Goal: Information Seeking & Learning: Learn about a topic

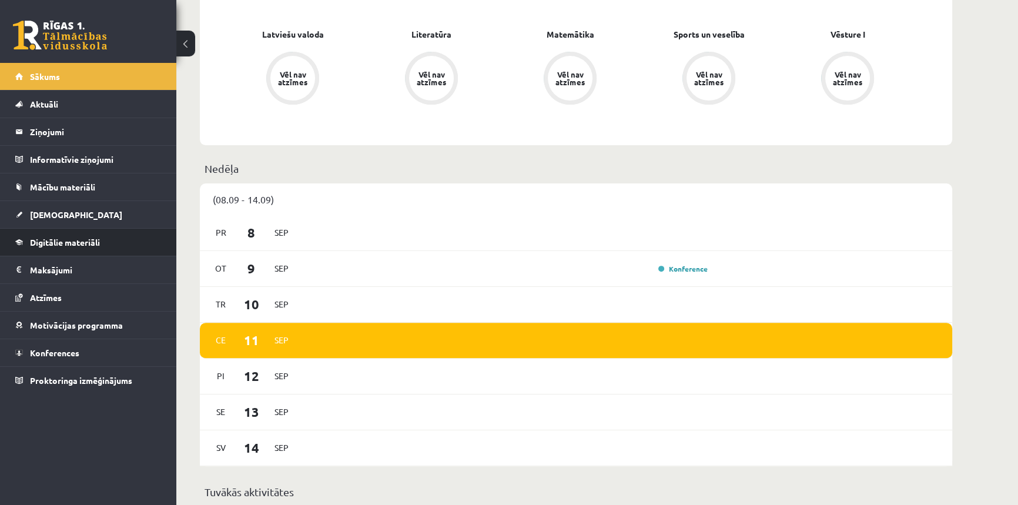
scroll to position [374, 0]
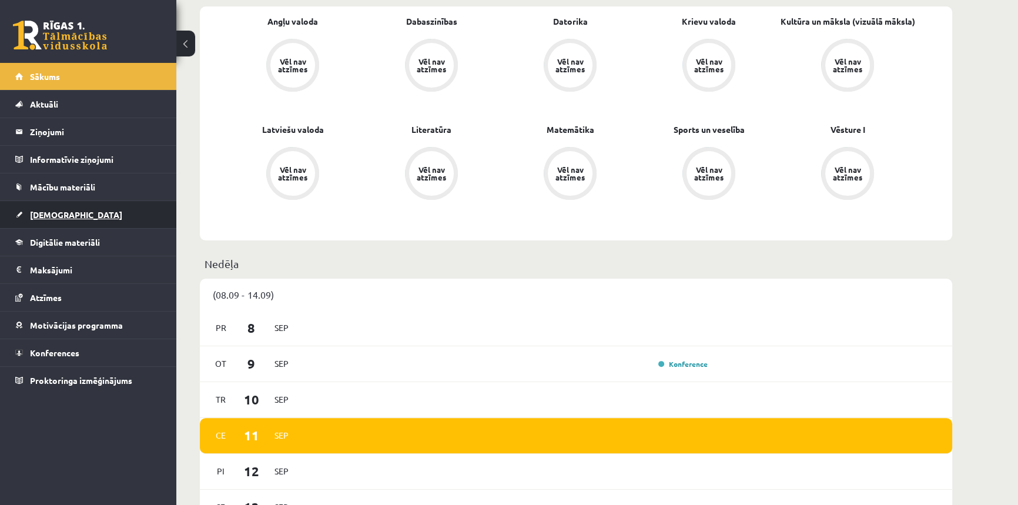
click at [47, 214] on span "[DEMOGRAPHIC_DATA]" at bounding box center [76, 214] width 92 height 11
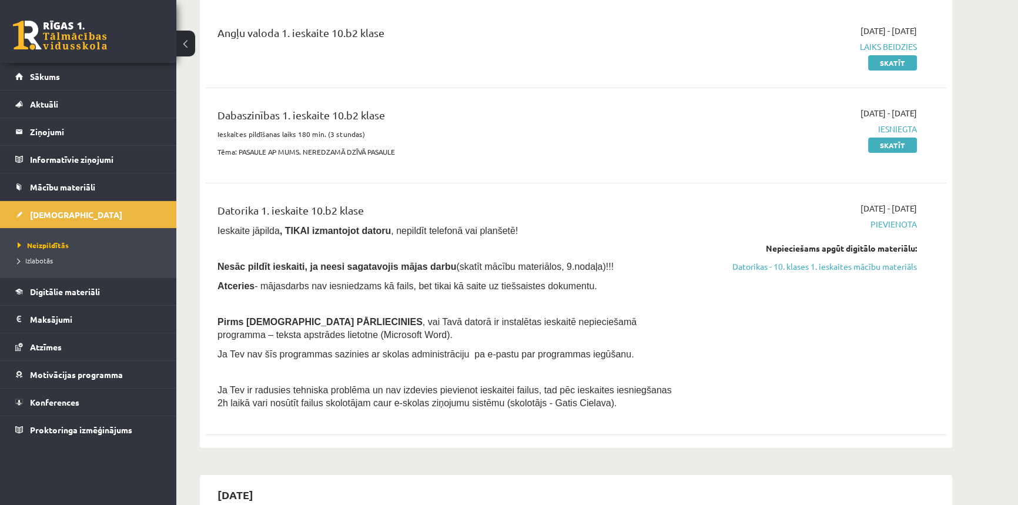
scroll to position [160, 0]
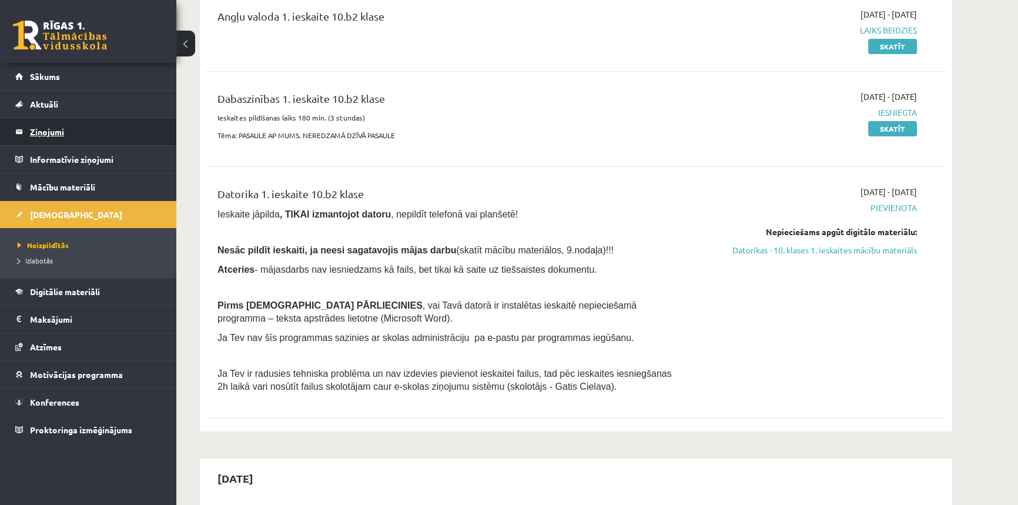
click at [41, 134] on legend "Ziņojumi 0" at bounding box center [96, 131] width 132 height 27
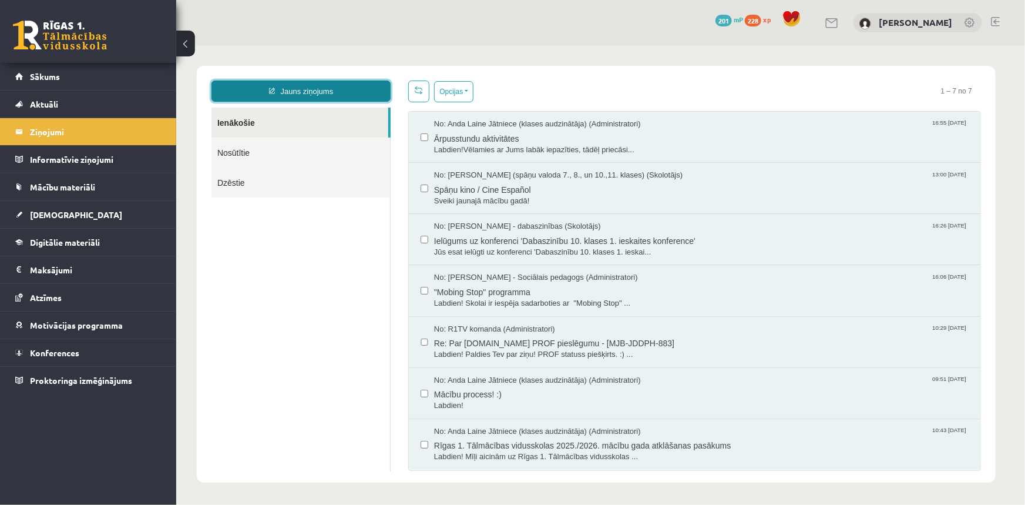
click at [310, 92] on link "Jauns ziņojums" at bounding box center [300, 90] width 179 height 21
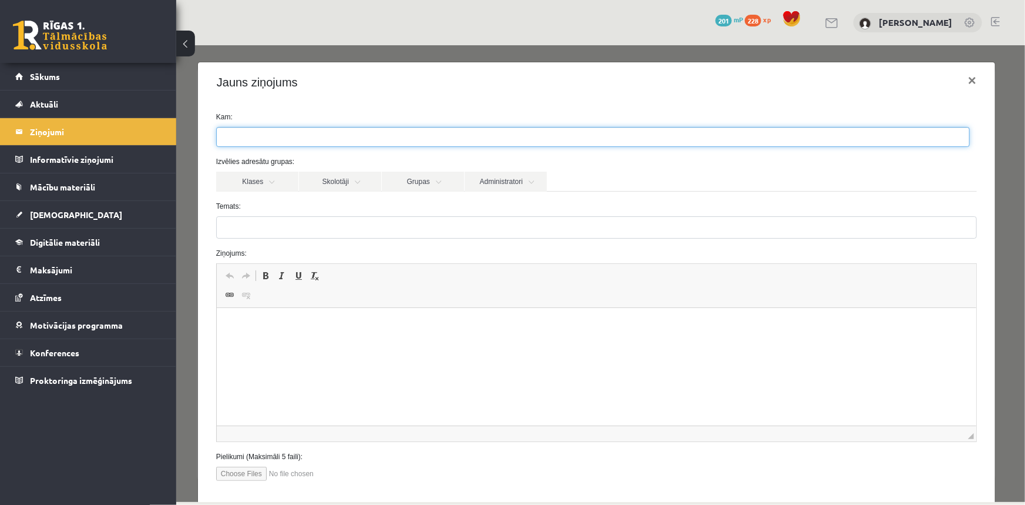
click at [246, 132] on input "search" at bounding box center [236, 136] width 41 height 19
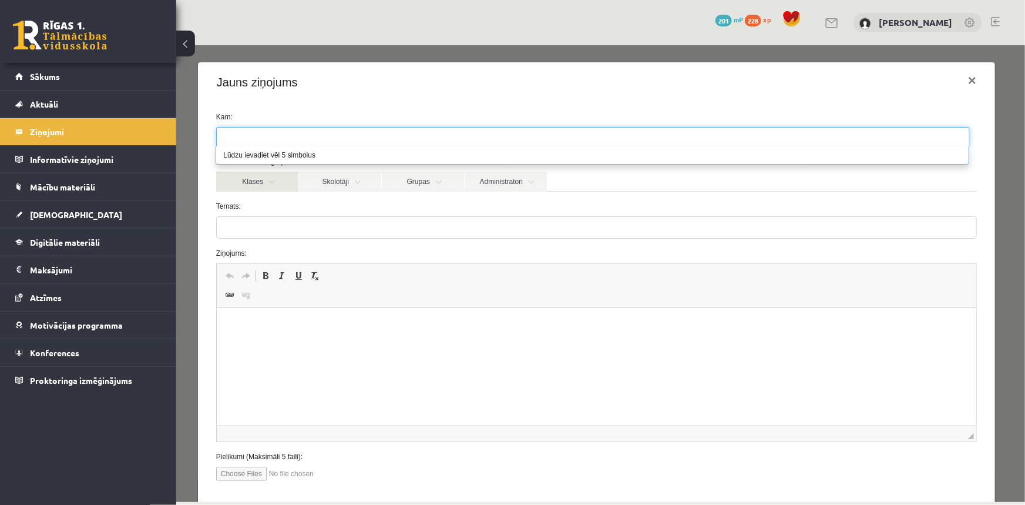
click at [265, 187] on link "Klases" at bounding box center [257, 181] width 82 height 20
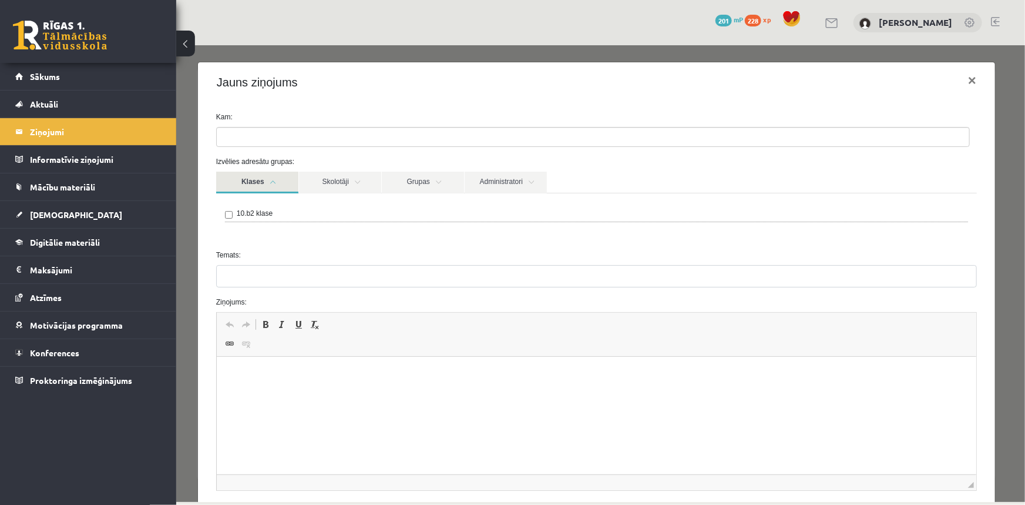
click at [262, 212] on label "10.b2 klase" at bounding box center [254, 212] width 36 height 11
click at [350, 176] on link "Skolotāji" at bounding box center [339, 182] width 82 height 22
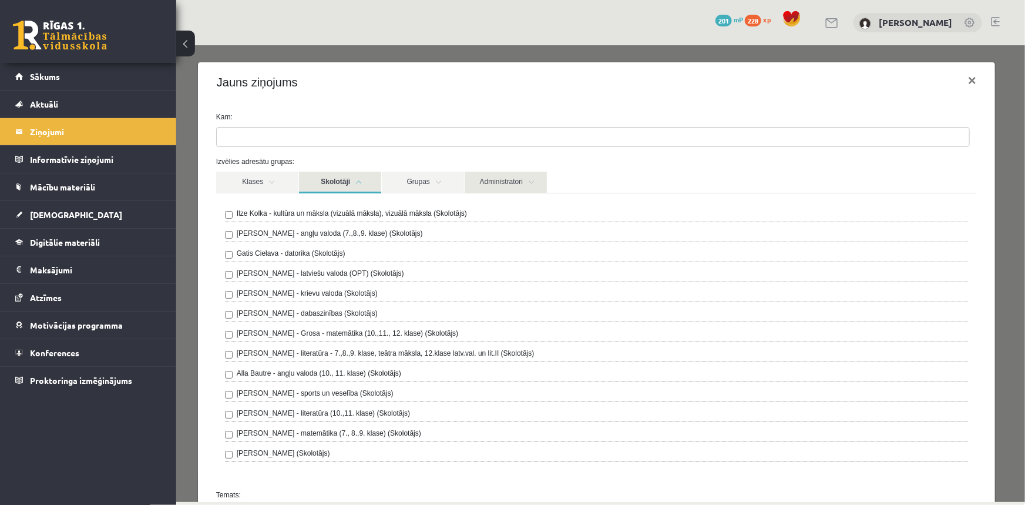
click at [504, 180] on link "Administratori" at bounding box center [505, 182] width 82 height 22
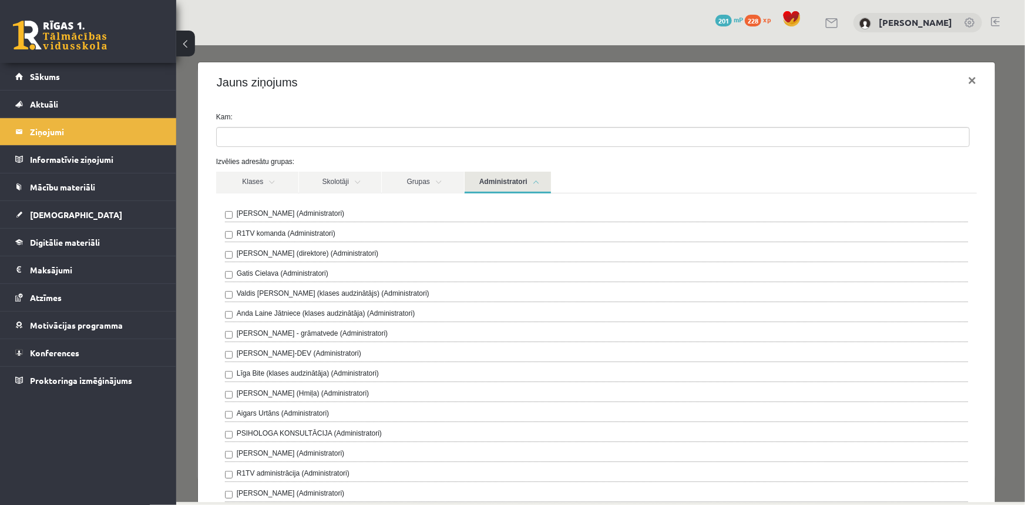
click at [283, 311] on label "Anda Laine Jātniece (klases audzinātāja) (Administratori)" at bounding box center [325, 312] width 179 height 11
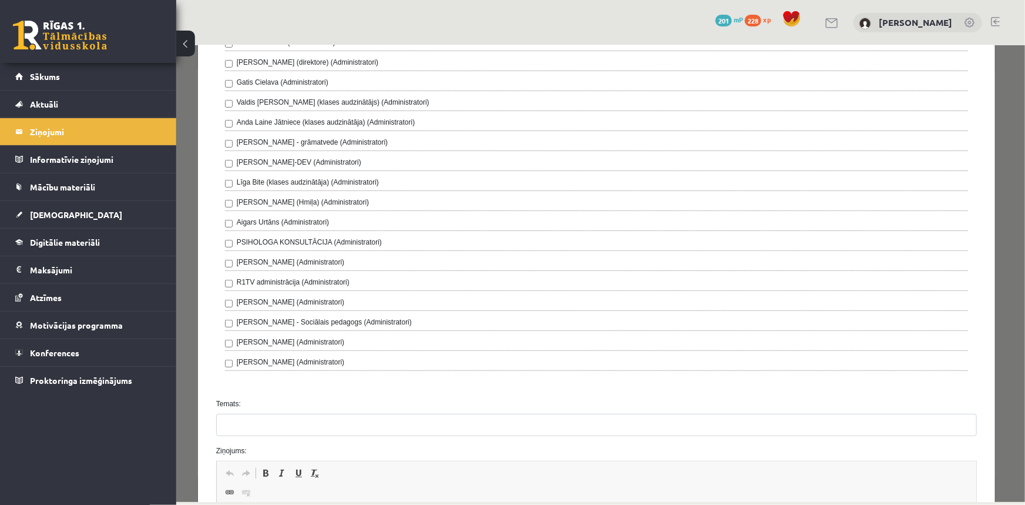
scroll to position [213, 0]
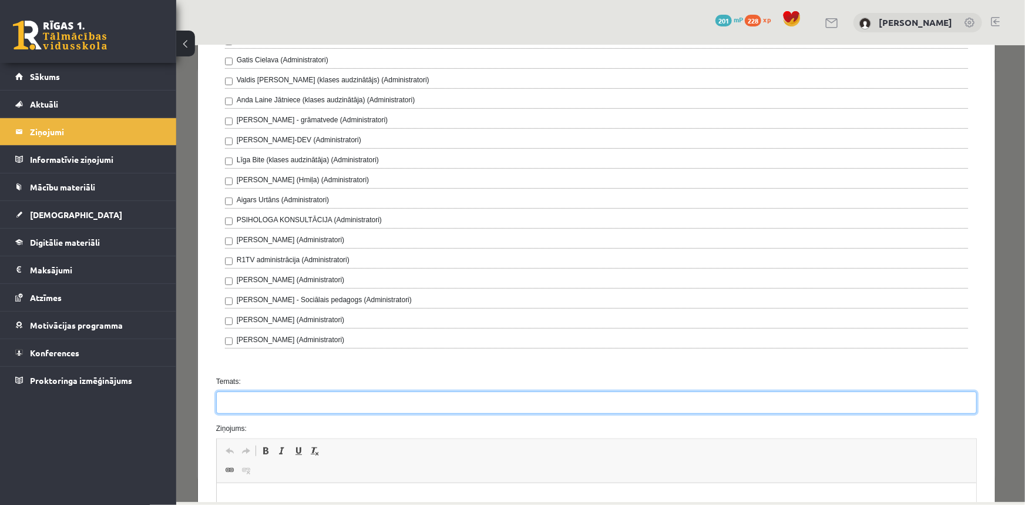
click at [285, 399] on input "Temats:" at bounding box center [596, 402] width 761 height 22
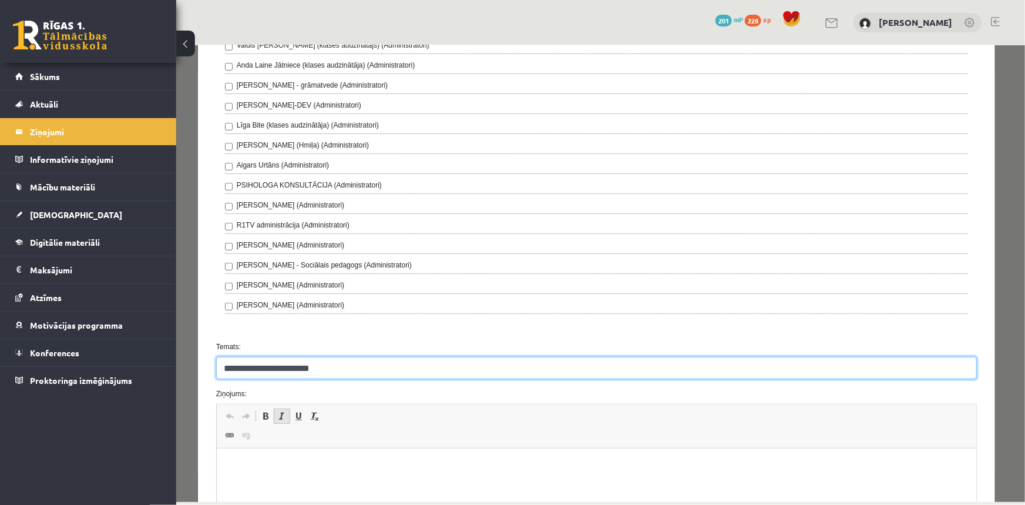
scroll to position [267, 0]
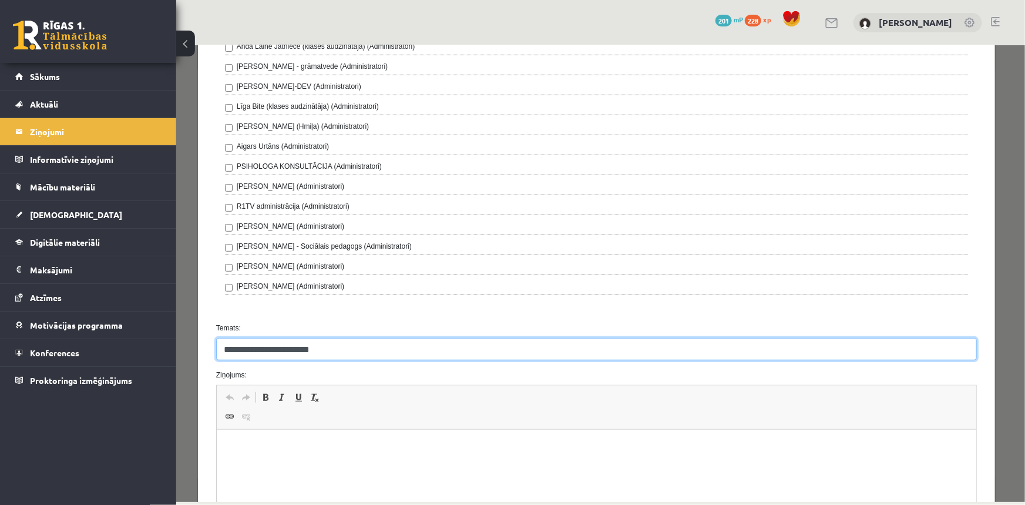
type input "**********"
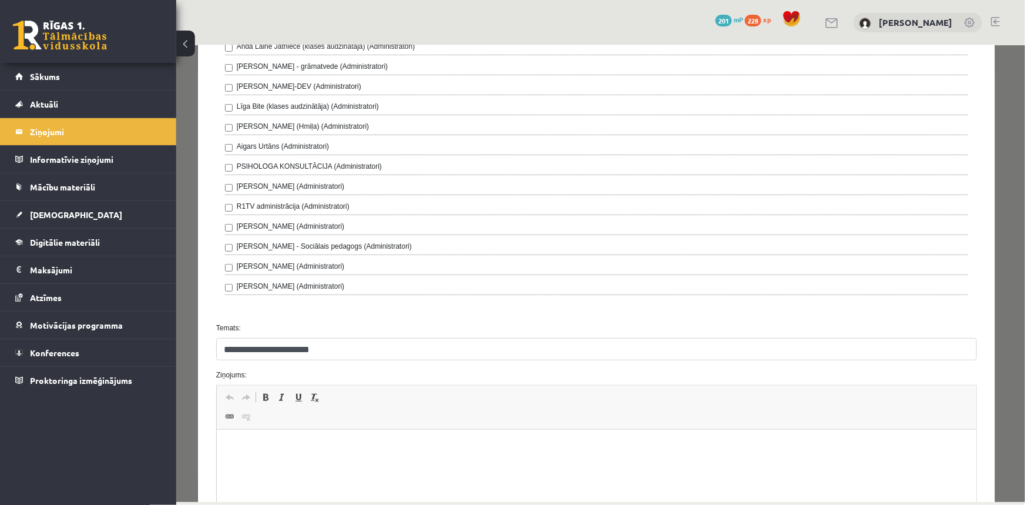
click at [256, 441] on p "Editor, wiswyg-editor-47024962506600-1757580907-443" at bounding box center [596, 447] width 736 height 12
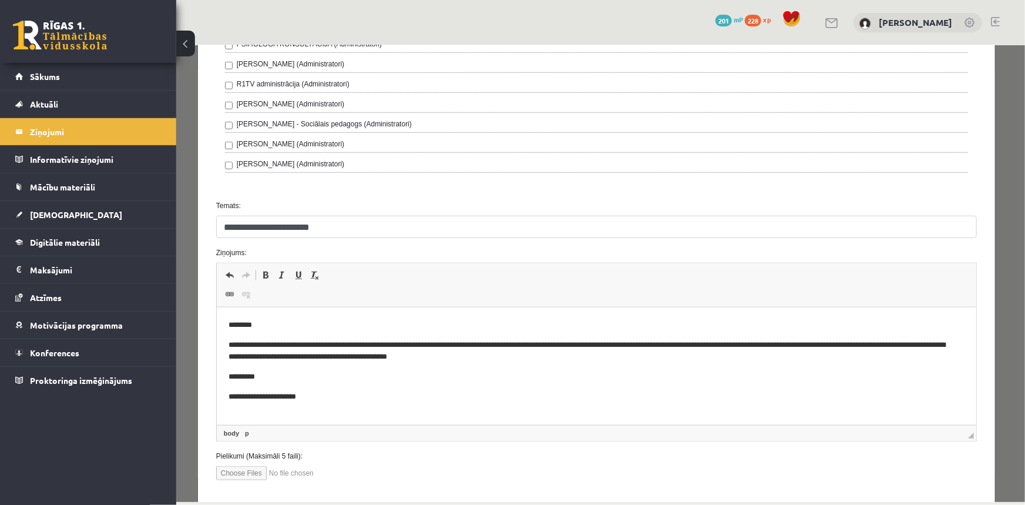
scroll to position [447, 0]
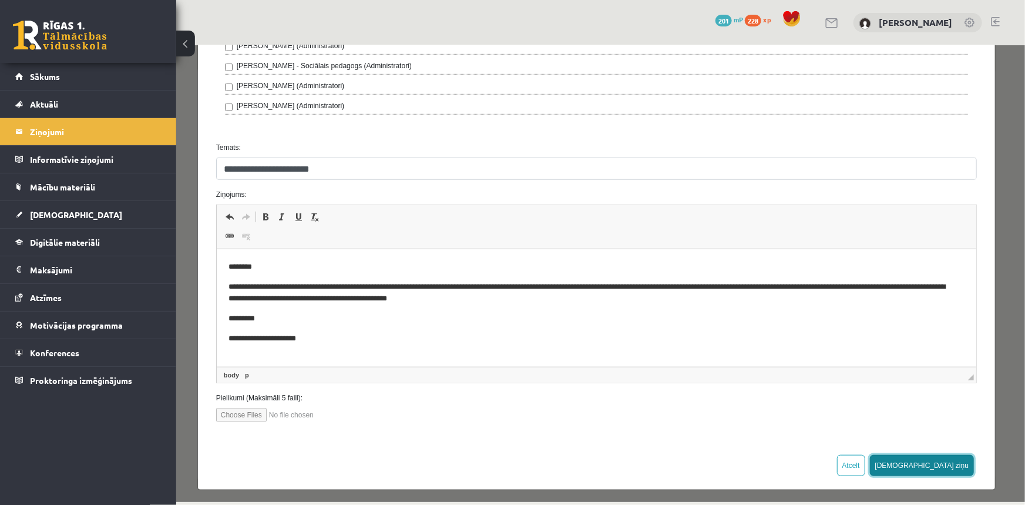
click at [946, 461] on button "Sūtīt ziņu" at bounding box center [922, 464] width 105 height 21
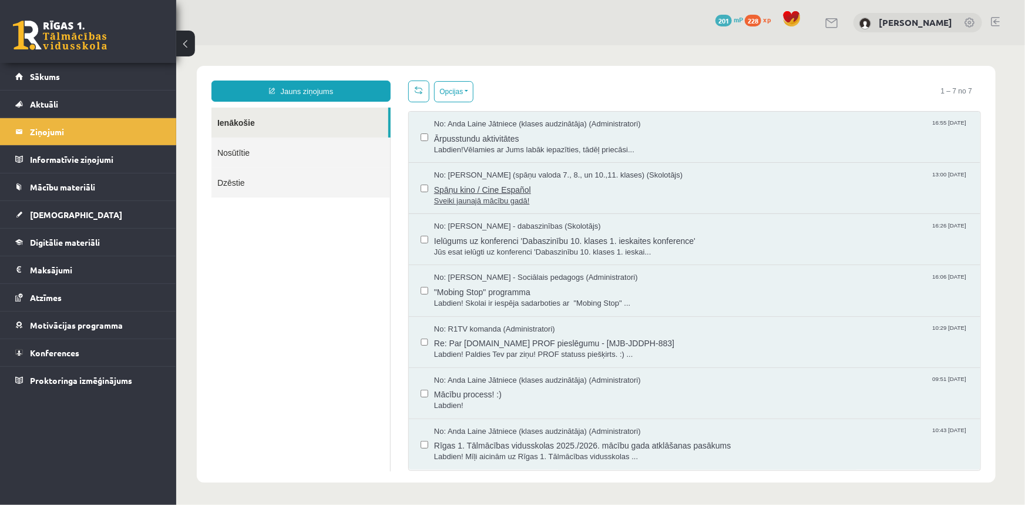
scroll to position [0, 0]
click at [69, 160] on legend "Informatīvie ziņojumi 0" at bounding box center [96, 159] width 132 height 27
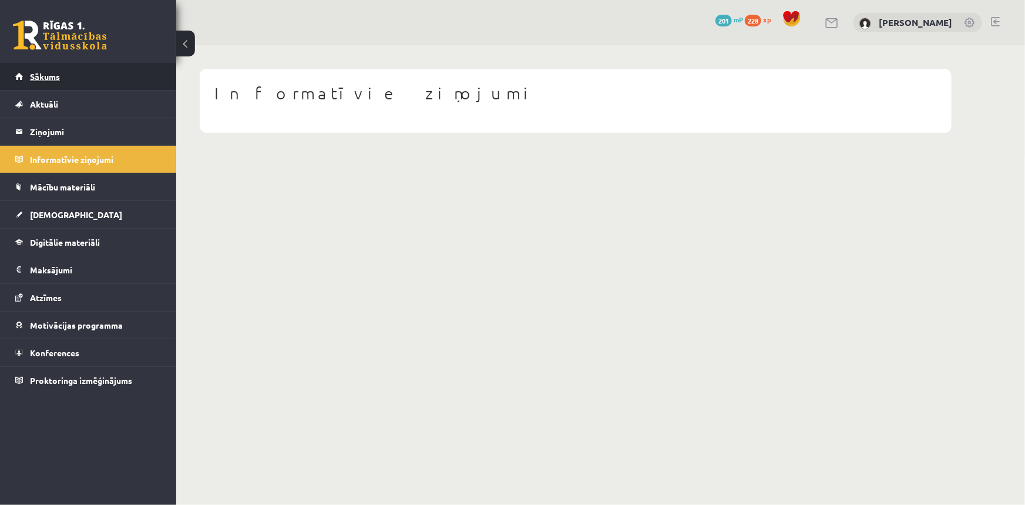
click at [55, 78] on span "Sākums" at bounding box center [45, 76] width 30 height 11
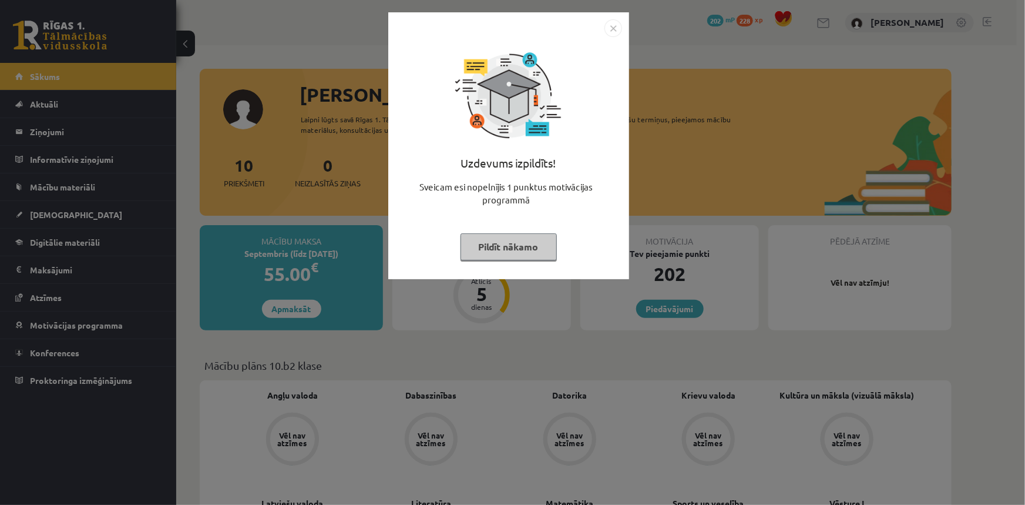
click at [48, 129] on div "Uzdevums izpildīts! Sveicam esi nopelnījis 1 punktus motivācijas programmā Pild…" at bounding box center [512, 252] width 1025 height 505
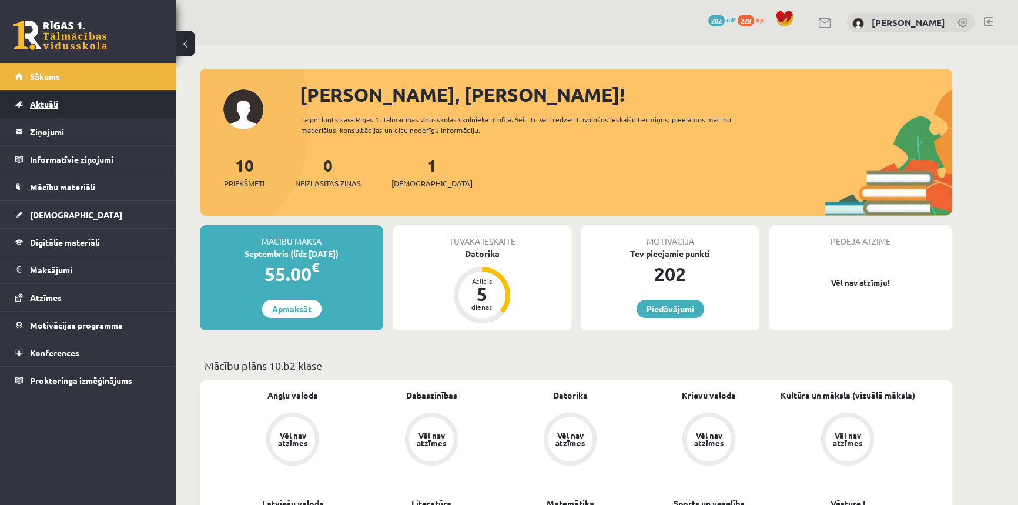
click at [56, 110] on link "Aktuāli" at bounding box center [88, 103] width 146 height 27
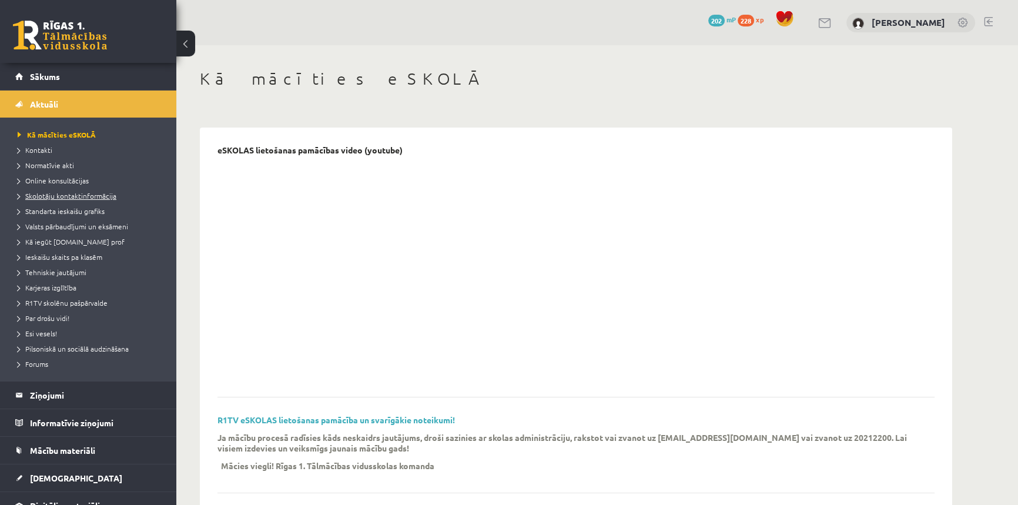
click at [70, 196] on span "Skolotāju kontaktinformācija" at bounding box center [67, 195] width 99 height 9
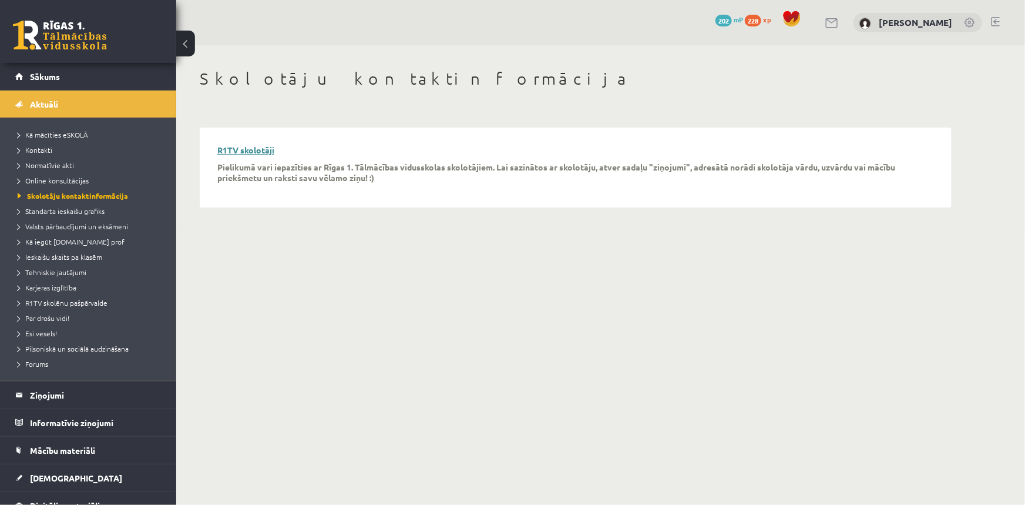
click at [251, 152] on link "R1TV skolotāji" at bounding box center [245, 150] width 57 height 11
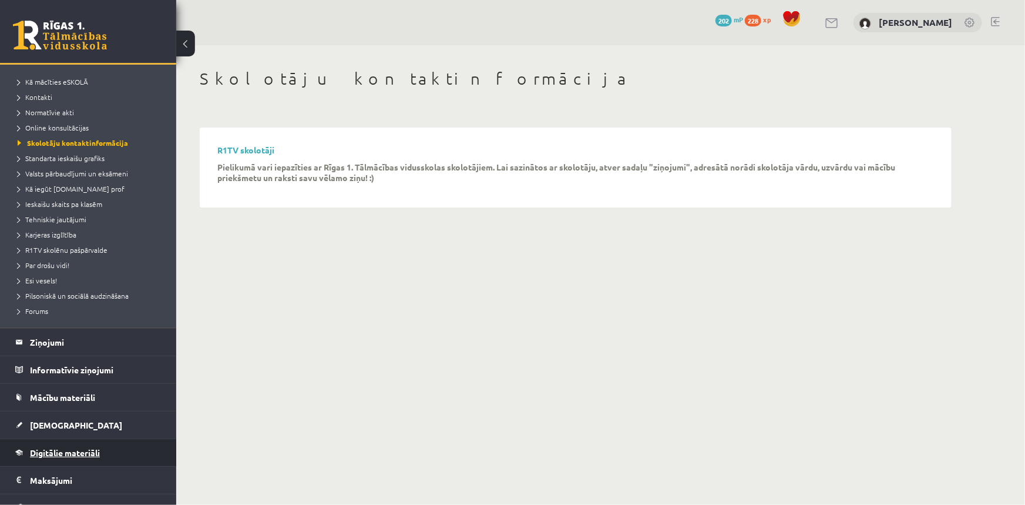
click at [94, 449] on span "Digitālie materiāli" at bounding box center [65, 452] width 70 height 11
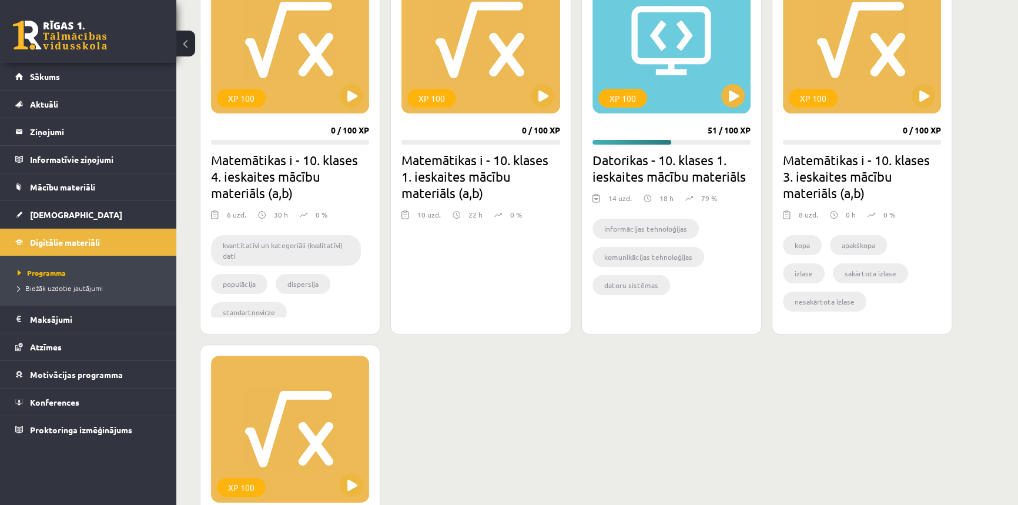
scroll to position [213, 0]
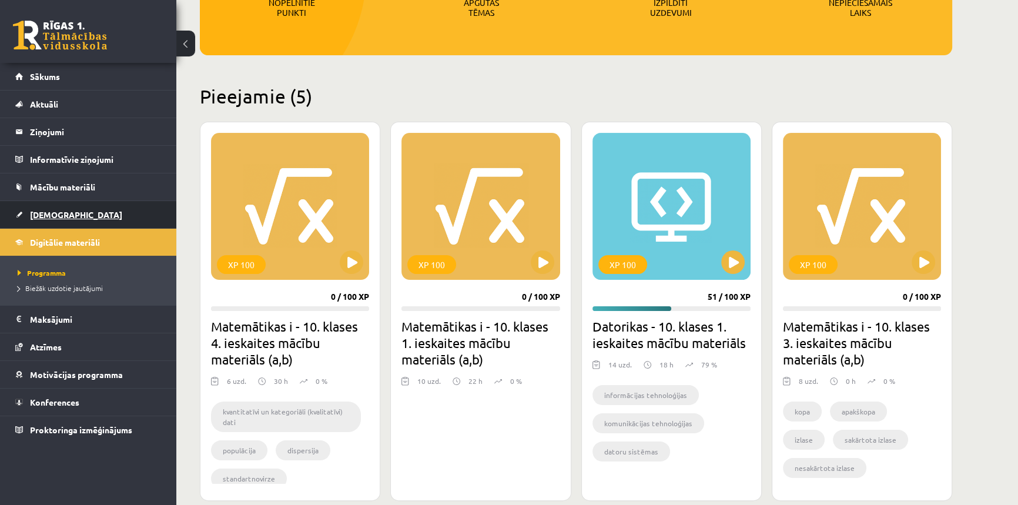
click at [49, 211] on span "[DEMOGRAPHIC_DATA]" at bounding box center [76, 214] width 92 height 11
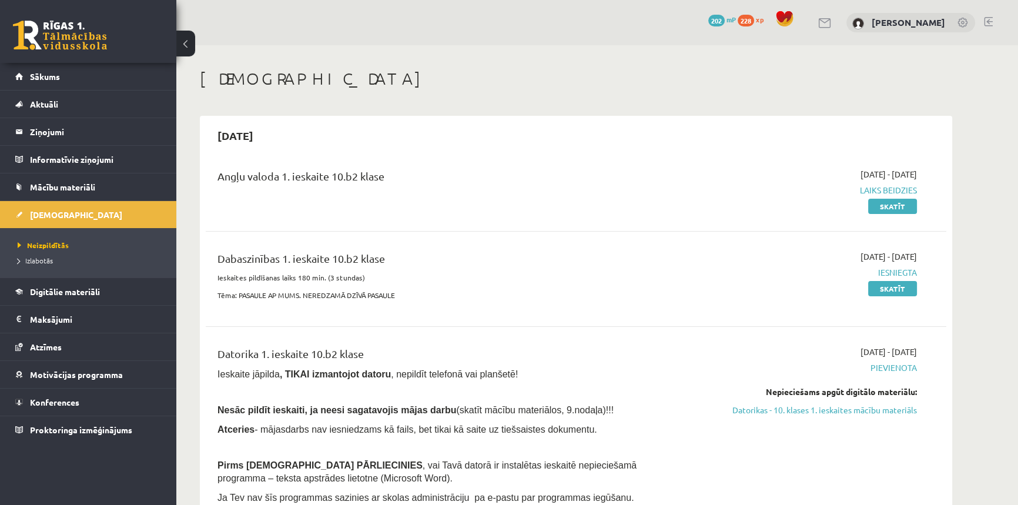
drag, startPoint x: 625, startPoint y: 61, endPoint x: 828, endPoint y: 289, distance: 305.4
click at [824, 289] on div "2025-09-01 - 2025-09-15 Iesniegta Skatīt" at bounding box center [805, 278] width 239 height 57
click at [888, 290] on link "Skatīt" at bounding box center [892, 288] width 49 height 15
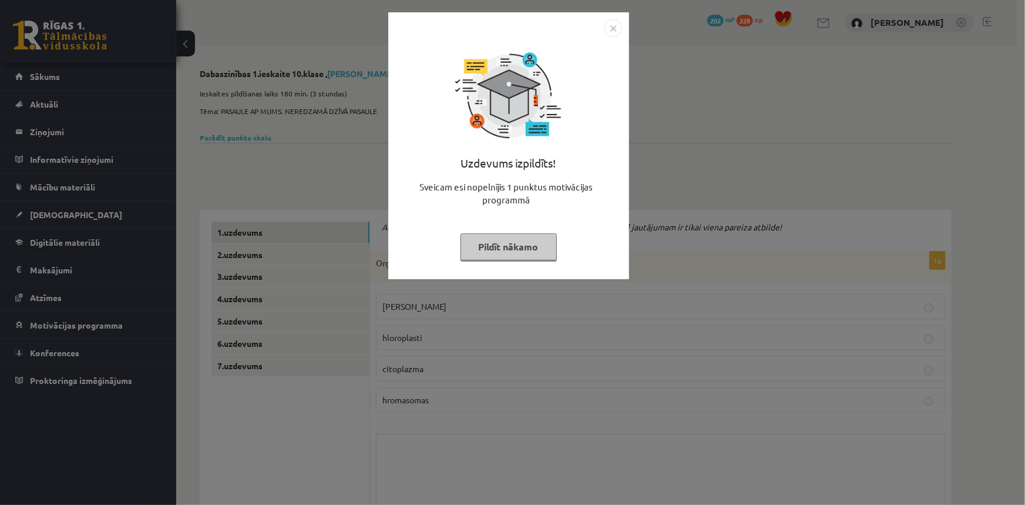
click at [613, 24] on img "Close" at bounding box center [614, 28] width 18 height 18
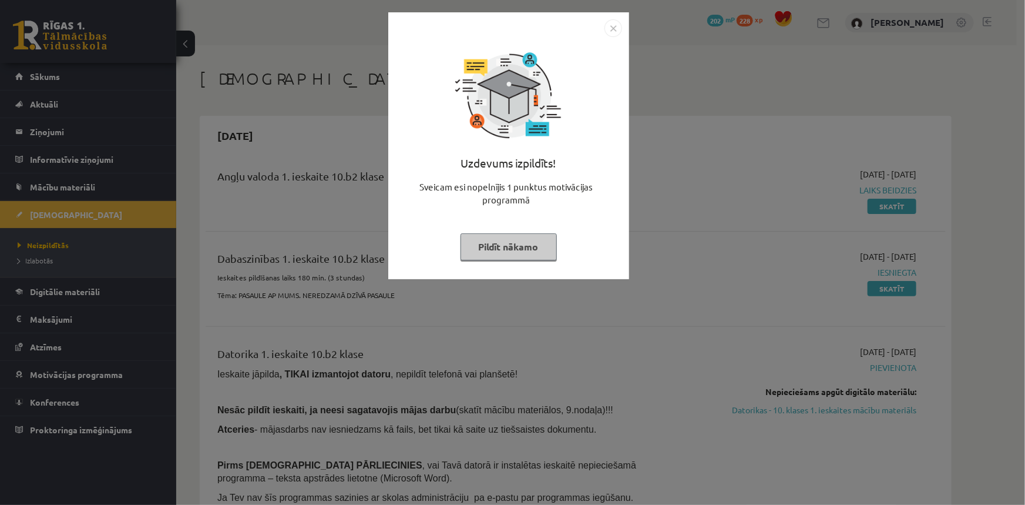
click at [613, 27] on img "Close" at bounding box center [614, 28] width 18 height 18
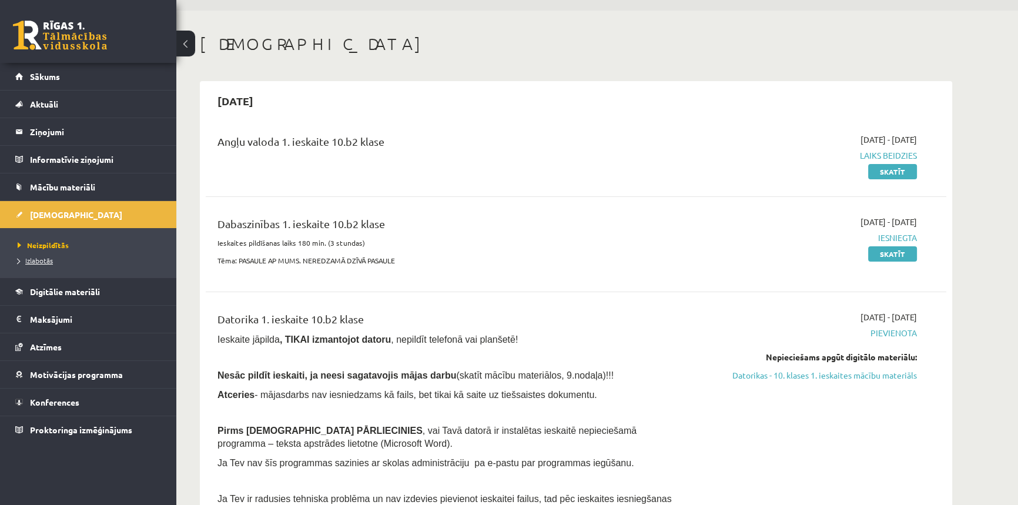
scroll to position [53, 0]
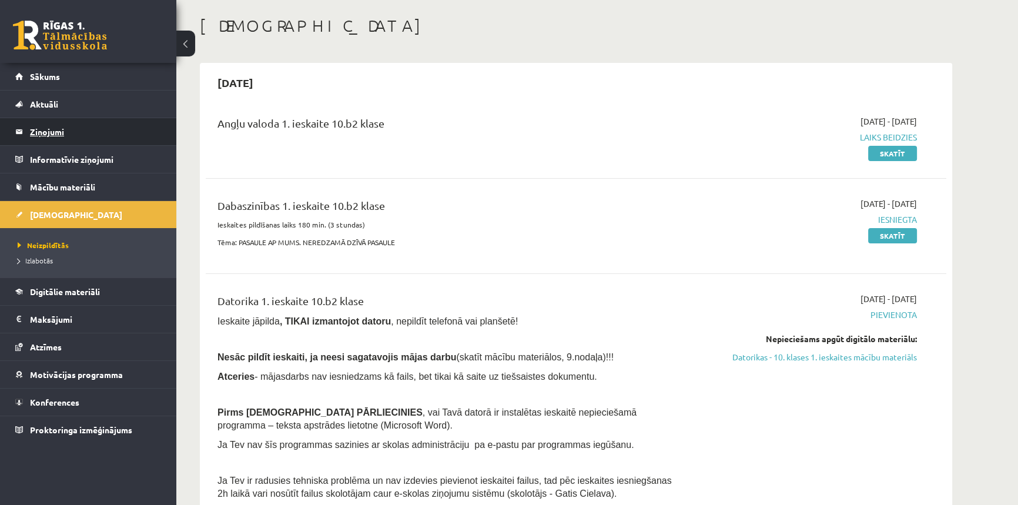
click at [49, 134] on legend "Ziņojumi 0" at bounding box center [96, 131] width 132 height 27
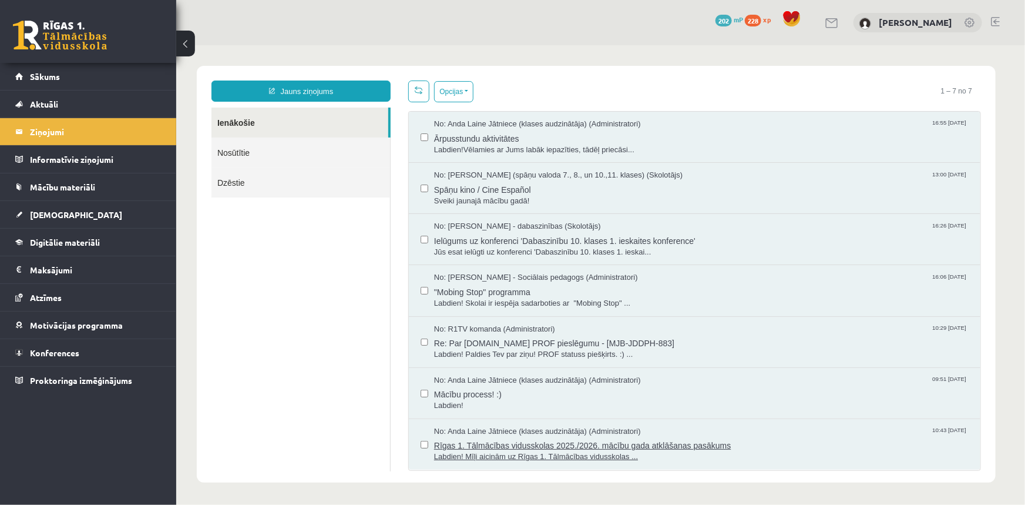
click at [551, 427] on span "No: Anda Laine Jātniece (klases audzinātāja) (Administratori)" at bounding box center [537, 430] width 207 height 11
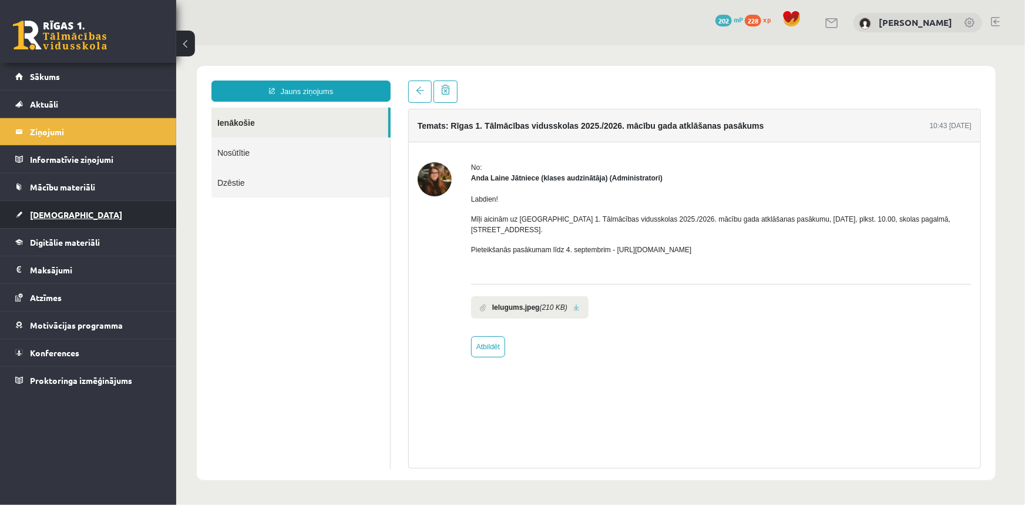
click at [53, 216] on span "[DEMOGRAPHIC_DATA]" at bounding box center [76, 214] width 92 height 11
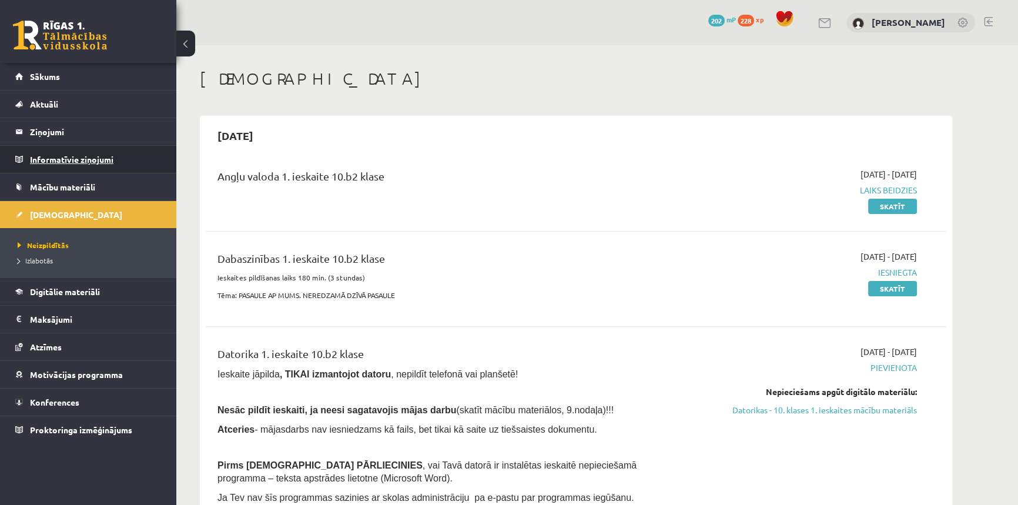
click at [71, 161] on legend "Informatīvie ziņojumi 0" at bounding box center [96, 159] width 132 height 27
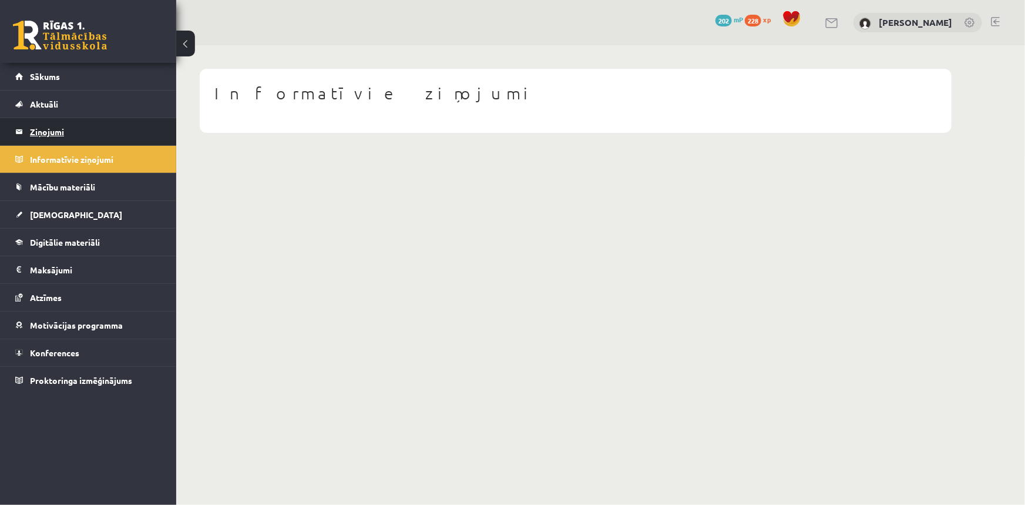
click at [66, 136] on legend "Ziņojumi 0" at bounding box center [96, 131] width 132 height 27
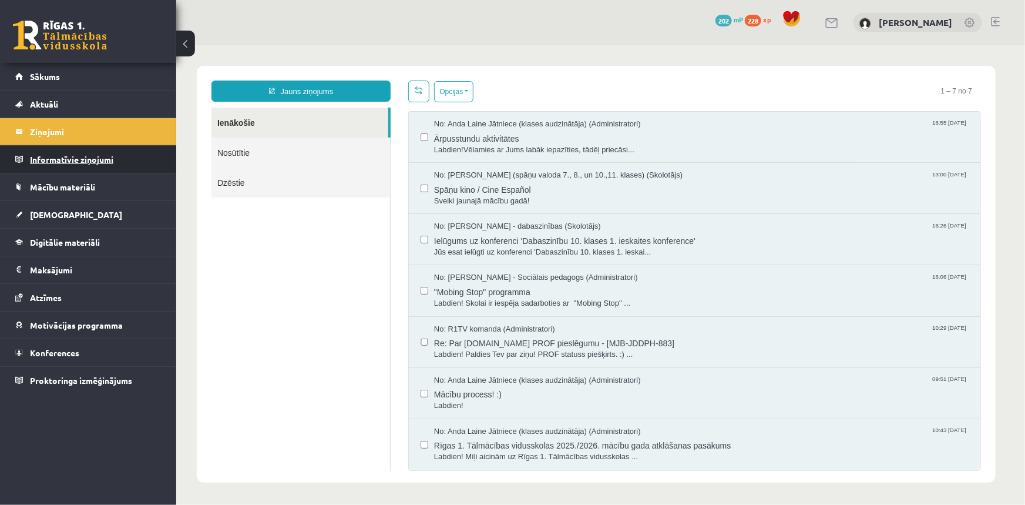
click at [69, 164] on legend "Informatīvie ziņojumi 0" at bounding box center [96, 159] width 132 height 27
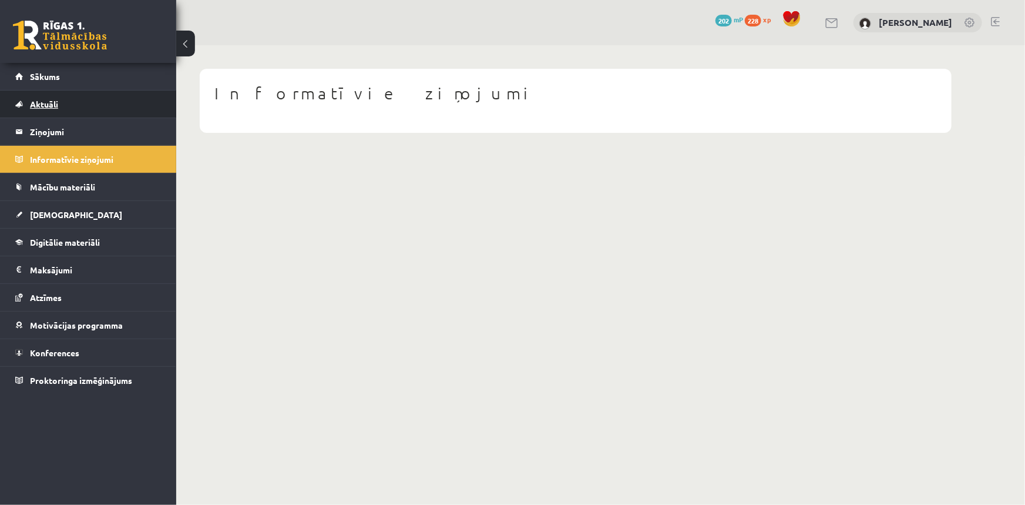
click at [45, 106] on span "Aktuāli" at bounding box center [44, 104] width 28 height 11
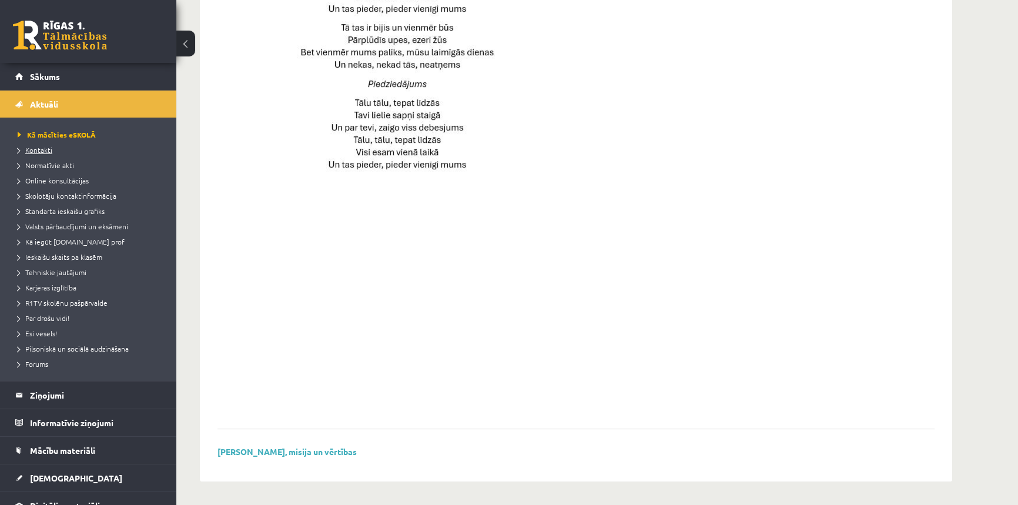
click at [41, 152] on span "Kontakti" at bounding box center [35, 149] width 35 height 9
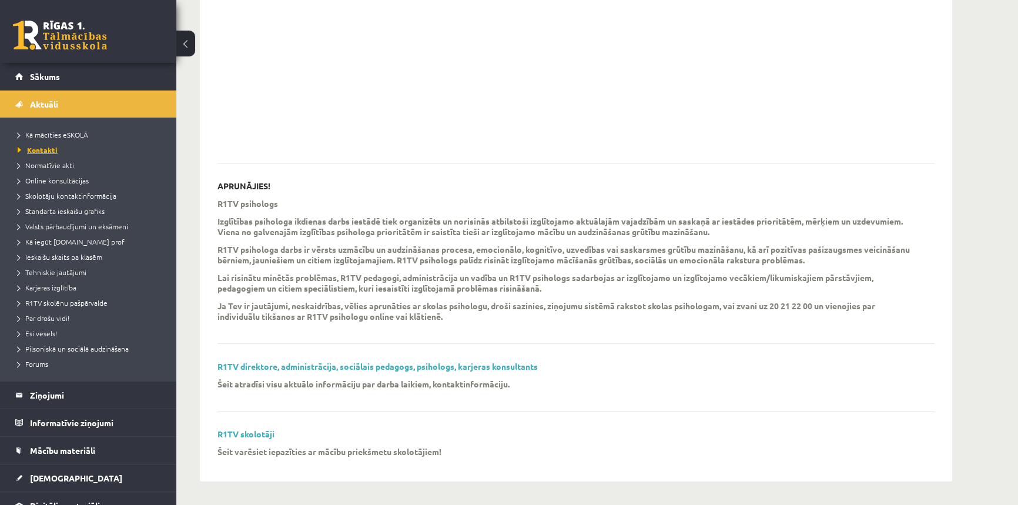
scroll to position [234, 0]
click at [308, 369] on link "R1TV direktore, administrācija, sociālais pedagogs, psihologs, karjeras konsult…" at bounding box center [377, 366] width 320 height 11
click at [49, 482] on link "[DEMOGRAPHIC_DATA]" at bounding box center [88, 477] width 146 height 27
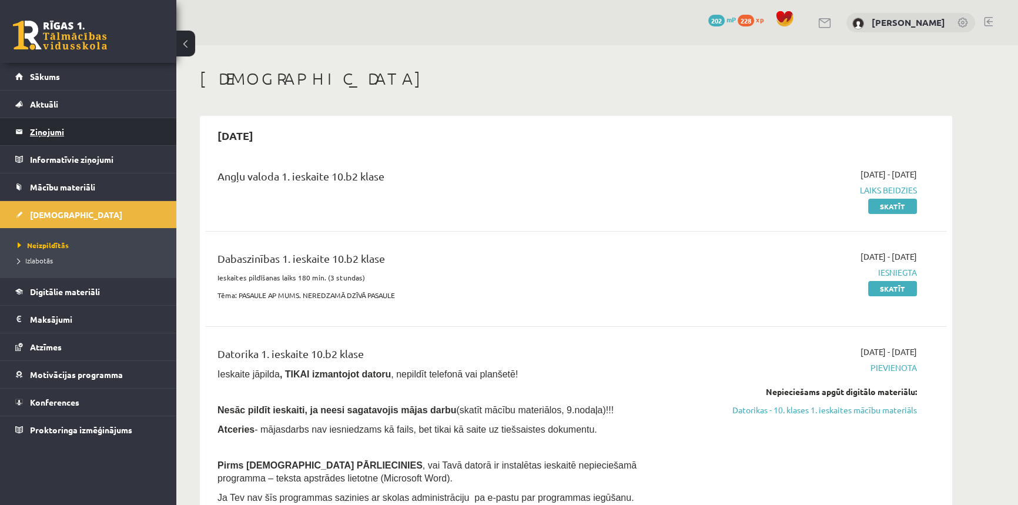
click at [50, 130] on legend "Ziņojumi 0" at bounding box center [96, 131] width 132 height 27
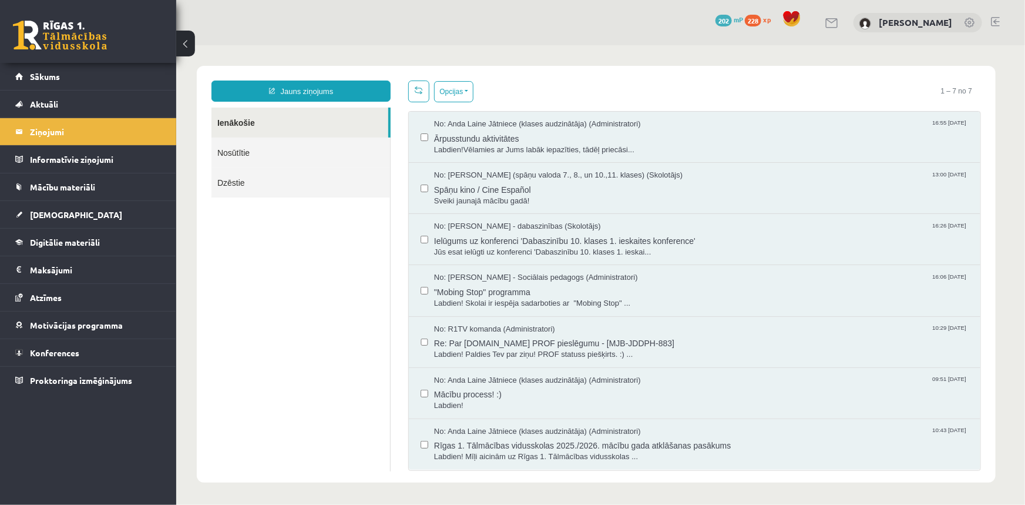
click at [244, 158] on link "Nosūtītie" at bounding box center [300, 152] width 179 height 30
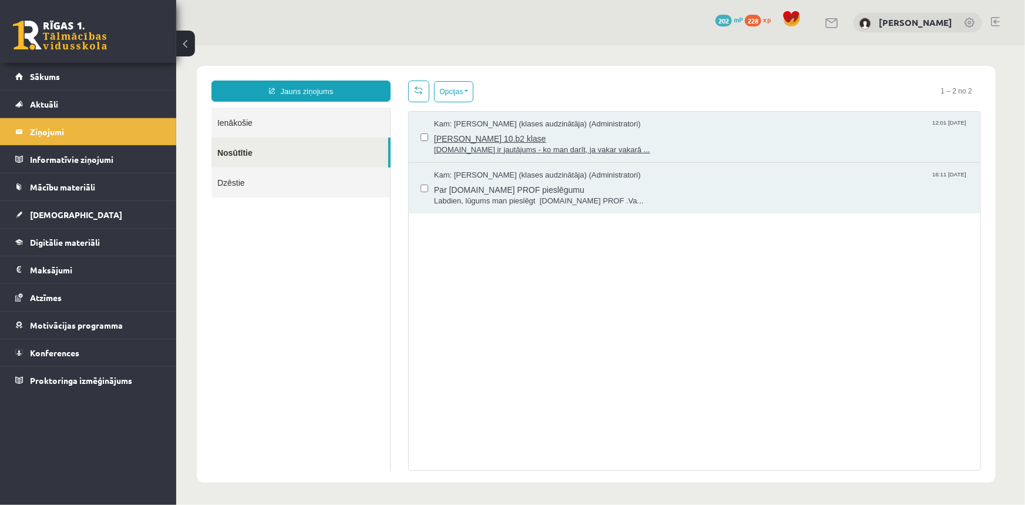
click at [552, 138] on span "[PERSON_NAME] 10.b2 klase" at bounding box center [701, 136] width 535 height 15
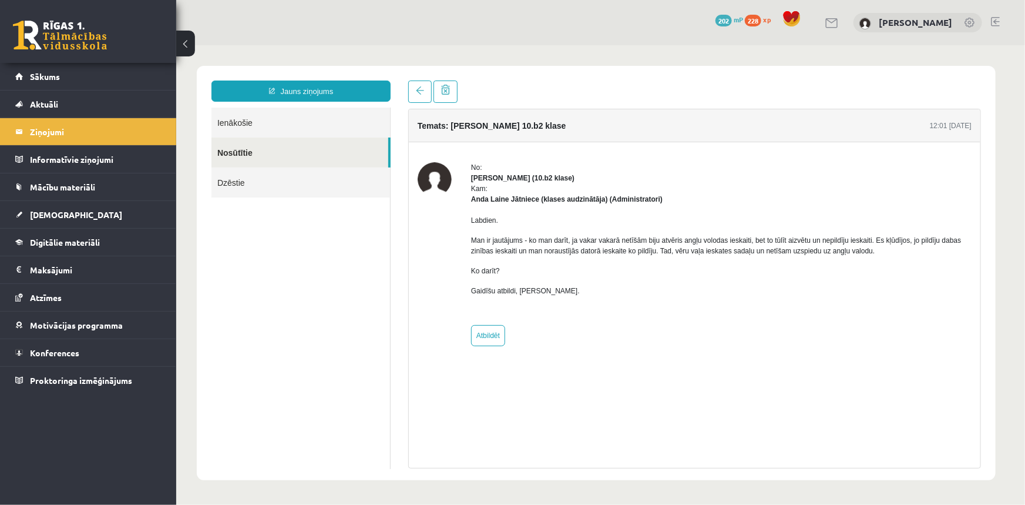
click at [61, 37] on link at bounding box center [60, 35] width 94 height 29
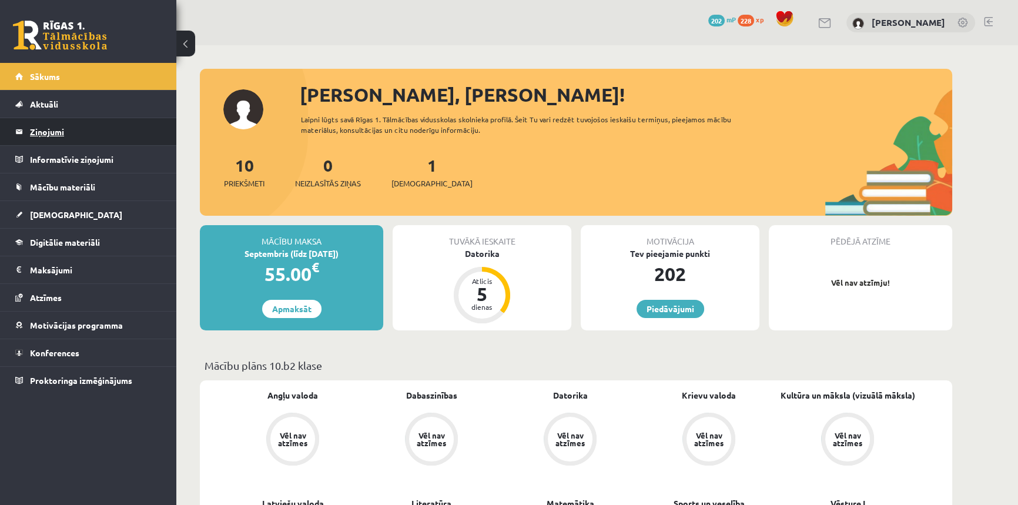
click at [45, 134] on legend "Ziņojumi 0" at bounding box center [96, 131] width 132 height 27
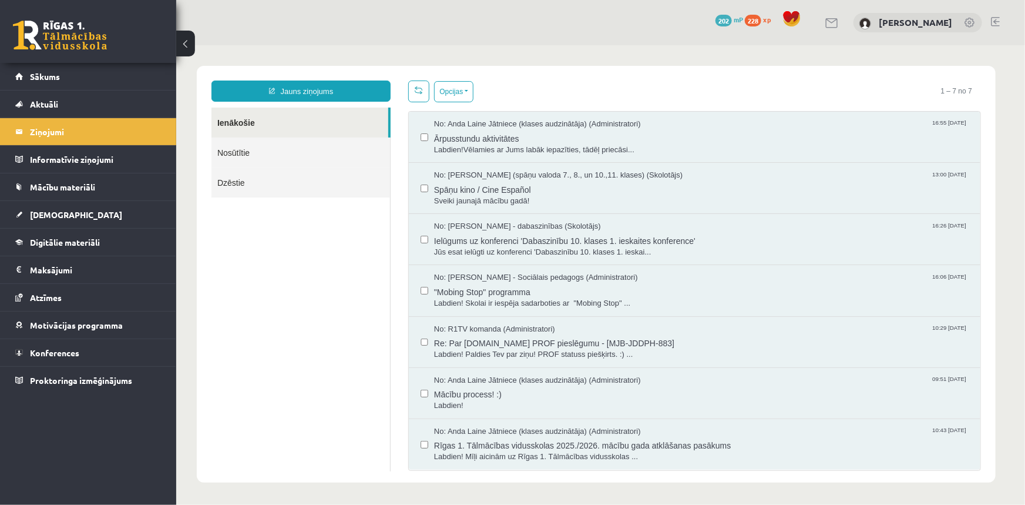
click at [243, 157] on link "Nosūtītie" at bounding box center [300, 152] width 179 height 30
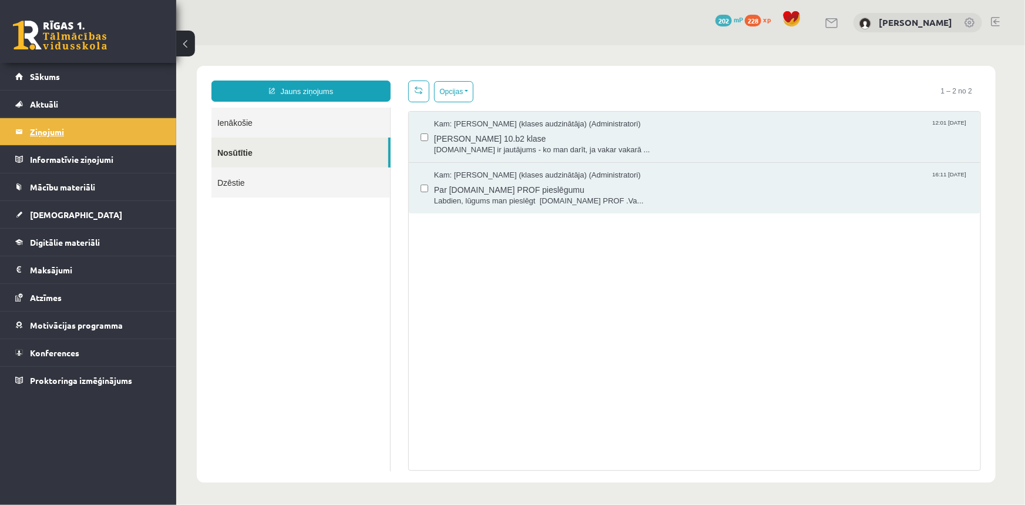
click at [47, 135] on legend "Ziņojumi 0" at bounding box center [96, 131] width 132 height 27
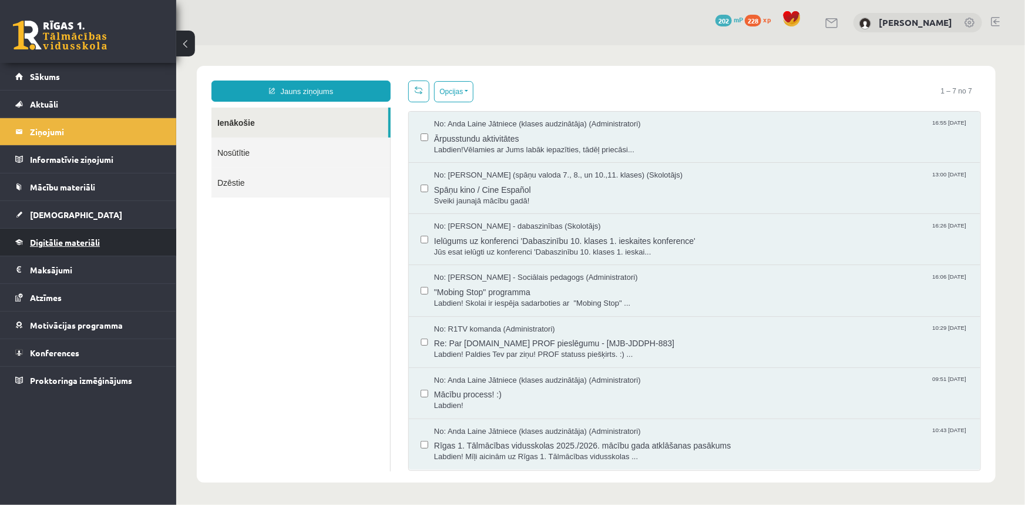
click at [49, 237] on span "Digitālie materiāli" at bounding box center [65, 242] width 70 height 11
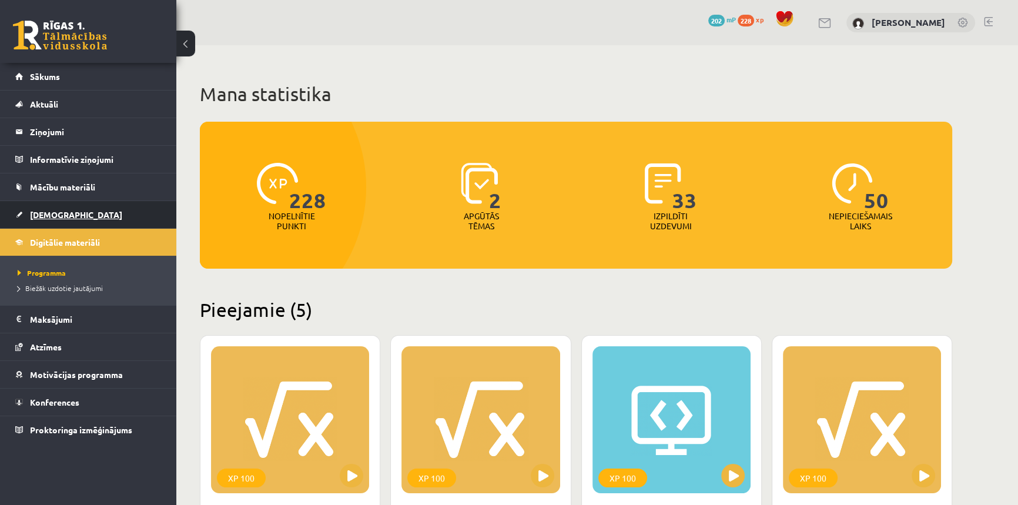
click at [50, 220] on link "[DEMOGRAPHIC_DATA]" at bounding box center [88, 214] width 146 height 27
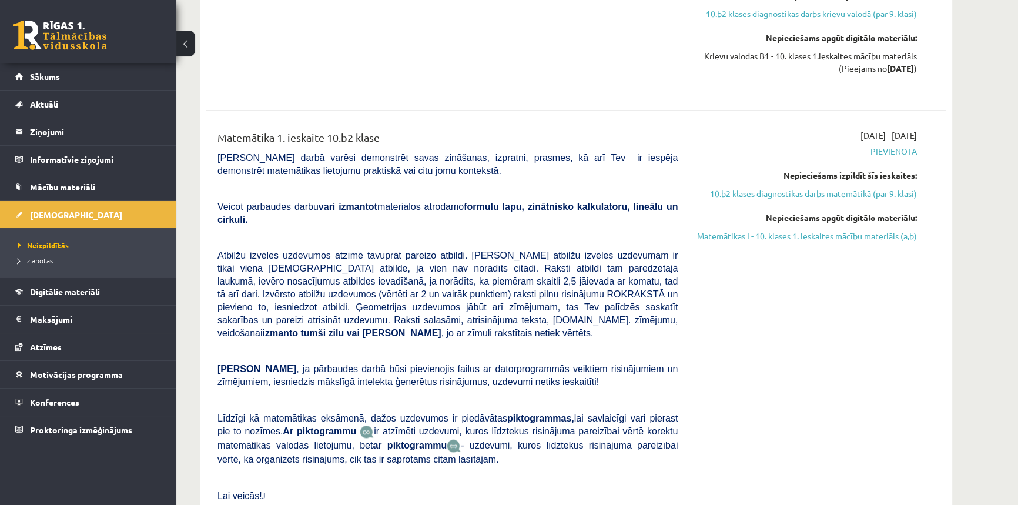
scroll to position [1549, 0]
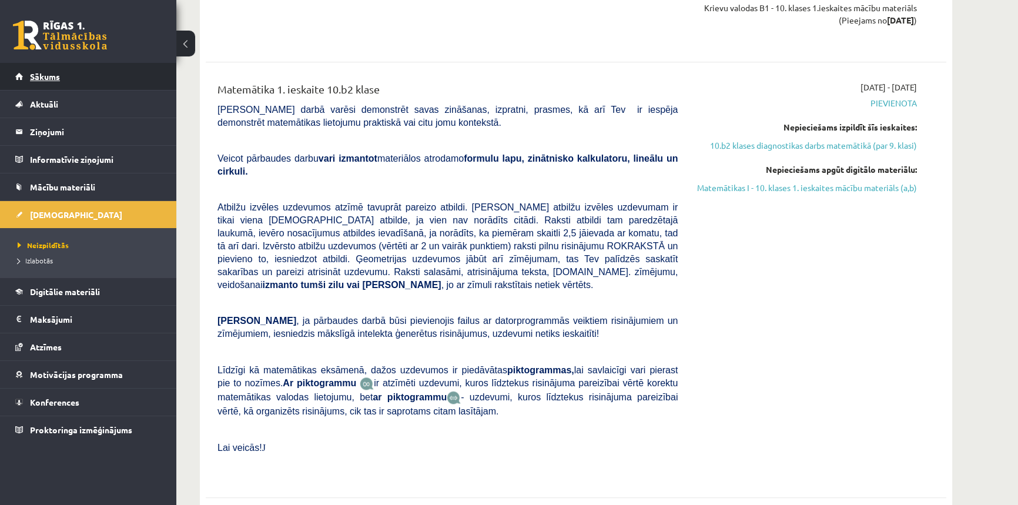
click at [43, 82] on link "Sākums" at bounding box center [88, 76] width 146 height 27
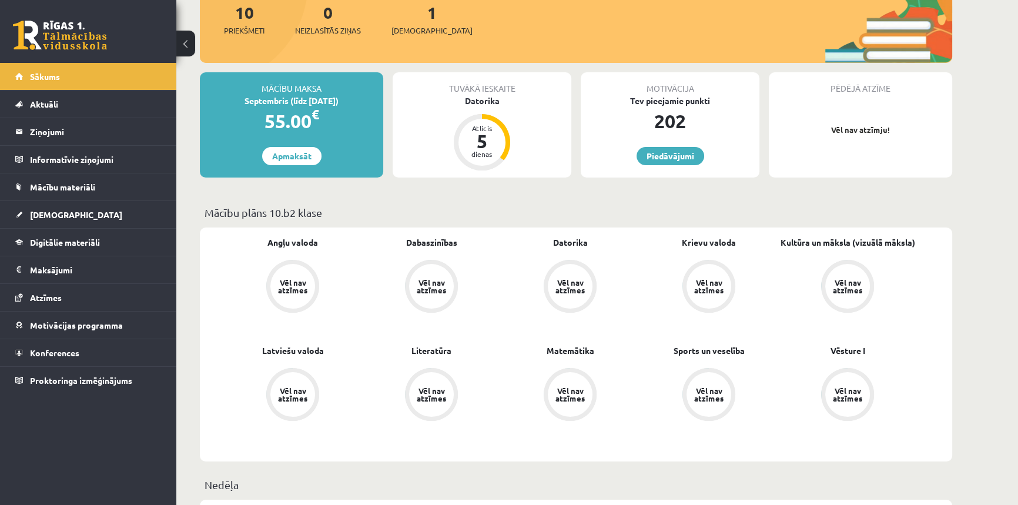
scroll to position [106, 0]
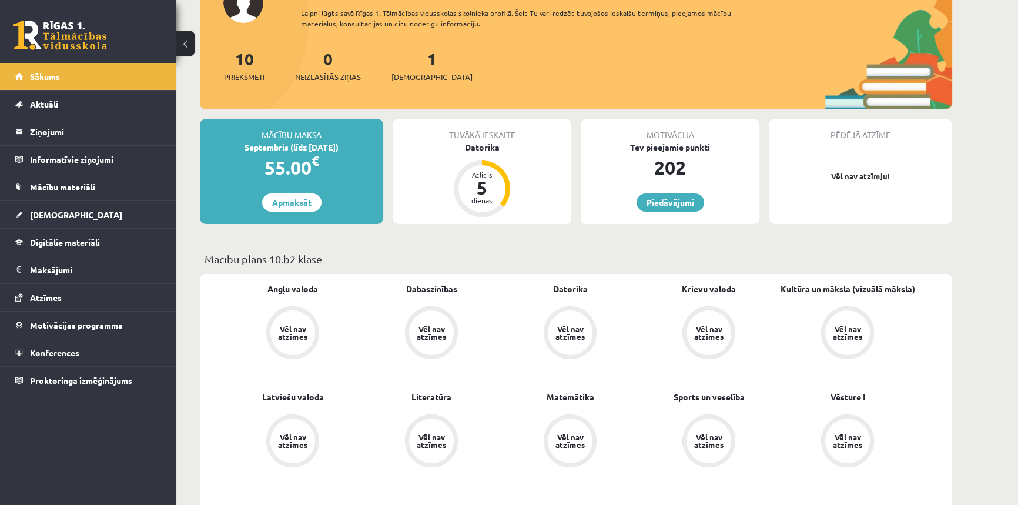
click at [291, 331] on div "Vēl nav atzīmes" at bounding box center [292, 332] width 33 height 15
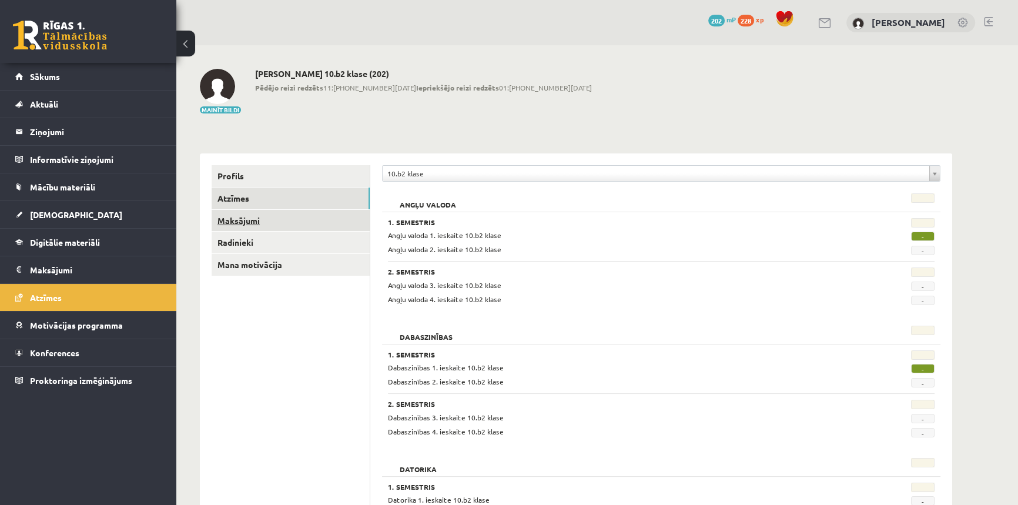
scroll to position [53, 0]
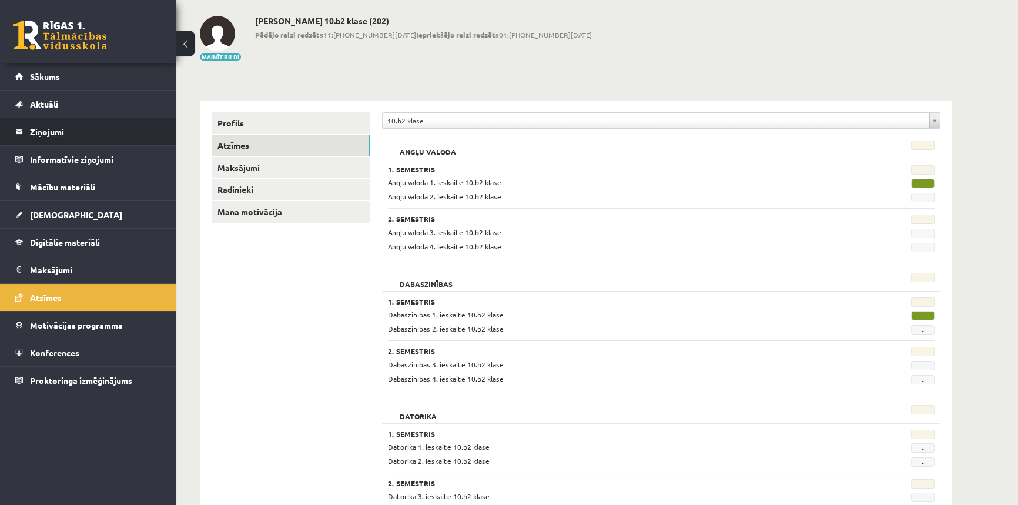
click at [42, 137] on legend "Ziņojumi 0" at bounding box center [96, 131] width 132 height 27
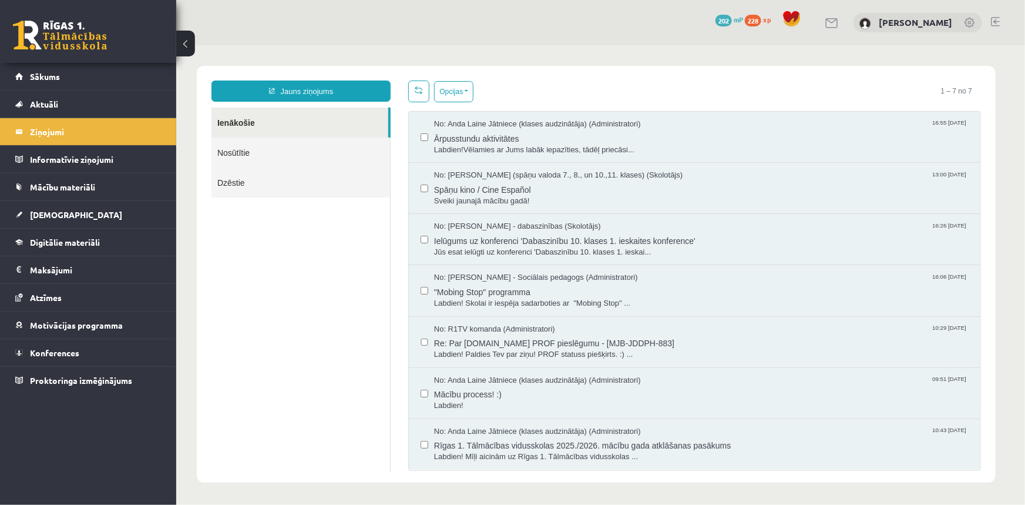
click at [256, 163] on link "Nosūtītie" at bounding box center [300, 152] width 179 height 30
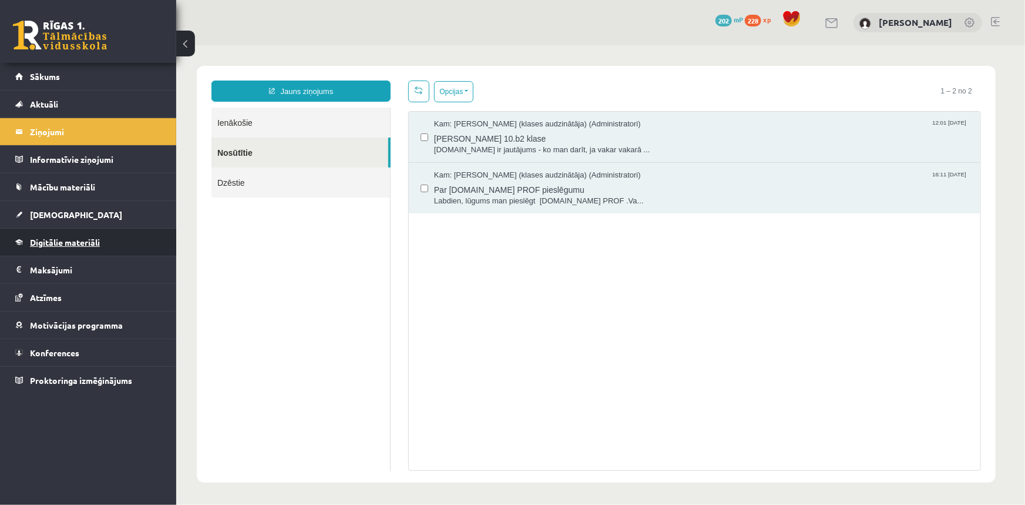
click at [70, 241] on span "Digitālie materiāli" at bounding box center [65, 242] width 70 height 11
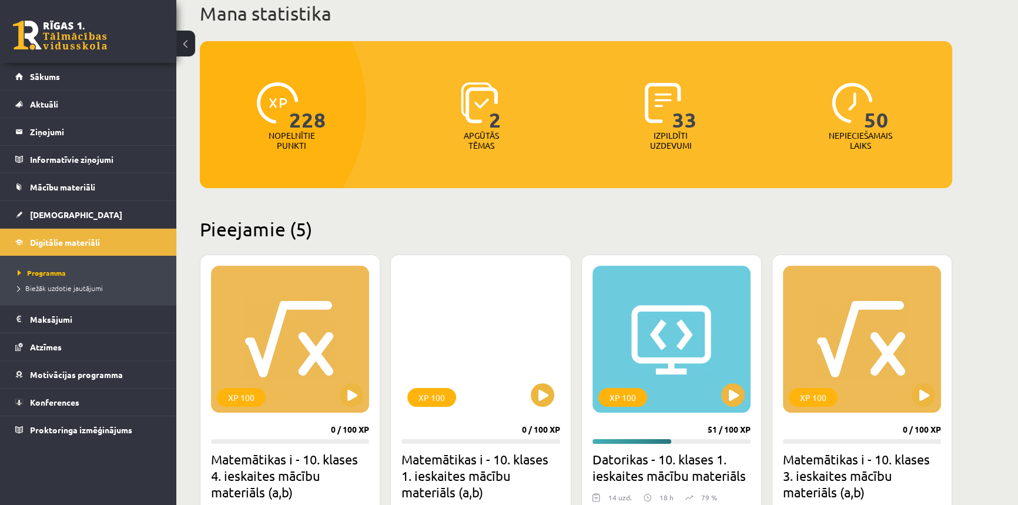
scroll to position [106, 0]
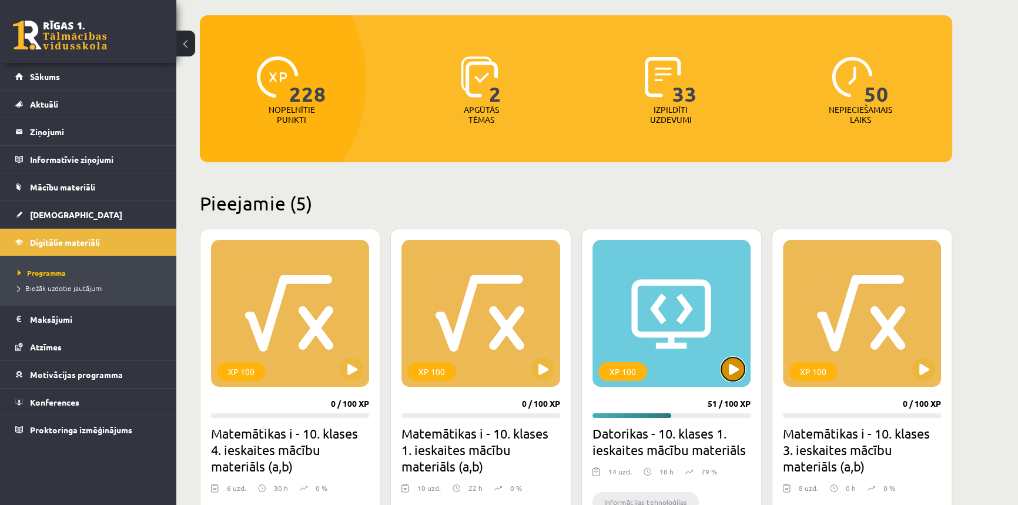
click at [734, 365] on button at bounding box center [733, 369] width 24 height 24
click at [617, 369] on div "XP 100" at bounding box center [622, 371] width 49 height 19
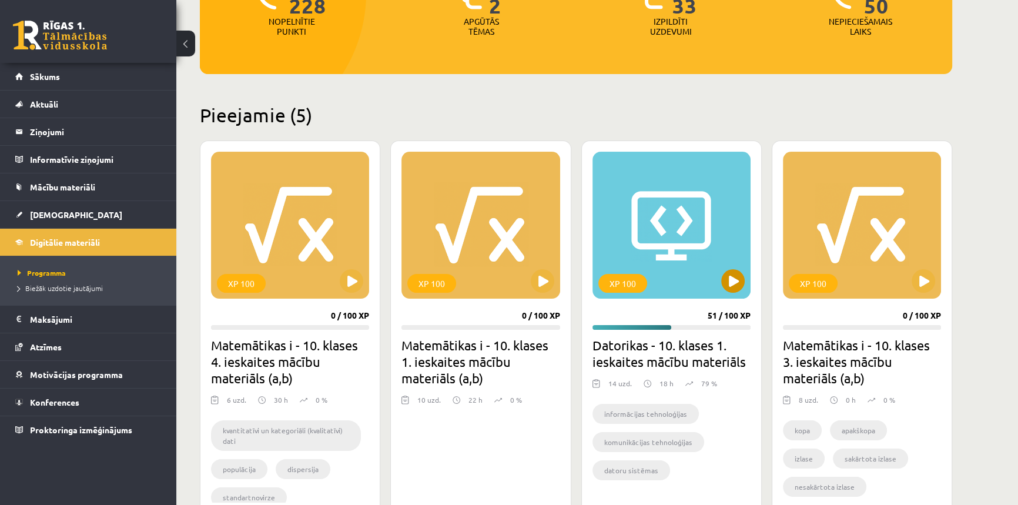
scroll to position [213, 0]
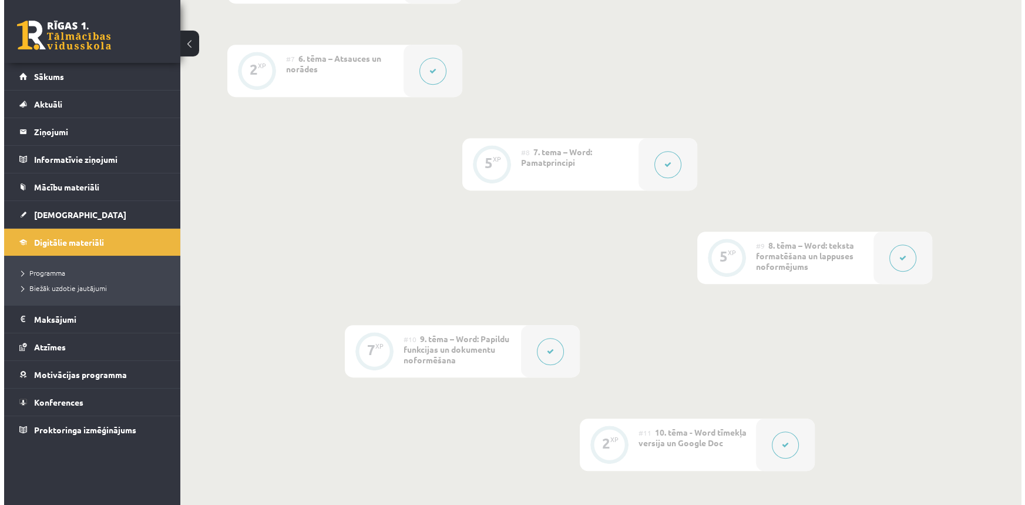
scroll to position [1015, 0]
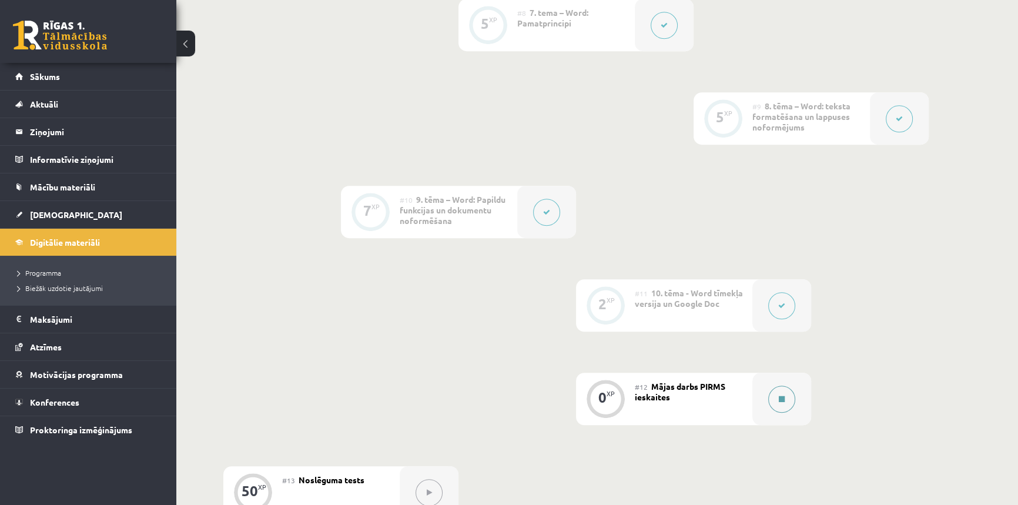
click at [776, 403] on button at bounding box center [781, 398] width 27 height 27
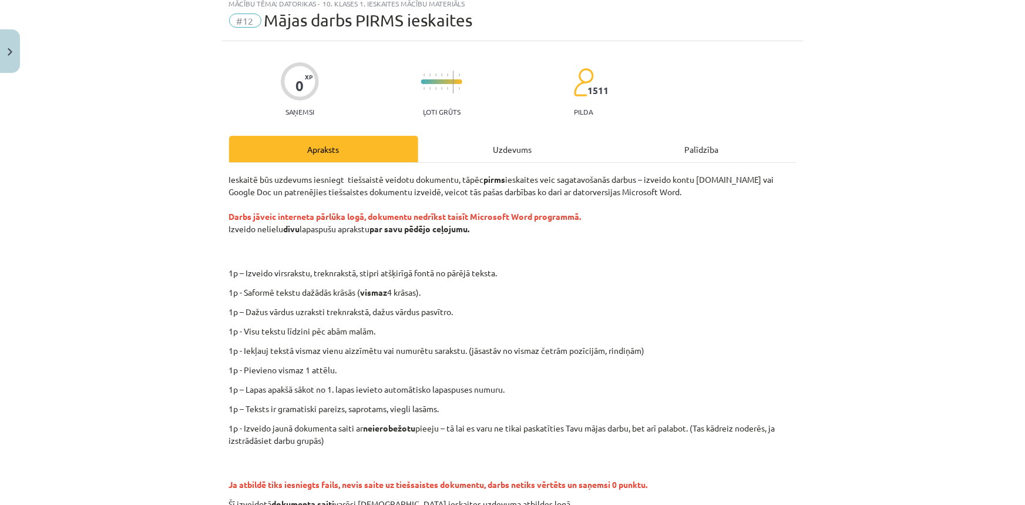
scroll to position [53, 0]
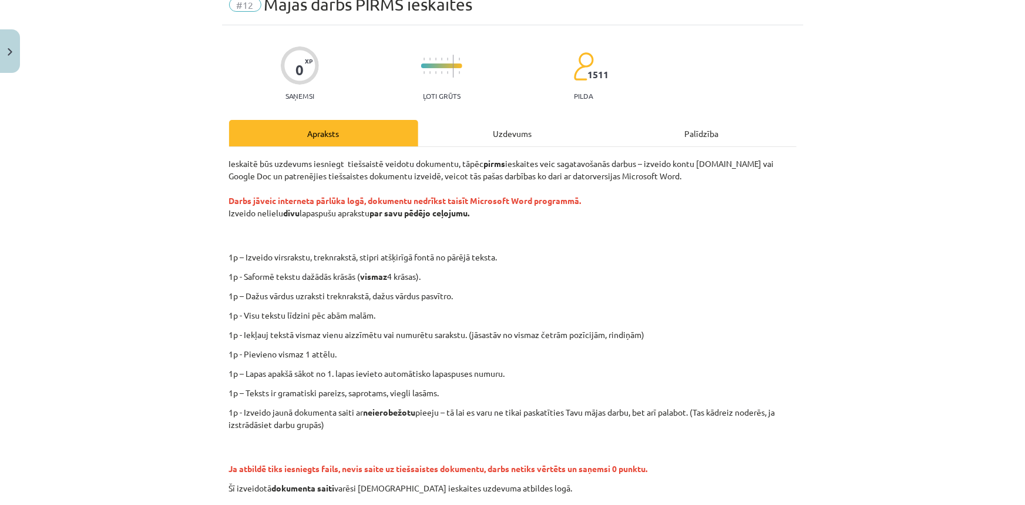
click at [506, 133] on div "Uzdevums" at bounding box center [512, 133] width 189 height 26
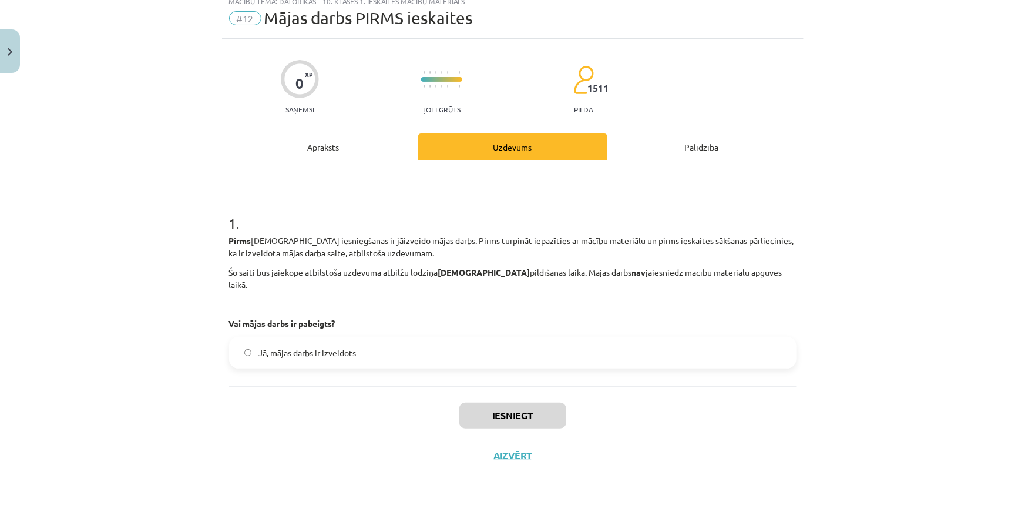
scroll to position [26, 0]
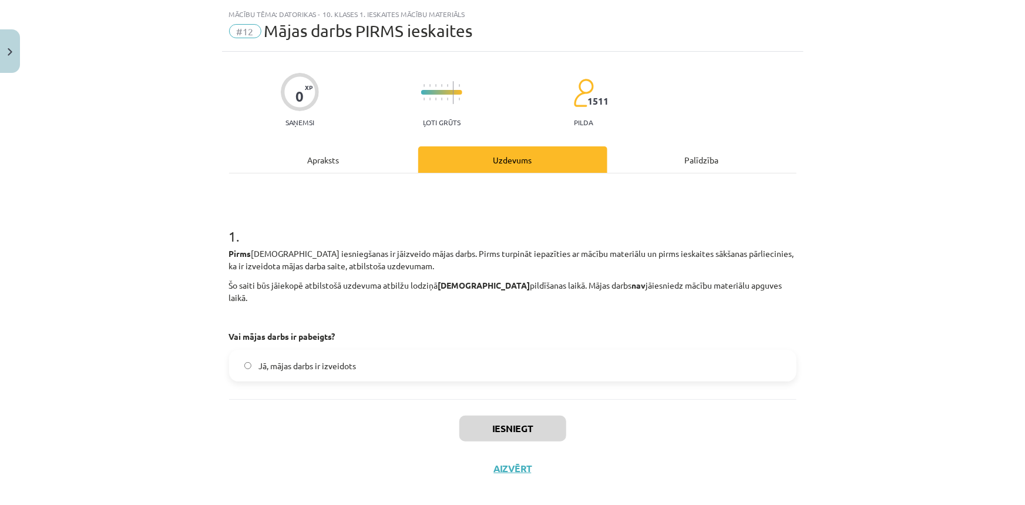
click at [317, 156] on div "Apraksts" at bounding box center [323, 159] width 189 height 26
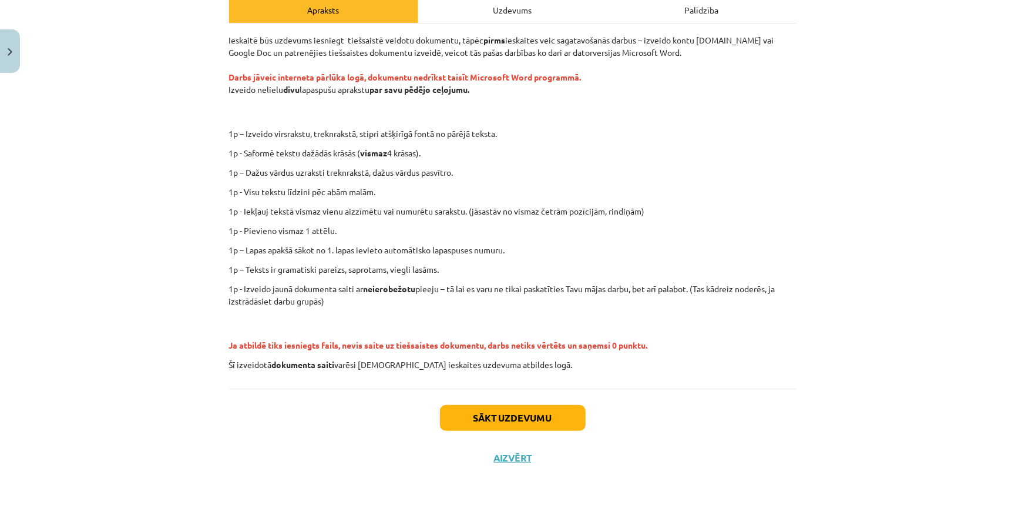
scroll to position [178, 0]
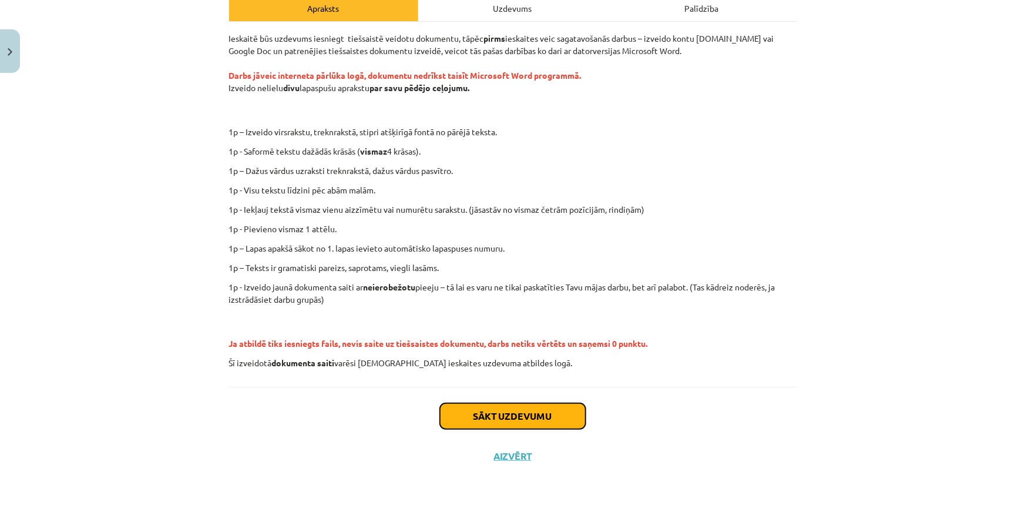
click at [487, 419] on button "Sākt uzdevumu" at bounding box center [513, 416] width 146 height 26
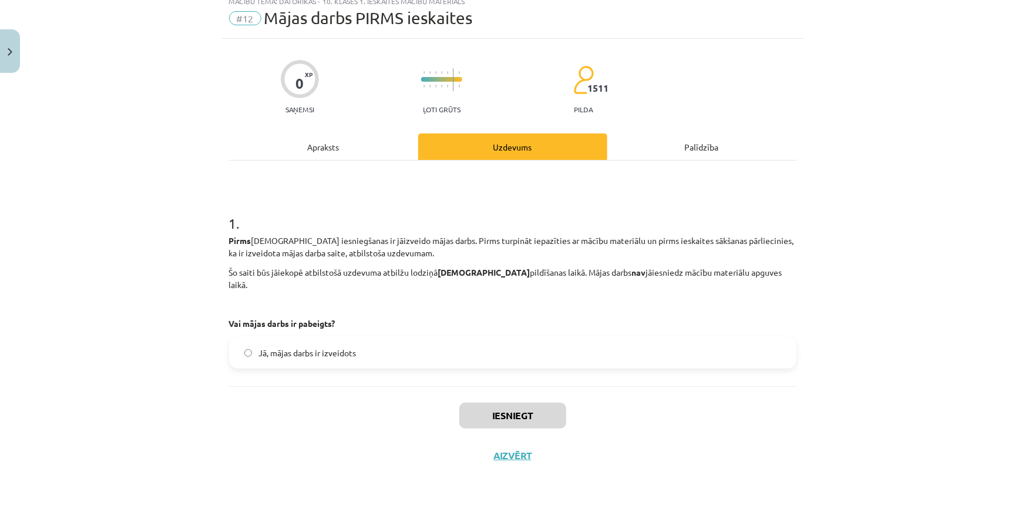
scroll to position [26, 0]
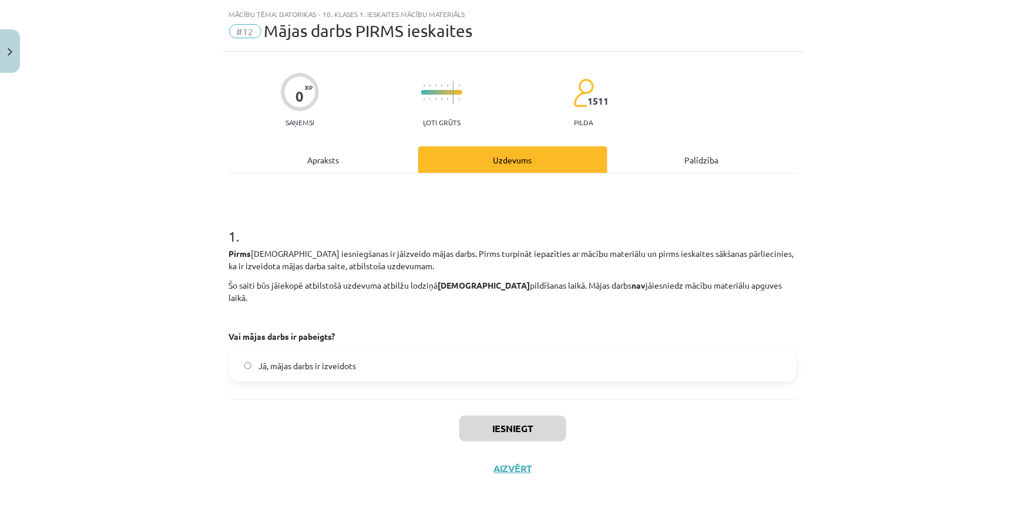
click at [319, 162] on div "Apraksts" at bounding box center [323, 159] width 189 height 26
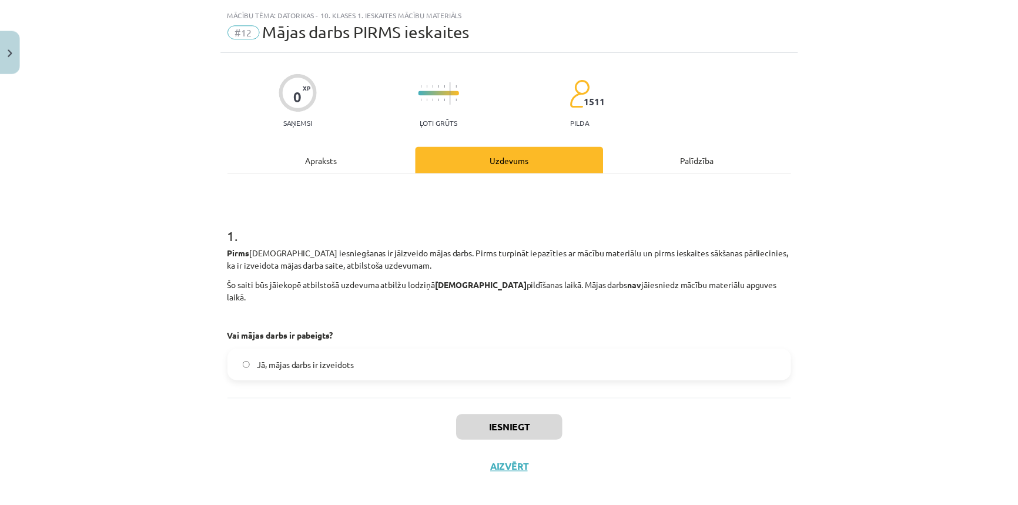
scroll to position [178, 0]
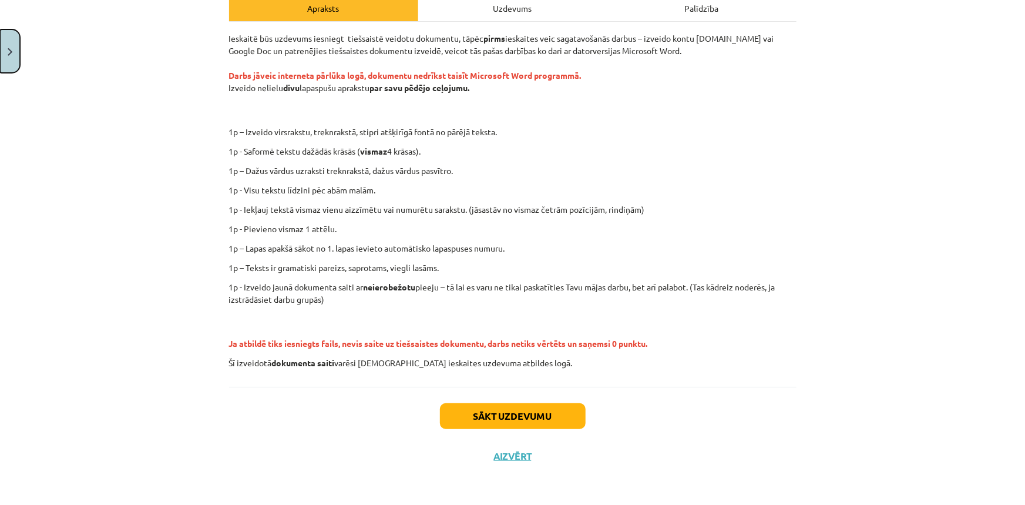
click at [8, 51] on img "Close" at bounding box center [10, 52] width 5 height 8
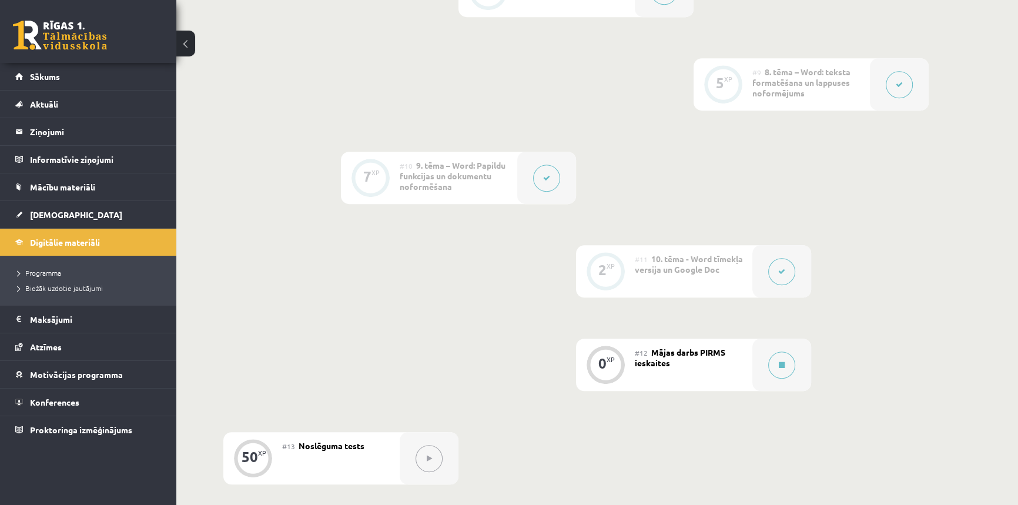
scroll to position [1068, 0]
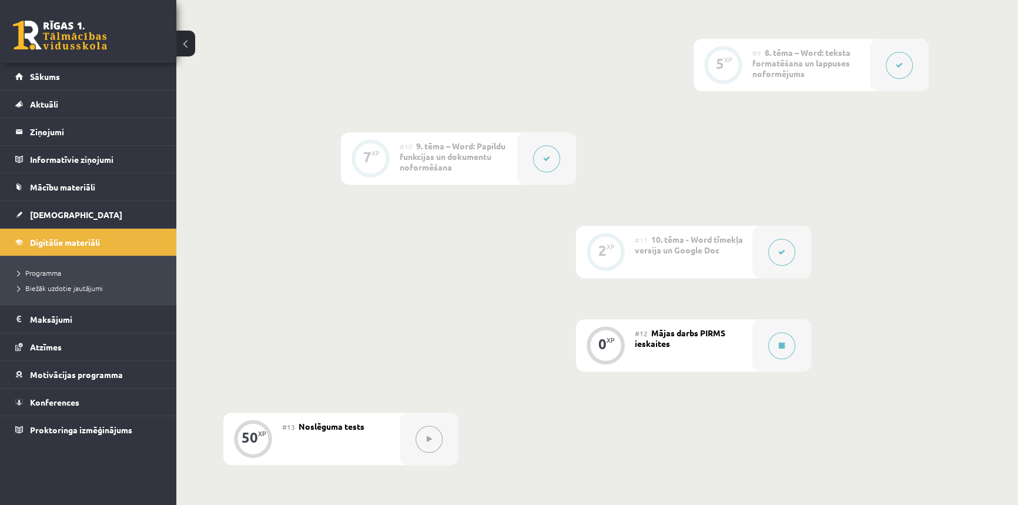
click at [427, 438] on icon at bounding box center [429, 438] width 5 height 7
click at [329, 427] on span "Noslēguma tests" at bounding box center [331, 426] width 66 height 11
click at [33, 216] on span "[DEMOGRAPHIC_DATA]" at bounding box center [76, 214] width 92 height 11
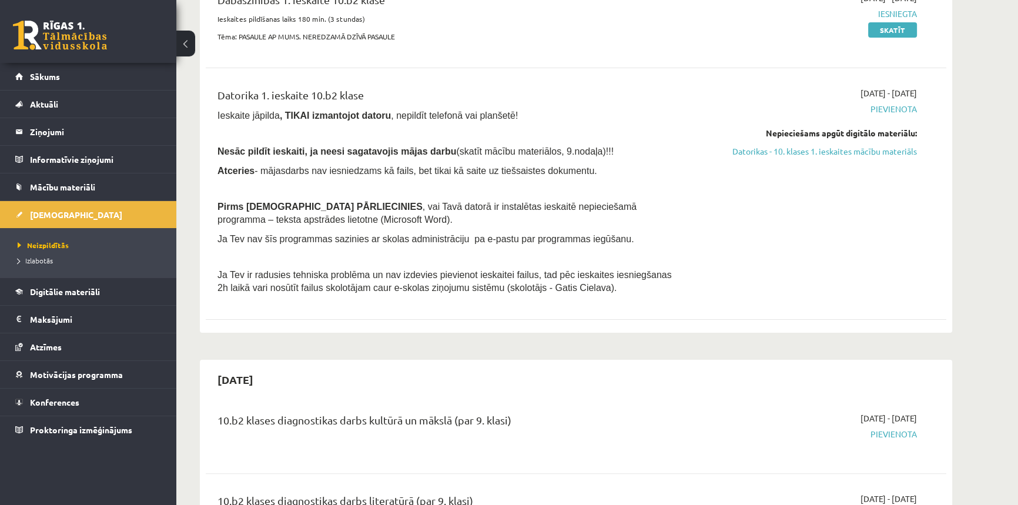
scroll to position [160, 0]
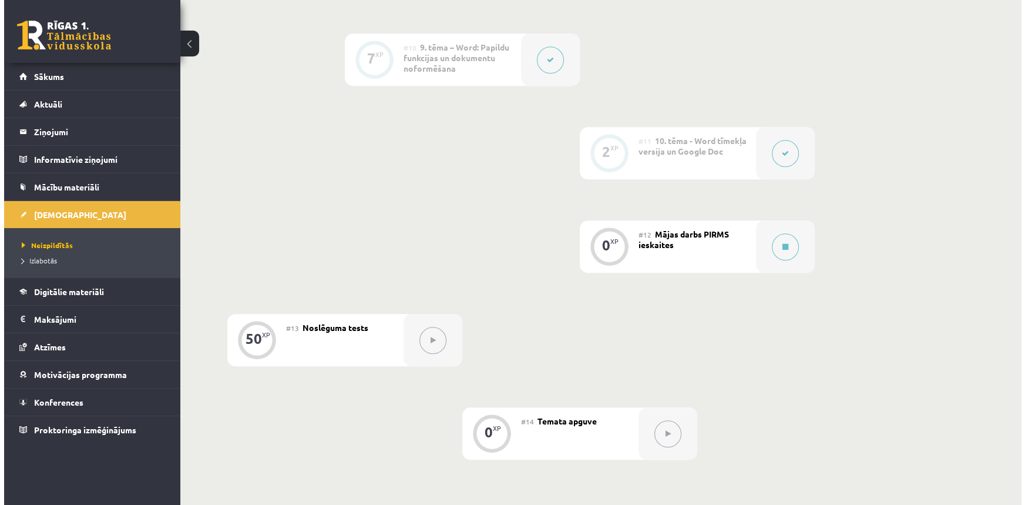
scroll to position [1166, 0]
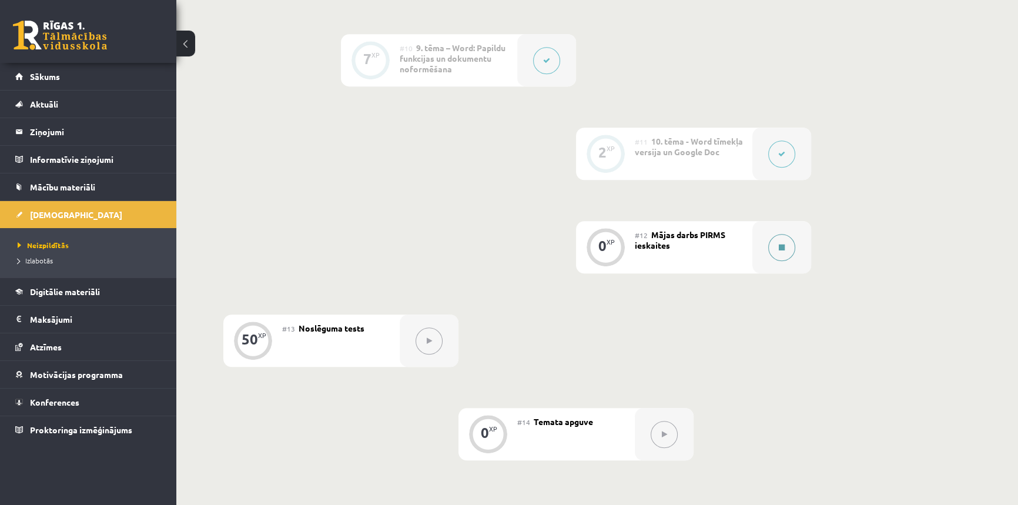
click at [783, 251] on button at bounding box center [781, 247] width 27 height 27
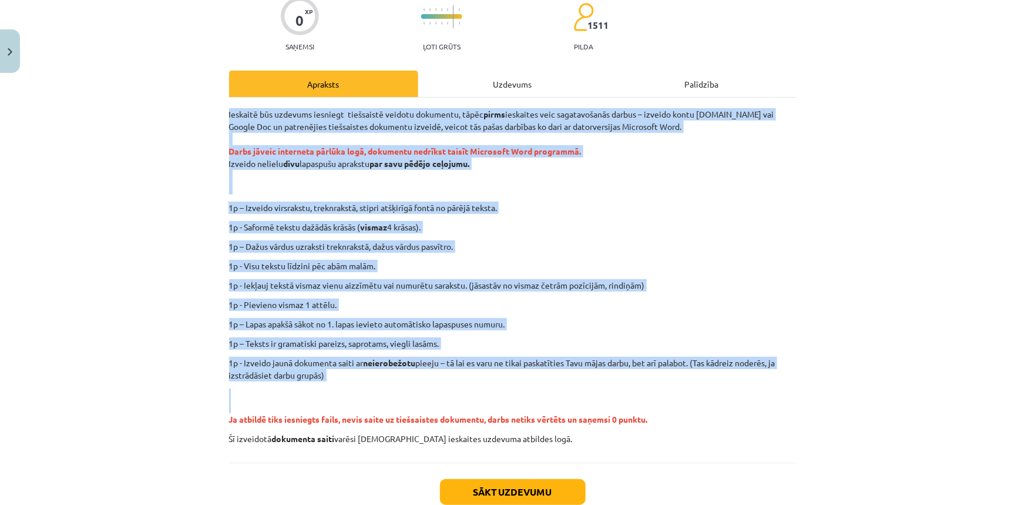
scroll to position [106, 0]
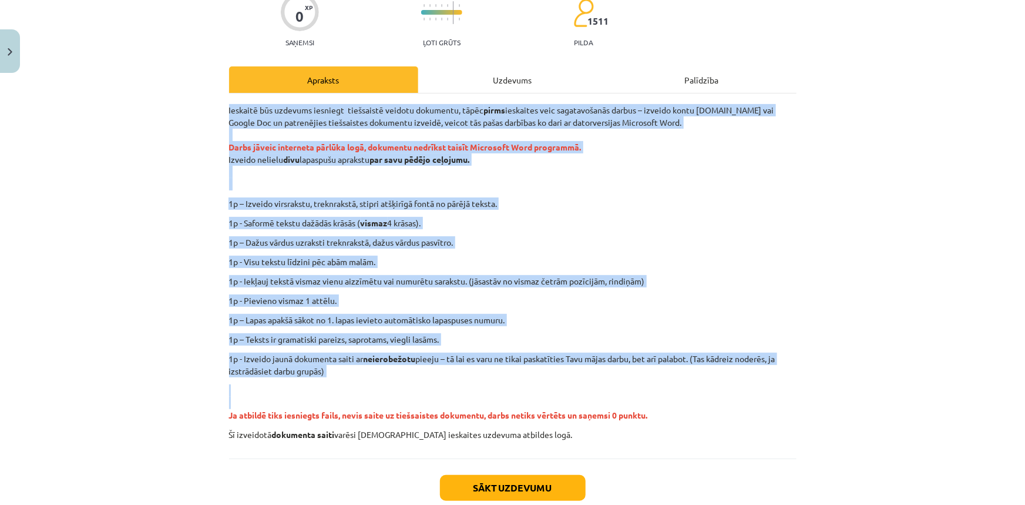
drag, startPoint x: 220, startPoint y: 215, endPoint x: 382, endPoint y: 404, distance: 248.8
click at [382, 404] on div "0 XP Saņemsi Ļoti grūts 1511 pilda Apraksts Uzdevums Palīdzība Ieskaitē būs uzd…" at bounding box center [513, 260] width 582 height 576
click at [817, 284] on div "Mācību tēma: Datorikas - 10. klases 1. ieskaites mācību materiāls #12 Mājas dar…" at bounding box center [512, 252] width 1025 height 505
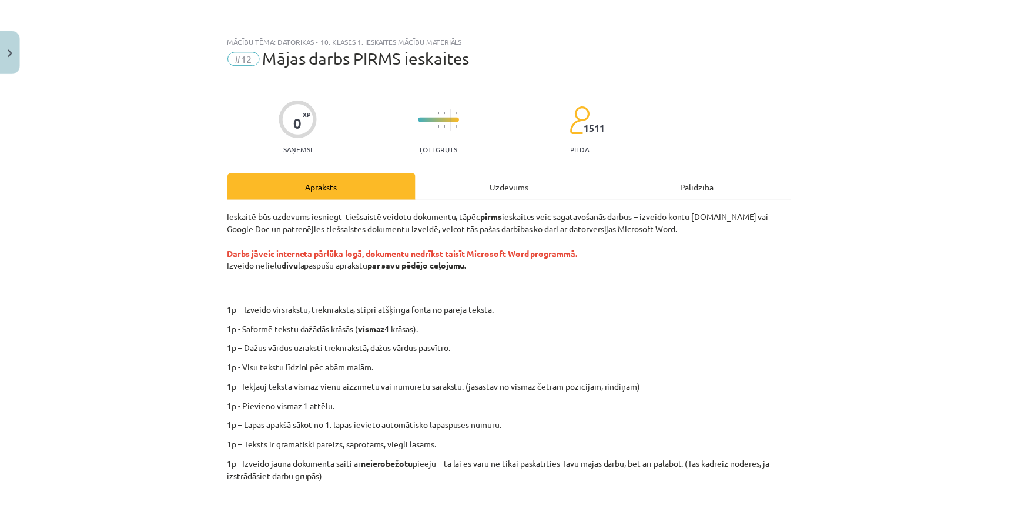
scroll to position [0, 0]
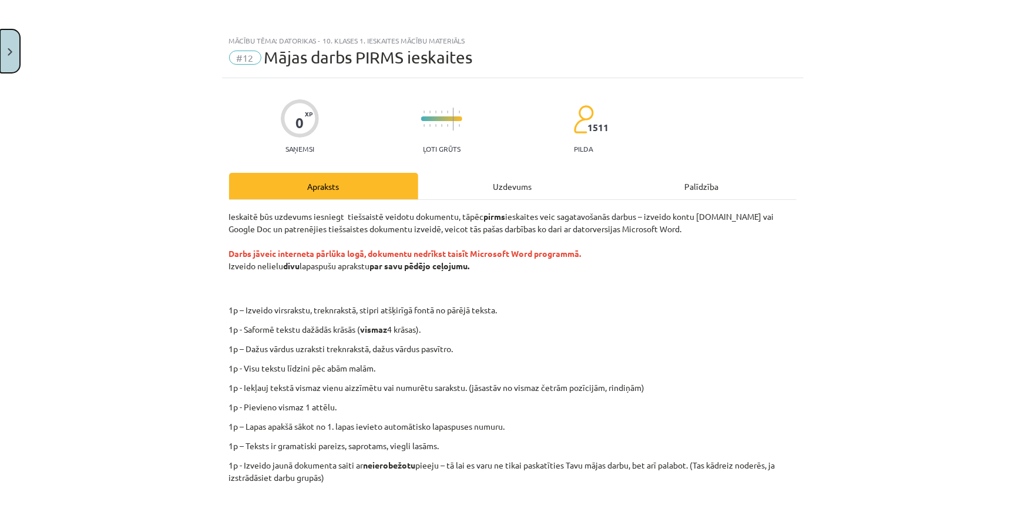
click at [8, 63] on button "Close" at bounding box center [10, 50] width 20 height 43
click at [26, 43] on div "Mācību tēma: Datorikas - 10. klases 1. ieskaites mācību materiāls #12 Mājas dar…" at bounding box center [512, 252] width 1025 height 505
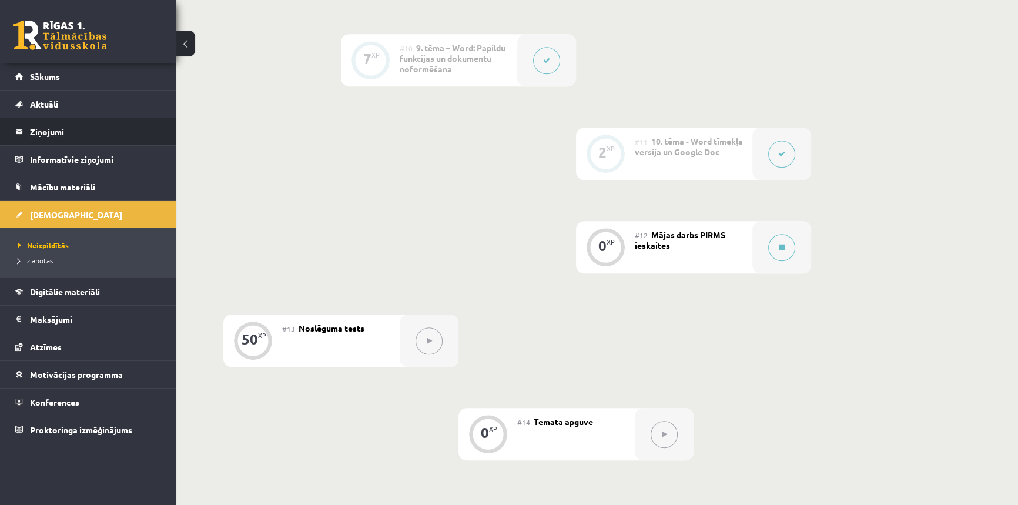
click at [50, 127] on legend "Ziņojumi 0" at bounding box center [96, 131] width 132 height 27
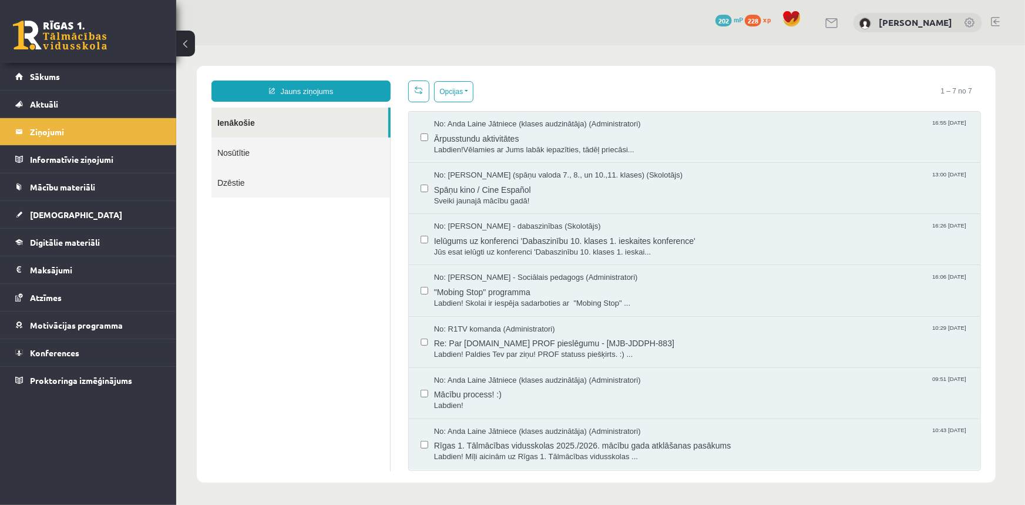
click at [251, 159] on link "Nosūtītie" at bounding box center [300, 152] width 179 height 30
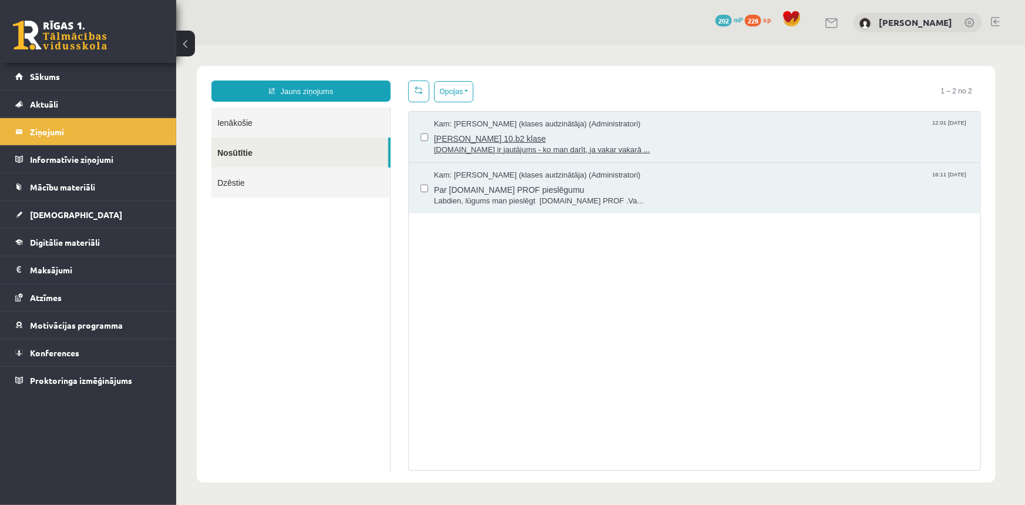
click at [546, 139] on span "Ingus Riciks 10.b2 klase" at bounding box center [701, 136] width 535 height 15
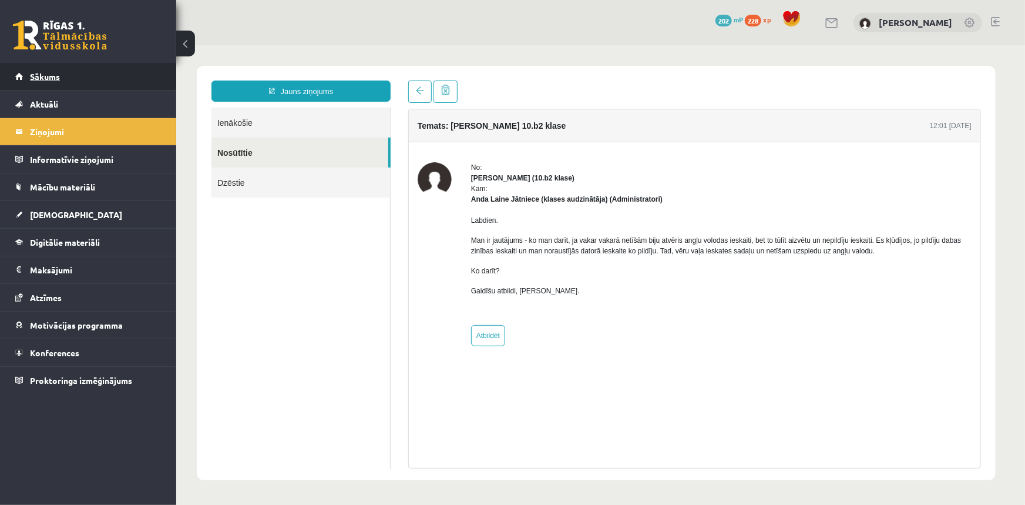
click at [35, 77] on span "Sākums" at bounding box center [45, 76] width 30 height 11
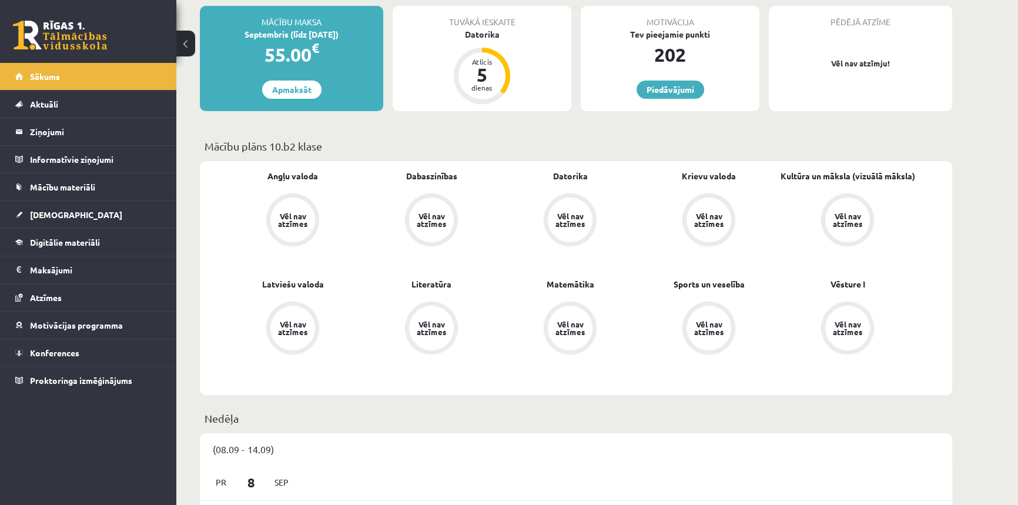
scroll to position [427, 0]
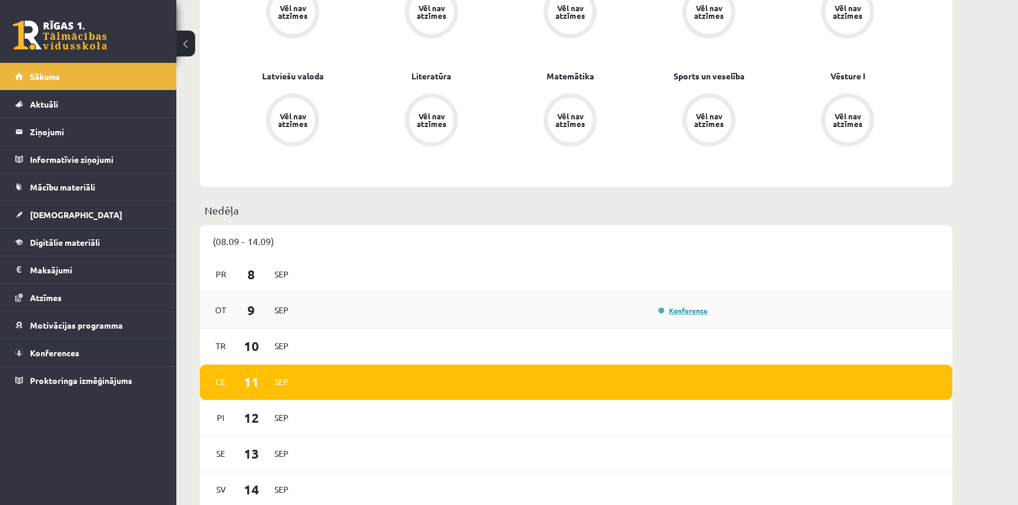
click at [678, 312] on link "Konference" at bounding box center [682, 310] width 49 height 9
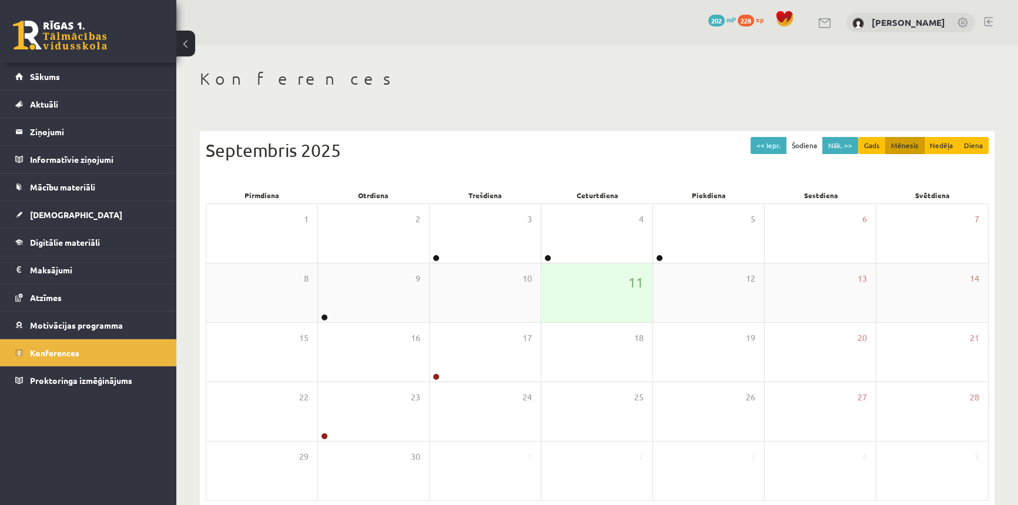
click at [617, 281] on div "11" at bounding box center [596, 292] width 111 height 59
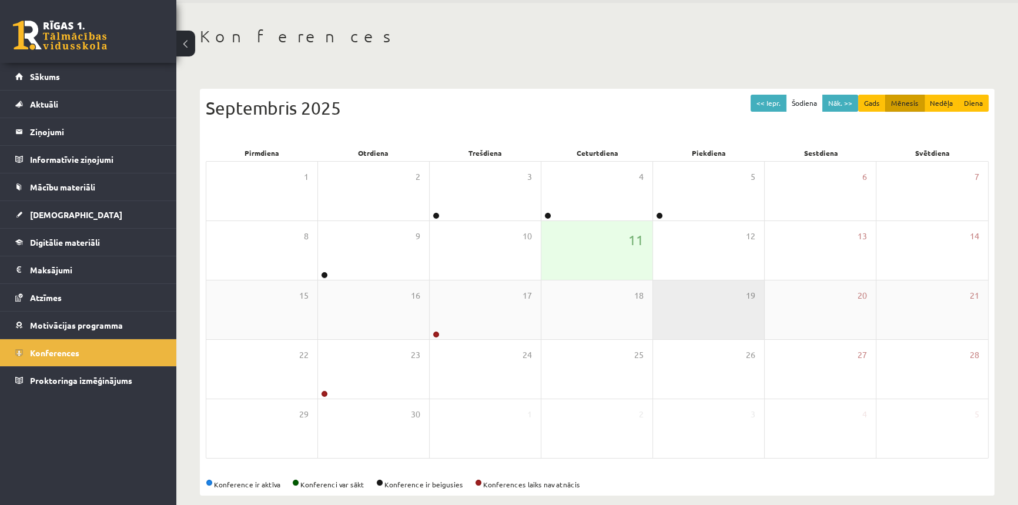
scroll to position [53, 0]
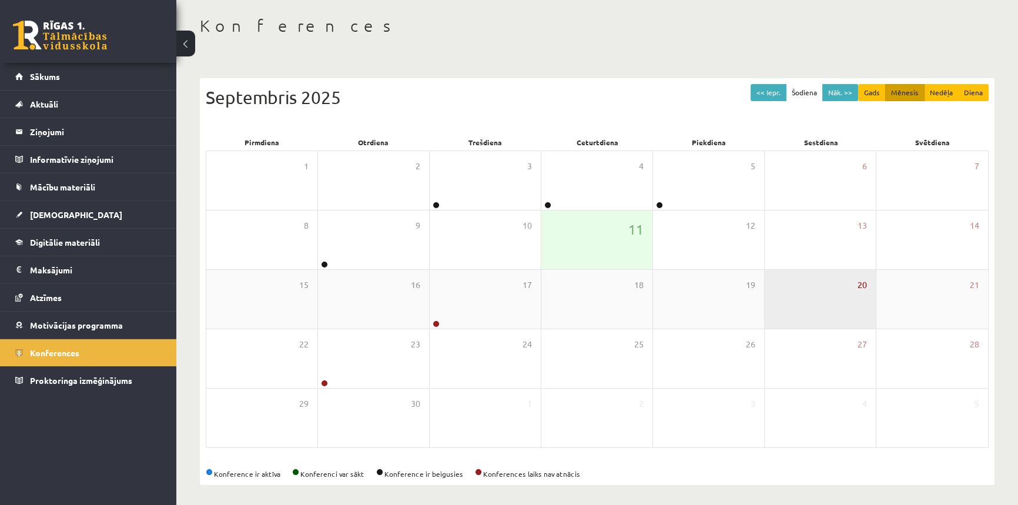
click at [861, 287] on span "20" at bounding box center [861, 284] width 9 height 13
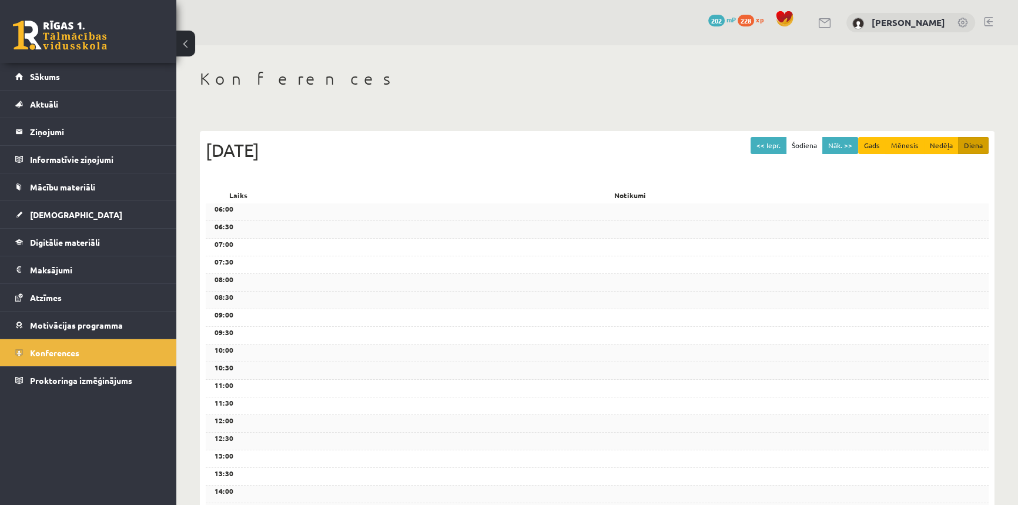
click at [226, 219] on div "06:00" at bounding box center [597, 212] width 783 height 18
click at [229, 237] on div "06:30" at bounding box center [597, 230] width 783 height 18
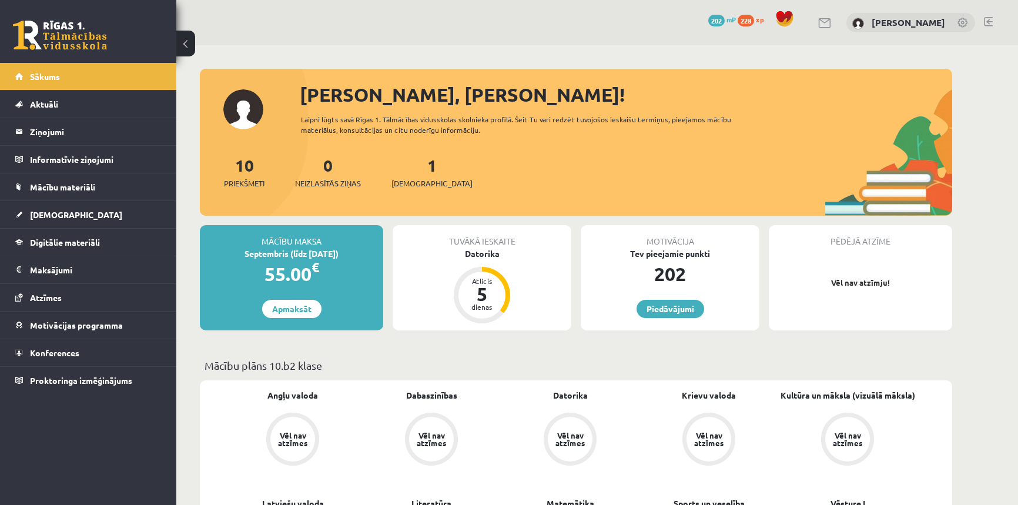
scroll to position [427, 0]
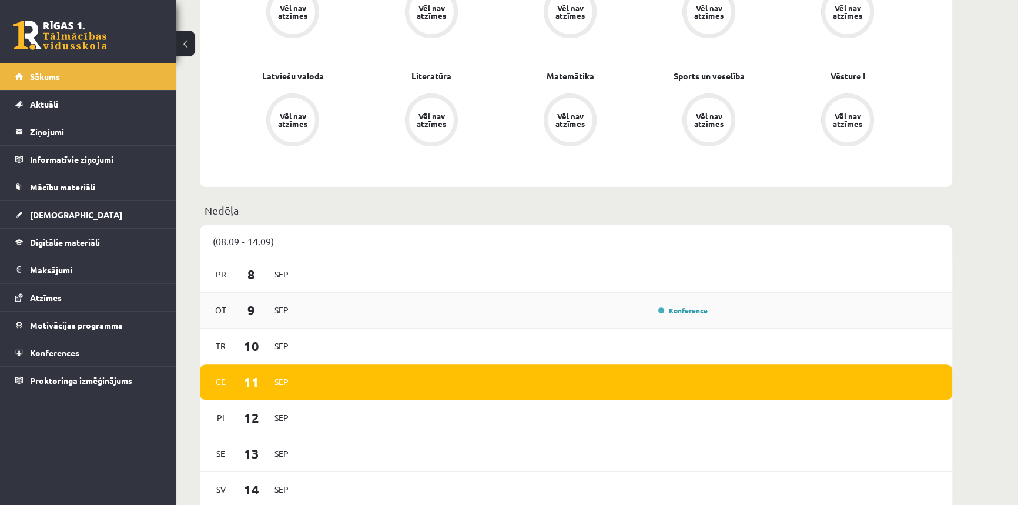
click at [690, 306] on div "Konference" at bounding box center [681, 310] width 59 height 12
click at [684, 308] on link "Konference" at bounding box center [682, 310] width 49 height 9
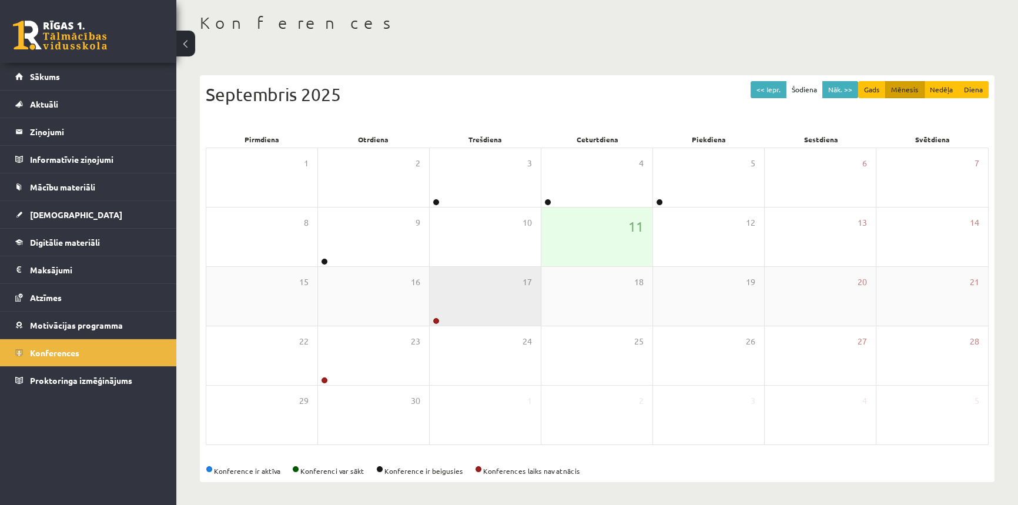
scroll to position [56, 0]
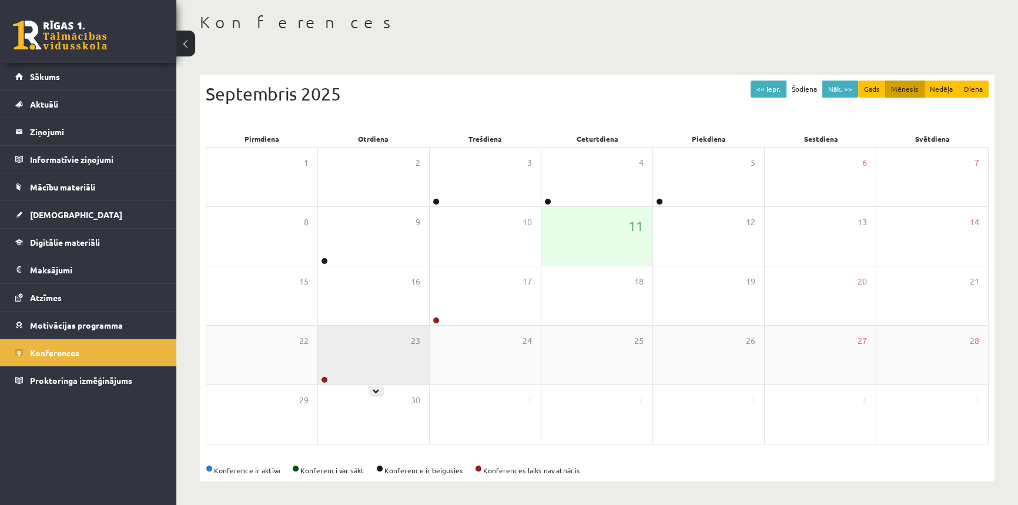
click at [334, 375] on div "23" at bounding box center [373, 354] width 111 height 59
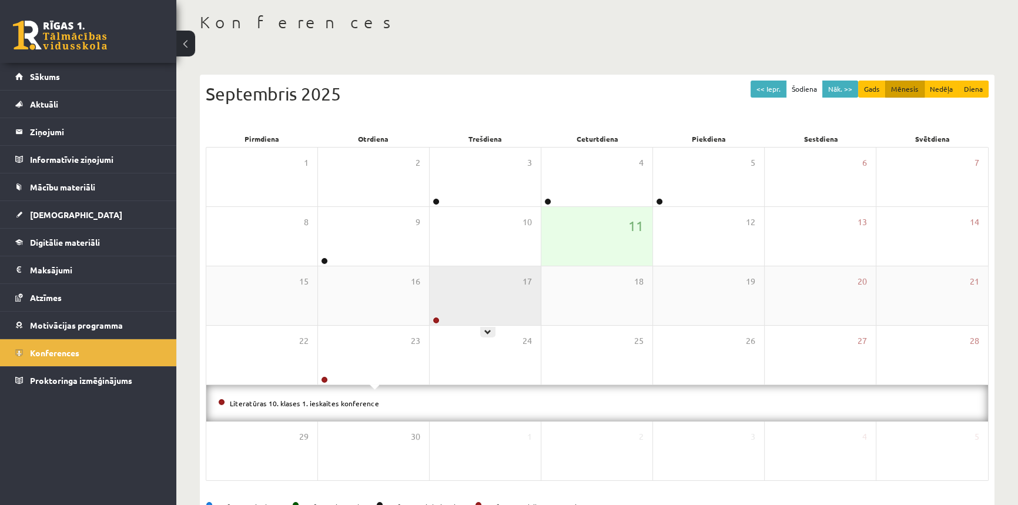
click at [449, 313] on div "17" at bounding box center [484, 295] width 111 height 59
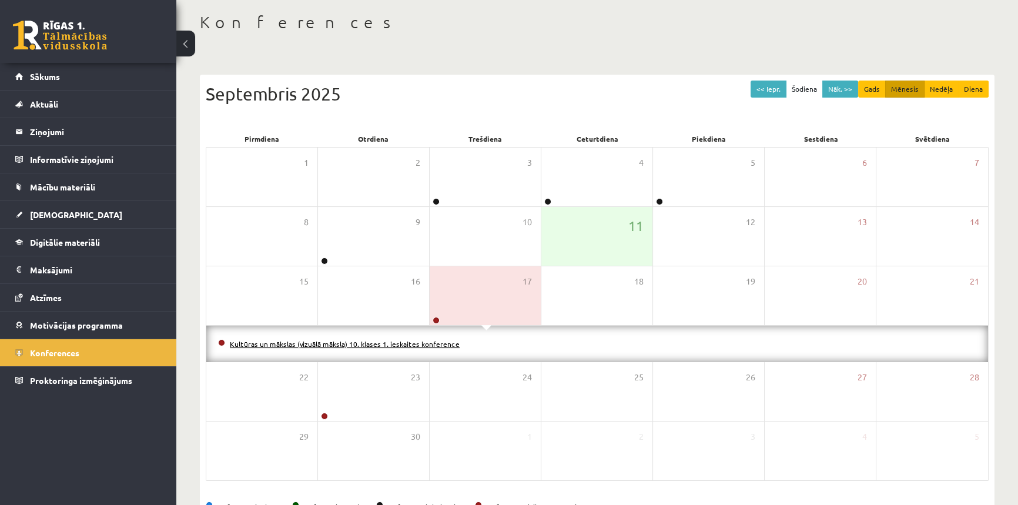
click at [421, 346] on link "Kultūras un mākslas (vizuālā māksla) 10. klases 1. ieskaites konference" at bounding box center [345, 343] width 230 height 9
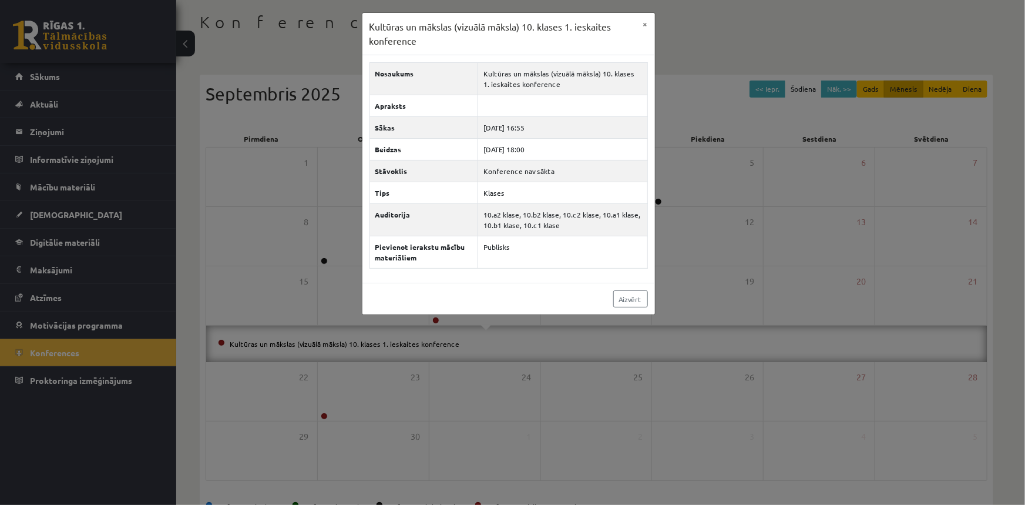
click at [334, 192] on div "Kultūras un mākslas (vizuālā māksla) 10. klases 1. ieskaites konference × Nosau…" at bounding box center [512, 252] width 1025 height 505
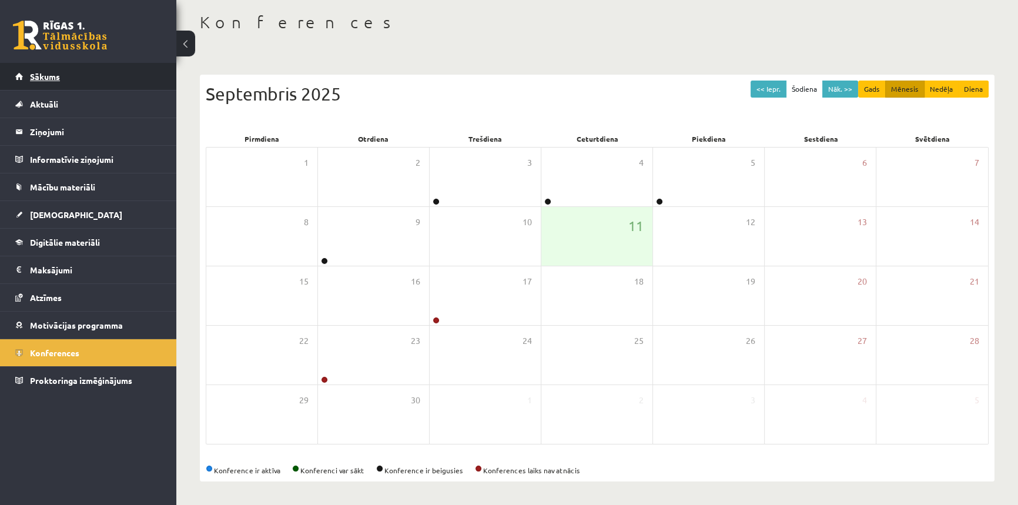
click at [35, 72] on span "Sākums" at bounding box center [45, 76] width 30 height 11
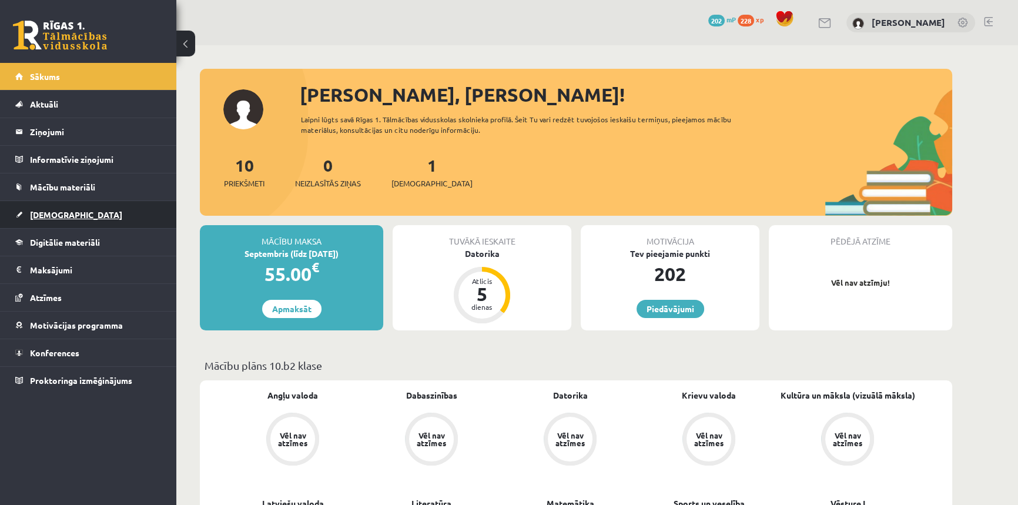
click at [42, 213] on span "[DEMOGRAPHIC_DATA]" at bounding box center [76, 214] width 92 height 11
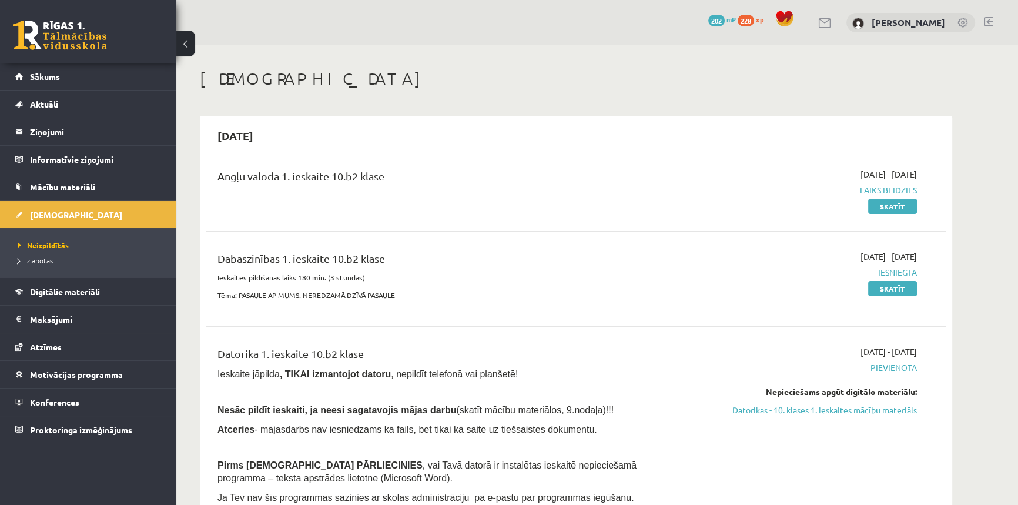
click at [875, 196] on div "[DATE] - [DATE] Laiks beidzies Skatīt" at bounding box center [805, 190] width 239 height 44
click at [280, 176] on div "Angļu valoda 1. ieskaite 10.b2 klase" at bounding box center [447, 179] width 460 height 22
click at [52, 291] on span "Digitālie materiāli" at bounding box center [65, 291] width 70 height 11
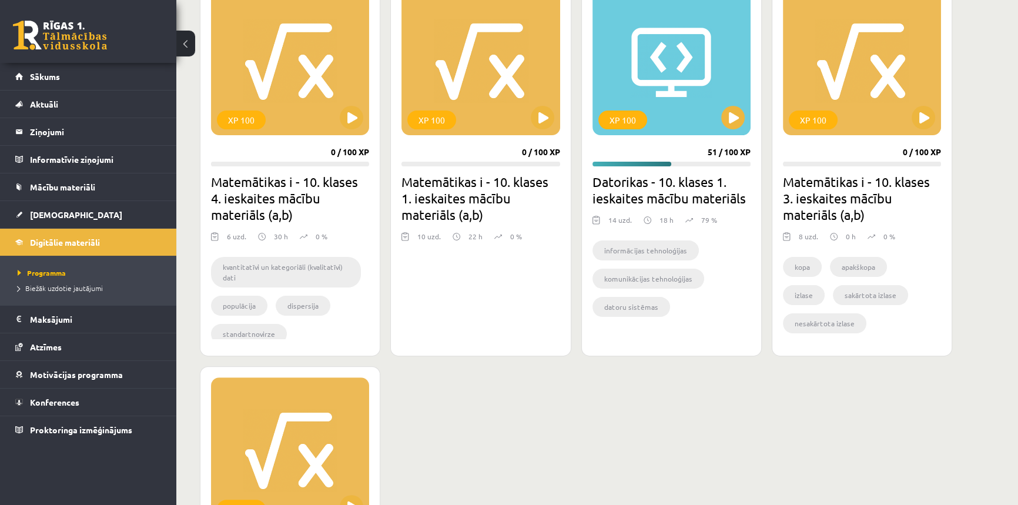
scroll to position [374, 0]
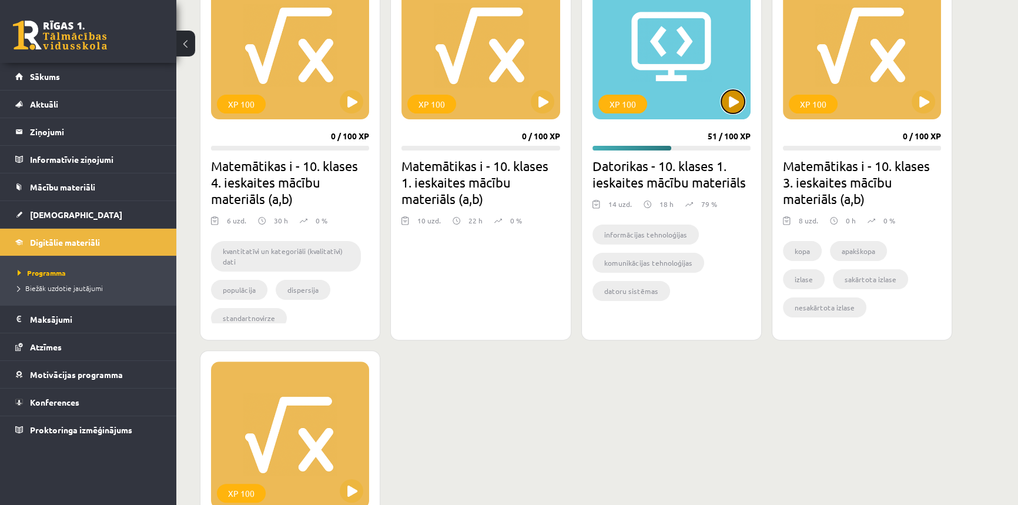
click at [730, 96] on button at bounding box center [733, 102] width 24 height 24
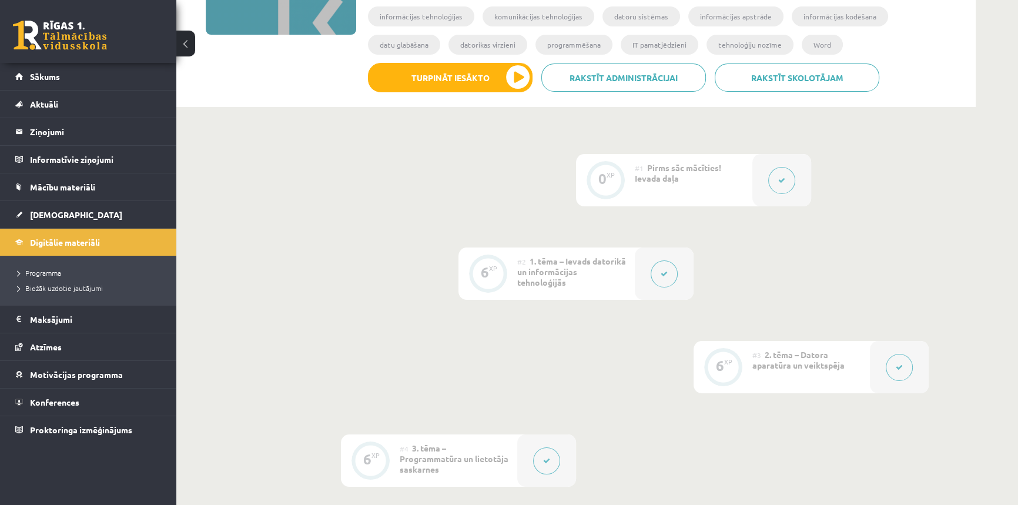
scroll to position [213, 0]
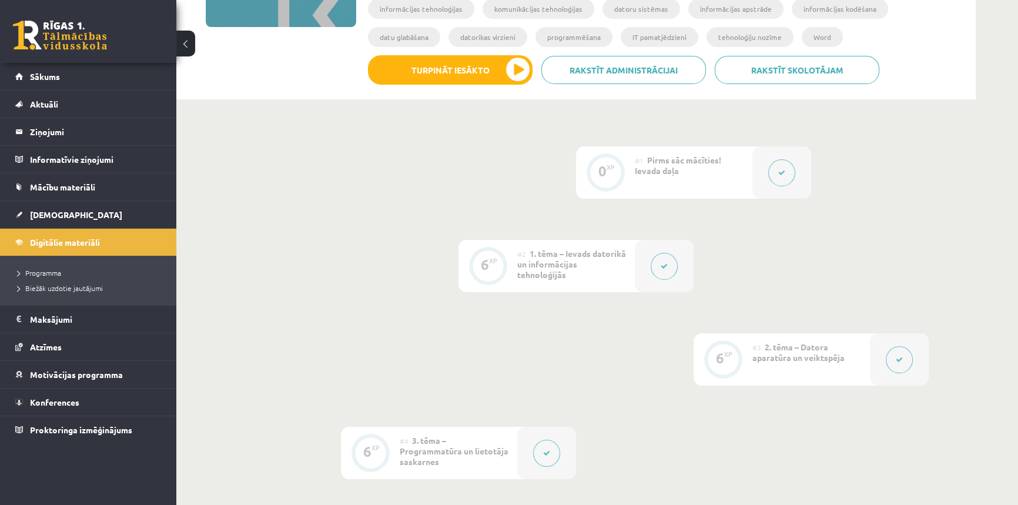
click at [670, 261] on button at bounding box center [663, 266] width 27 height 27
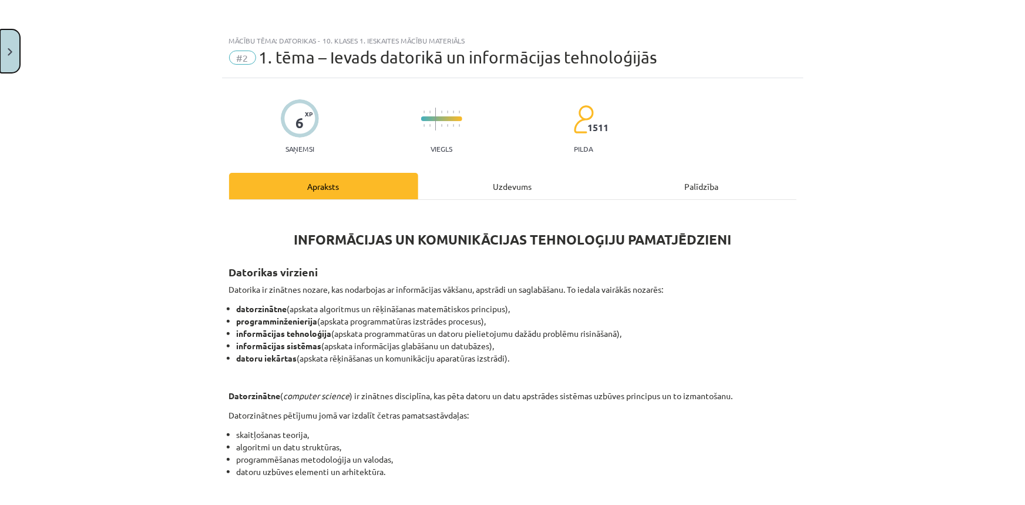
click at [3, 51] on button "Close" at bounding box center [10, 50] width 20 height 43
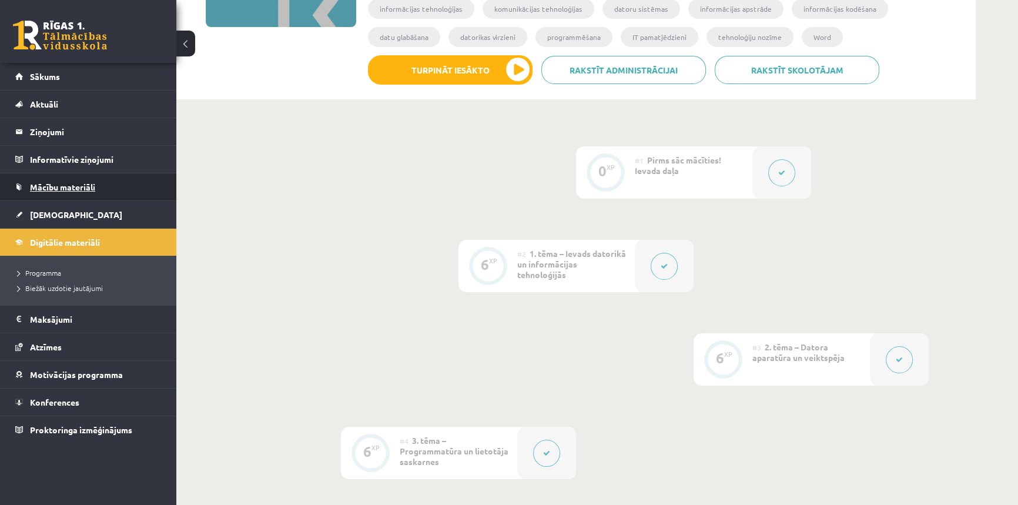
scroll to position [0, 0]
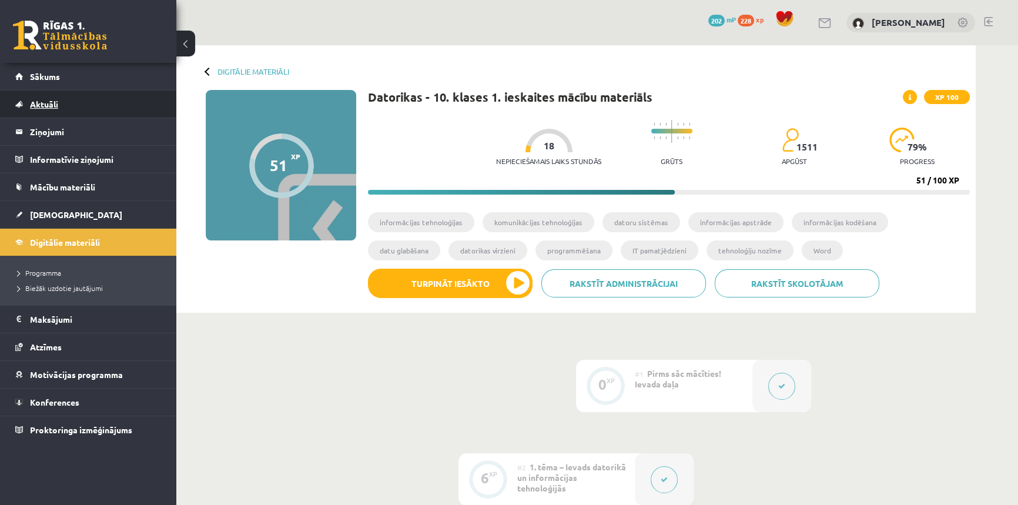
click at [46, 105] on span "Aktuāli" at bounding box center [44, 104] width 28 height 11
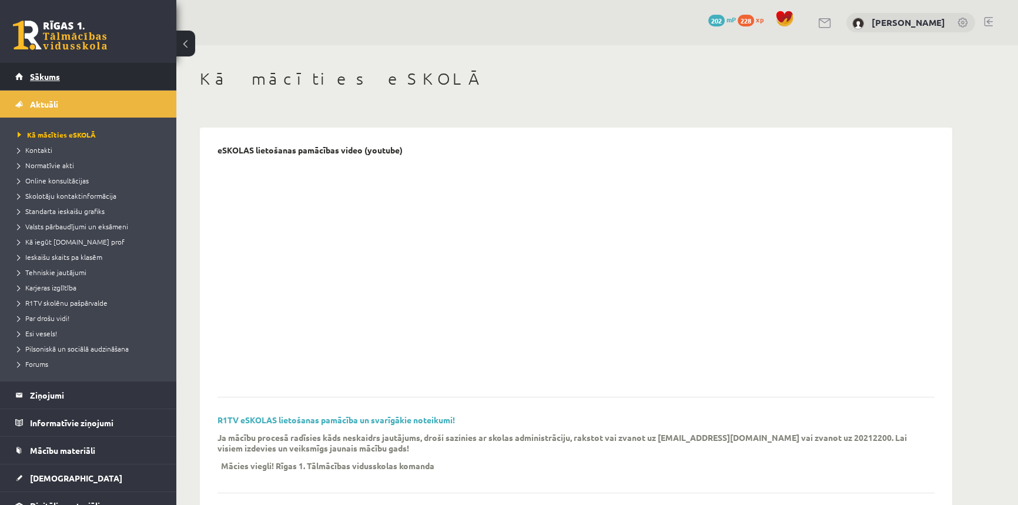
click at [53, 80] on link "Sākums" at bounding box center [88, 76] width 146 height 27
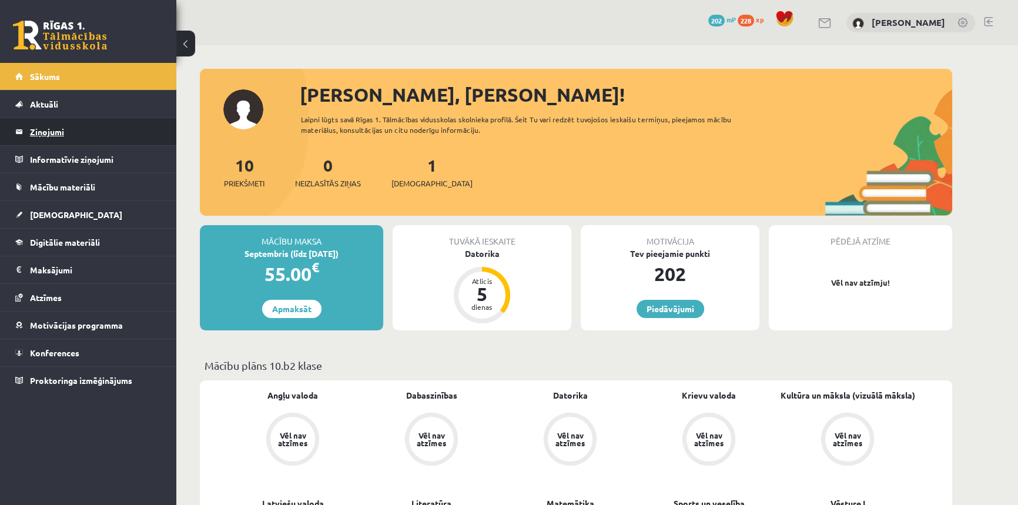
click at [46, 137] on legend "Ziņojumi 0" at bounding box center [96, 131] width 132 height 27
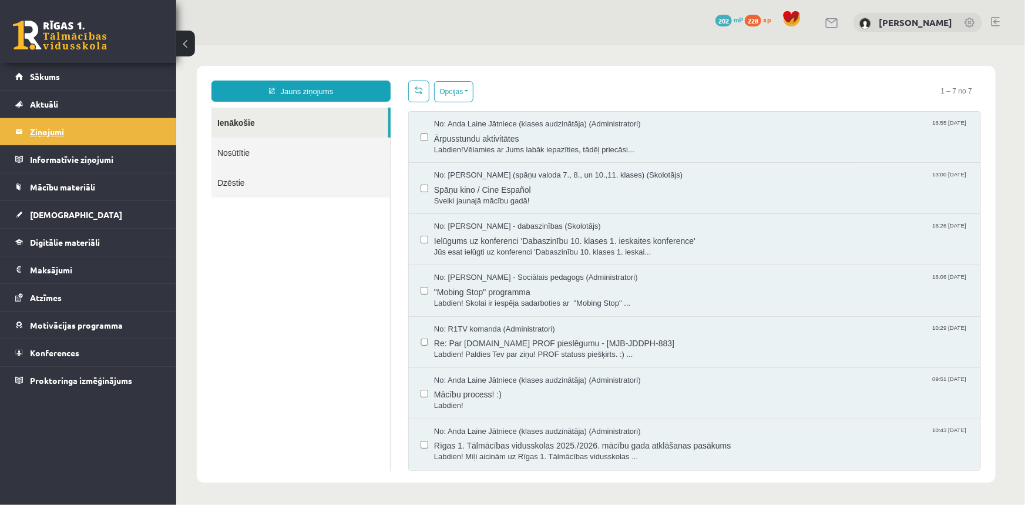
click at [53, 133] on legend "Ziņojumi 0" at bounding box center [96, 131] width 132 height 27
click at [57, 160] on legend "Informatīvie ziņojumi 0" at bounding box center [96, 159] width 132 height 27
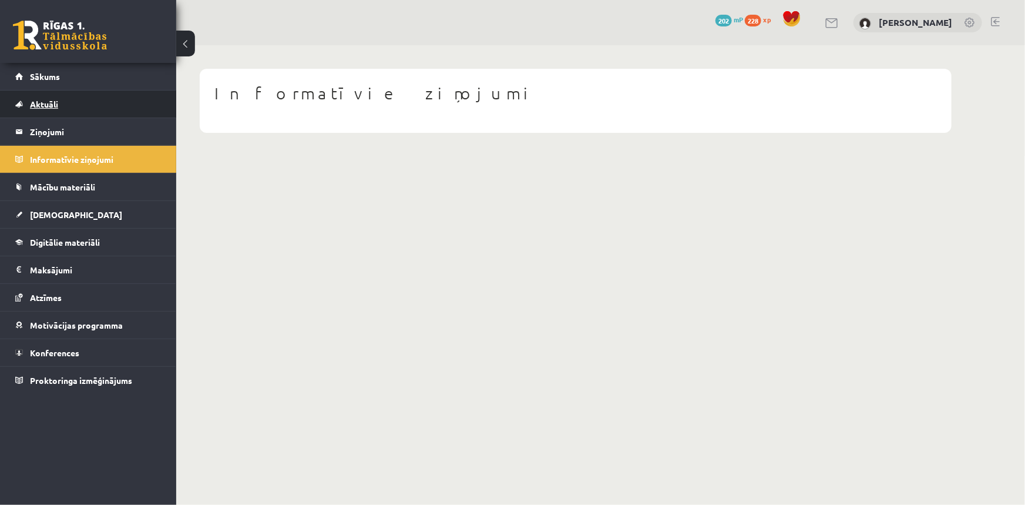
click at [47, 102] on span "Aktuāli" at bounding box center [44, 104] width 28 height 11
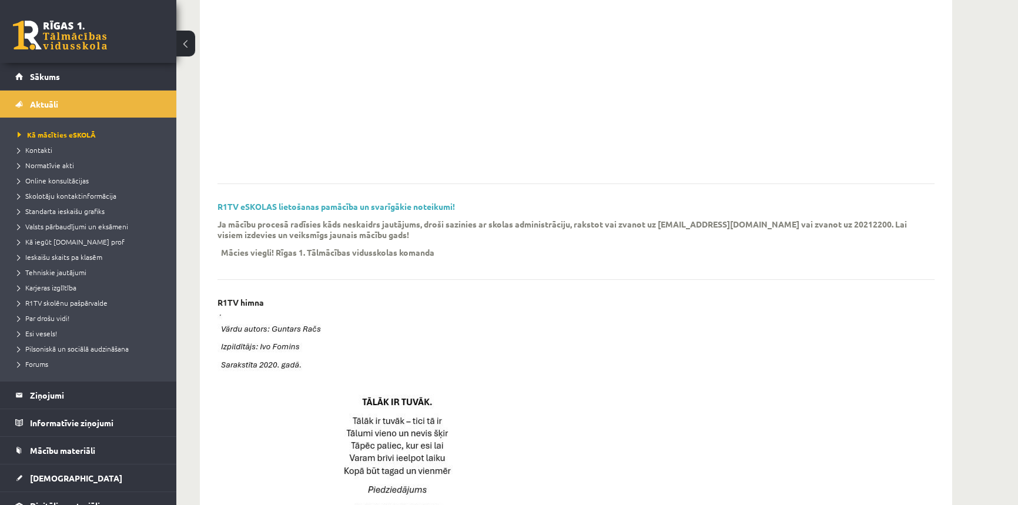
scroll to position [160, 0]
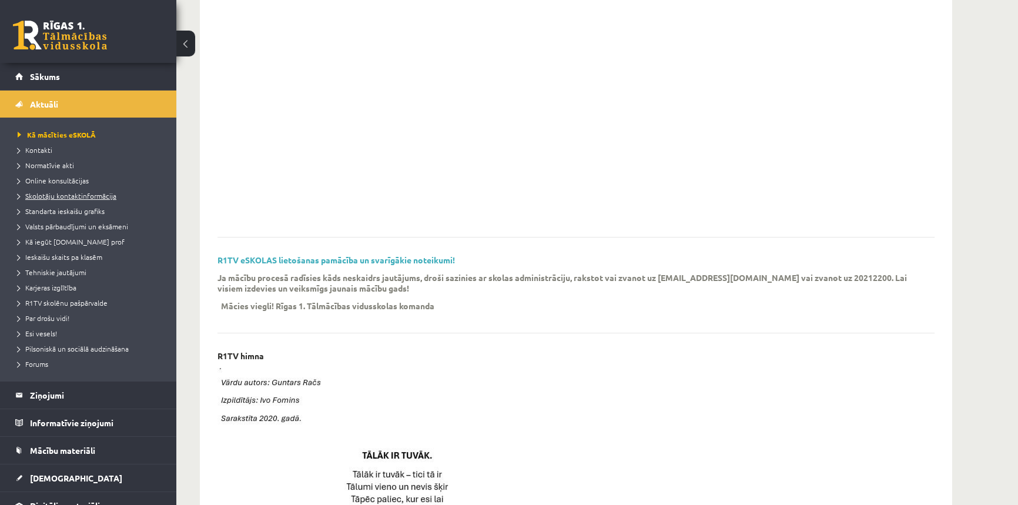
click at [36, 192] on span "Skolotāju kontaktinformācija" at bounding box center [67, 195] width 99 height 9
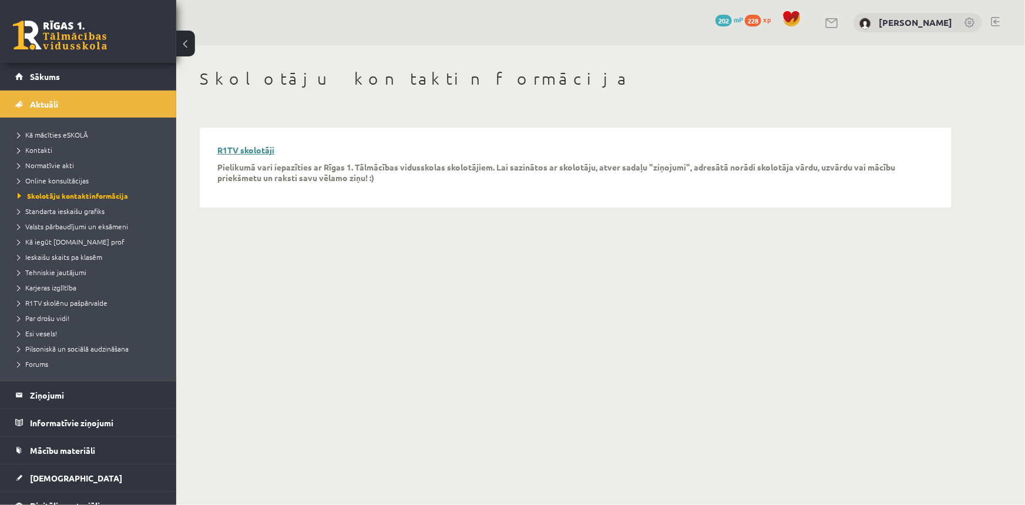
click at [244, 152] on link "R1TV skolotāji" at bounding box center [245, 150] width 57 height 11
click at [43, 150] on span "Kontakti" at bounding box center [35, 149] width 35 height 9
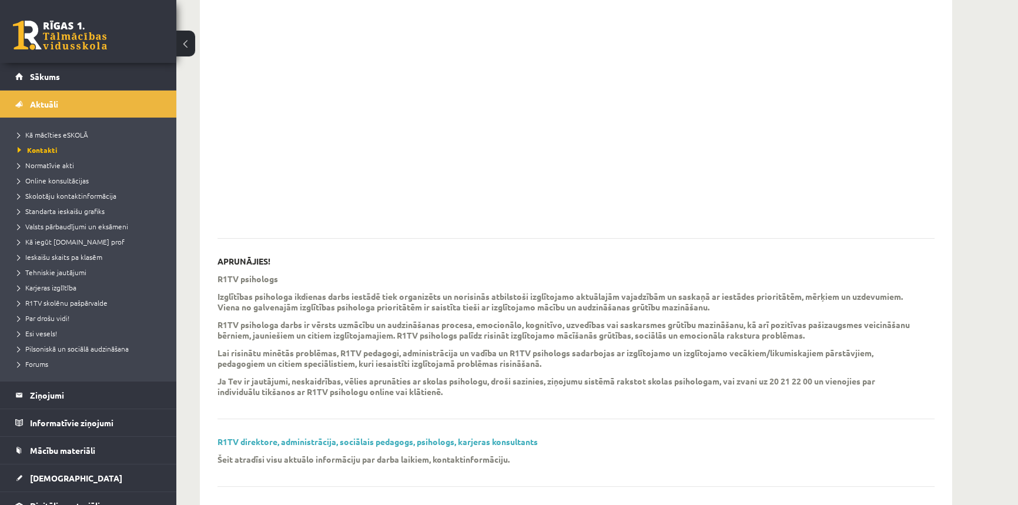
scroll to position [234, 0]
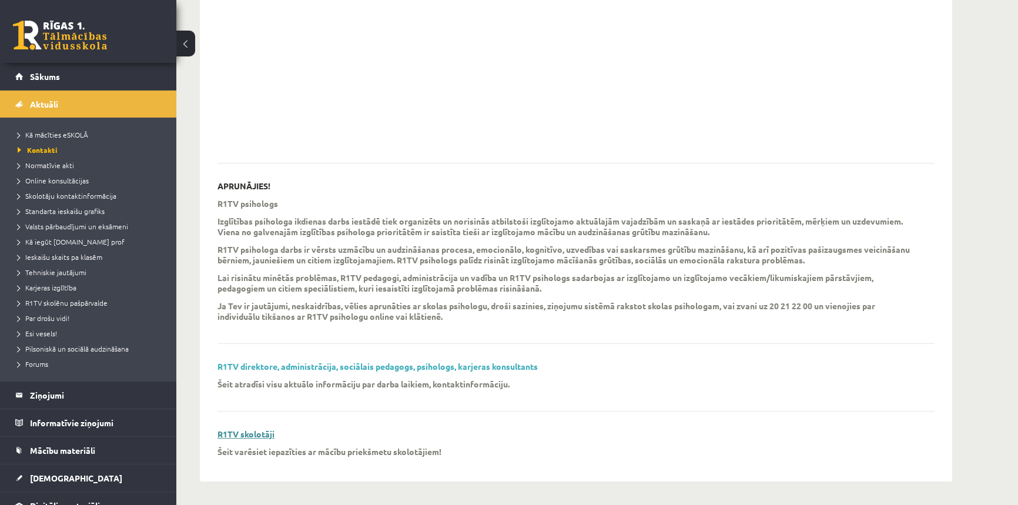
click at [266, 437] on link "R1TV skolotāji" at bounding box center [245, 433] width 57 height 11
click at [356, 366] on link "R1TV direktore, administrācija, sociālais pedagogs, psihologs, karjeras konsult…" at bounding box center [377, 366] width 320 height 11
click at [38, 76] on span "Sākums" at bounding box center [45, 76] width 30 height 11
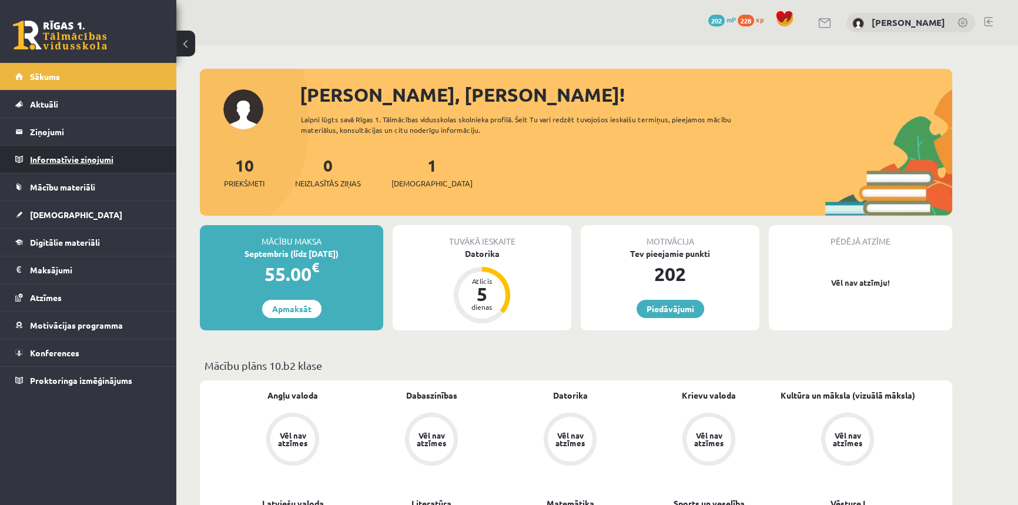
click at [51, 162] on legend "Informatīvie ziņojumi 0" at bounding box center [96, 159] width 132 height 27
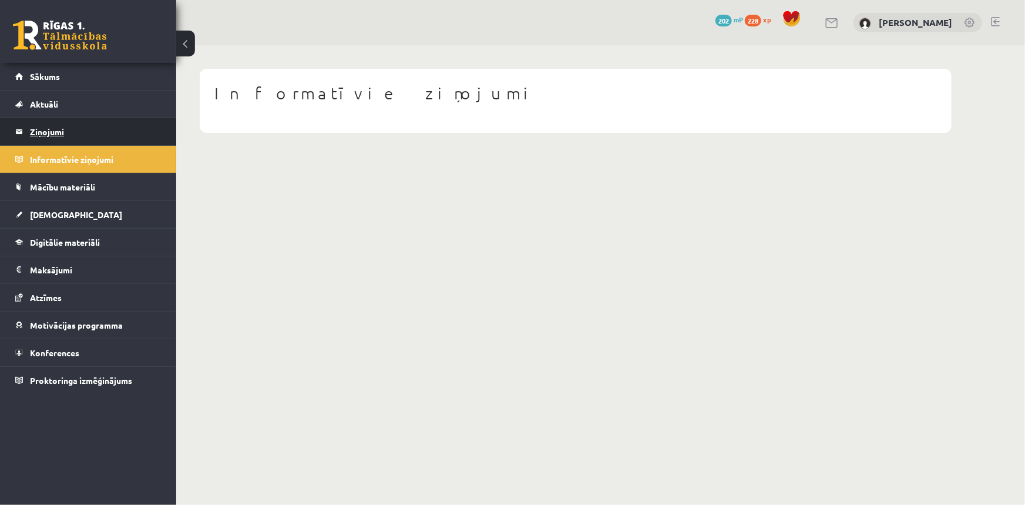
click at [53, 126] on legend "Ziņojumi 0" at bounding box center [96, 131] width 132 height 27
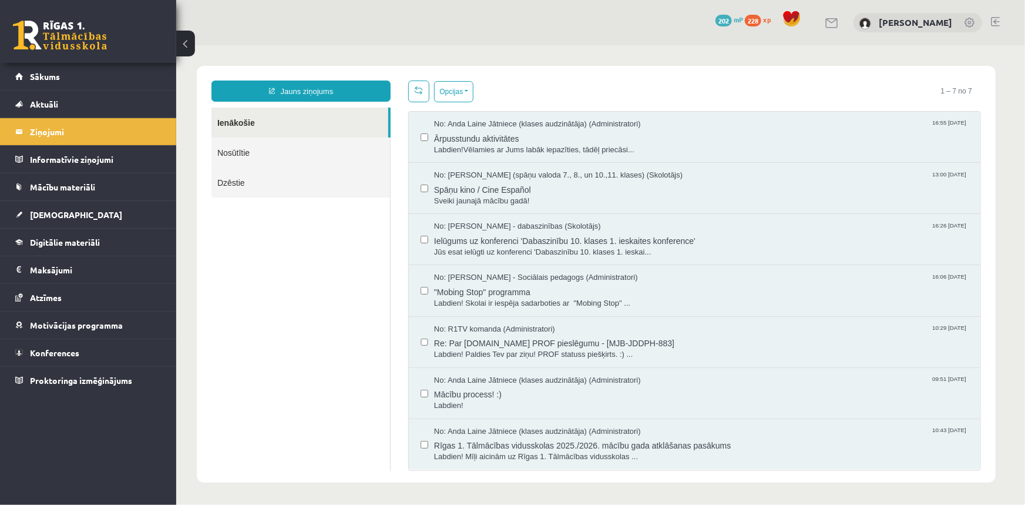
click at [234, 149] on link "Nosūtītie" at bounding box center [300, 152] width 179 height 30
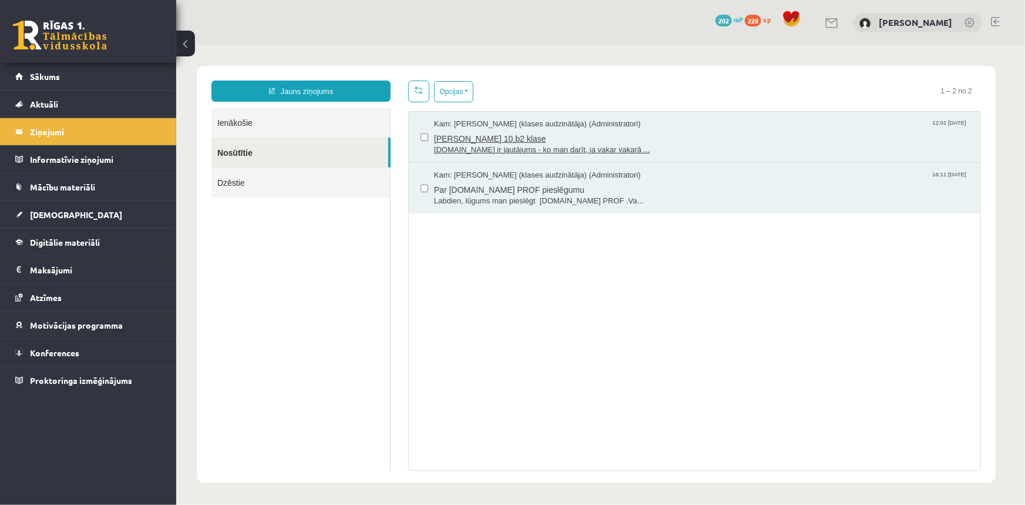
click at [560, 135] on span "[PERSON_NAME] 10.b2 klase" at bounding box center [701, 136] width 535 height 15
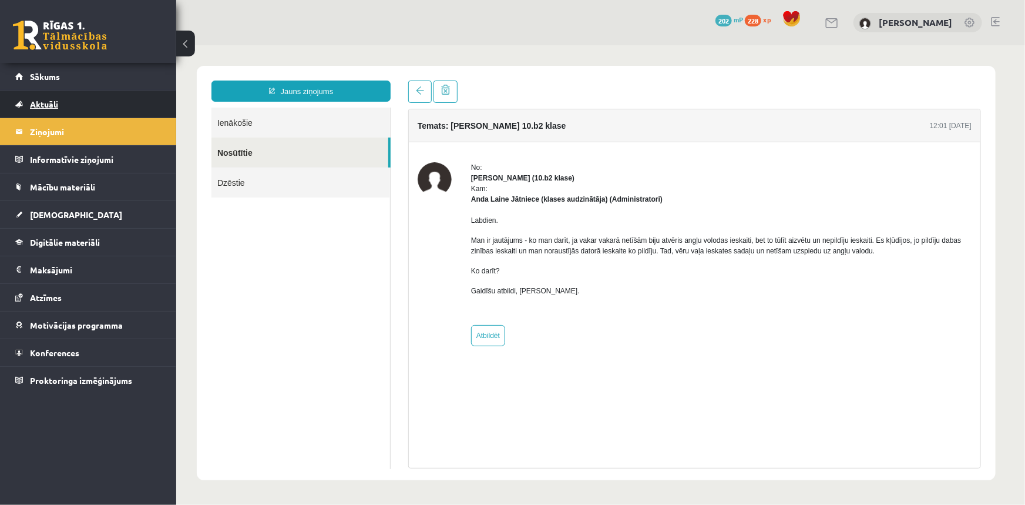
click at [45, 106] on span "Aktuāli" at bounding box center [44, 104] width 28 height 11
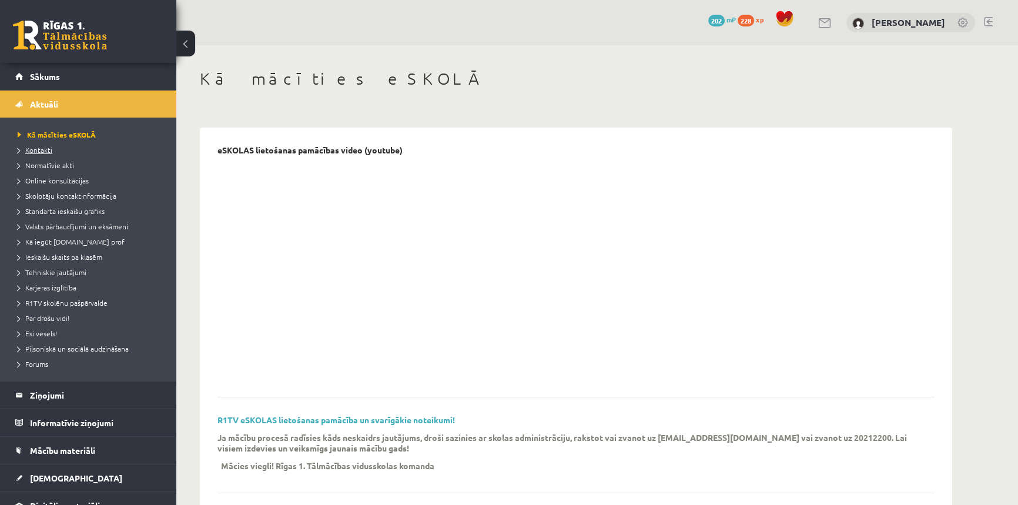
click at [46, 150] on span "Kontakti" at bounding box center [35, 149] width 35 height 9
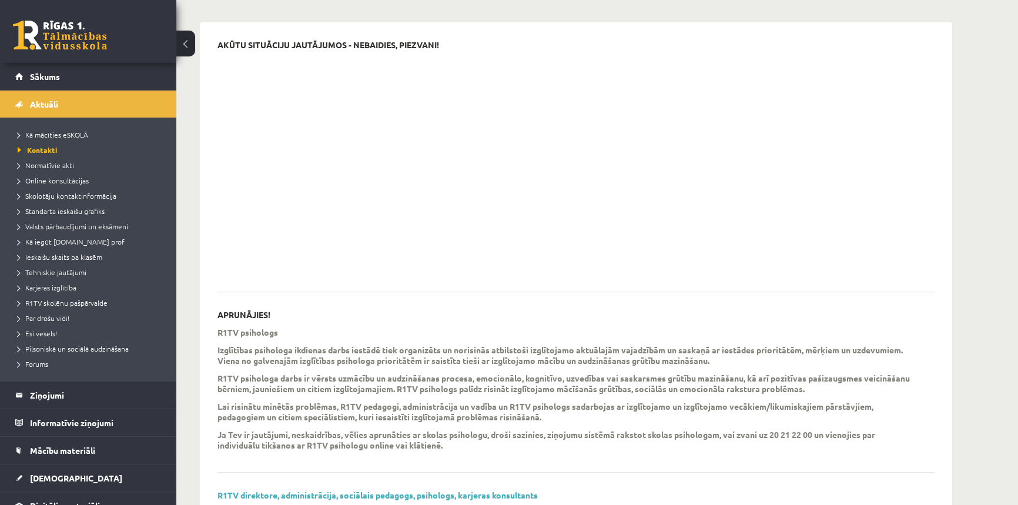
scroll to position [213, 0]
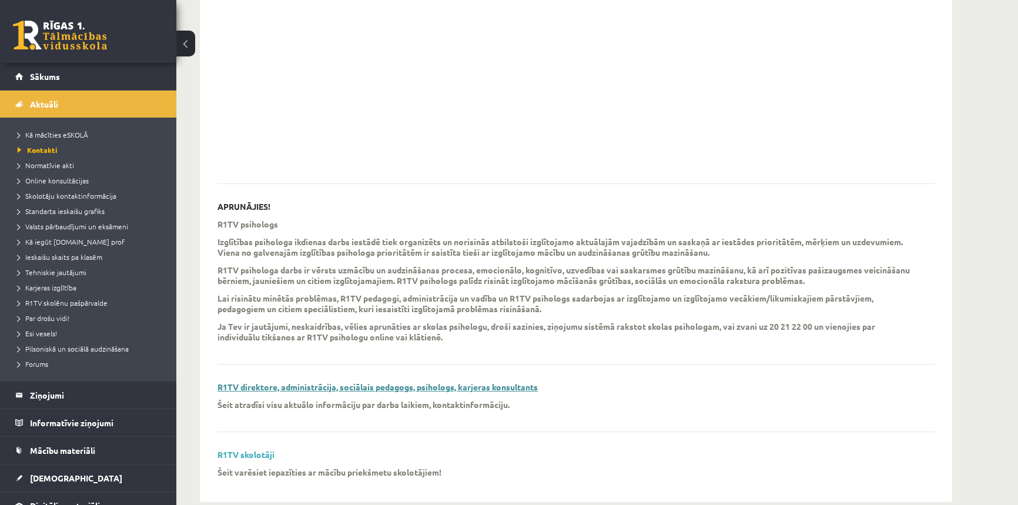
click at [292, 384] on link "R1TV direktore, administrācija, sociālais pedagogs, psihologs, karjeras konsult…" at bounding box center [377, 386] width 320 height 11
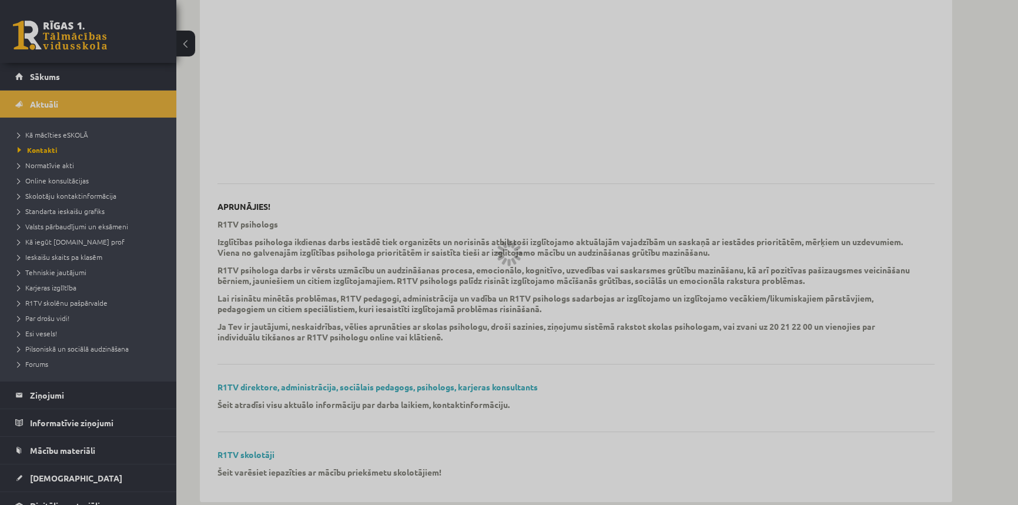
scroll to position [234, 0]
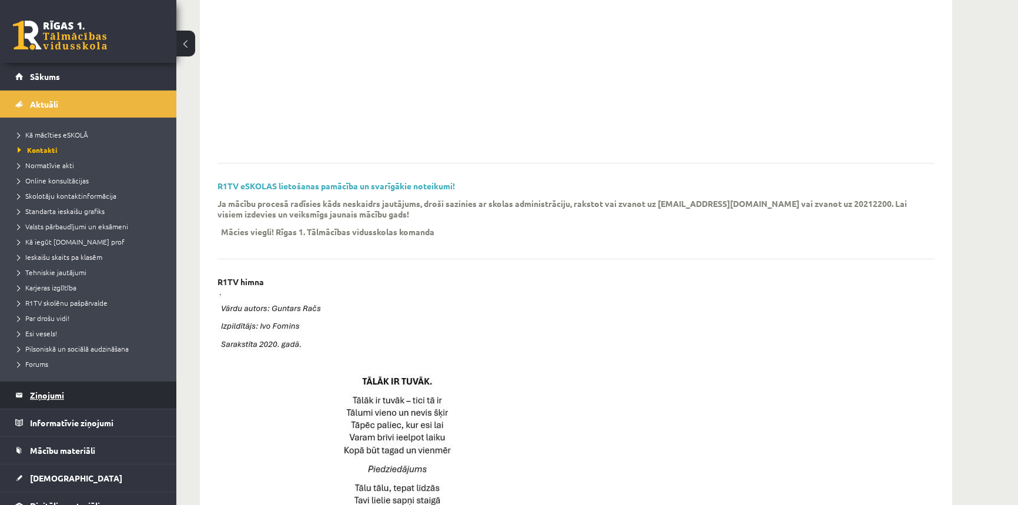
click at [50, 400] on legend "Ziņojumi 0" at bounding box center [96, 394] width 132 height 27
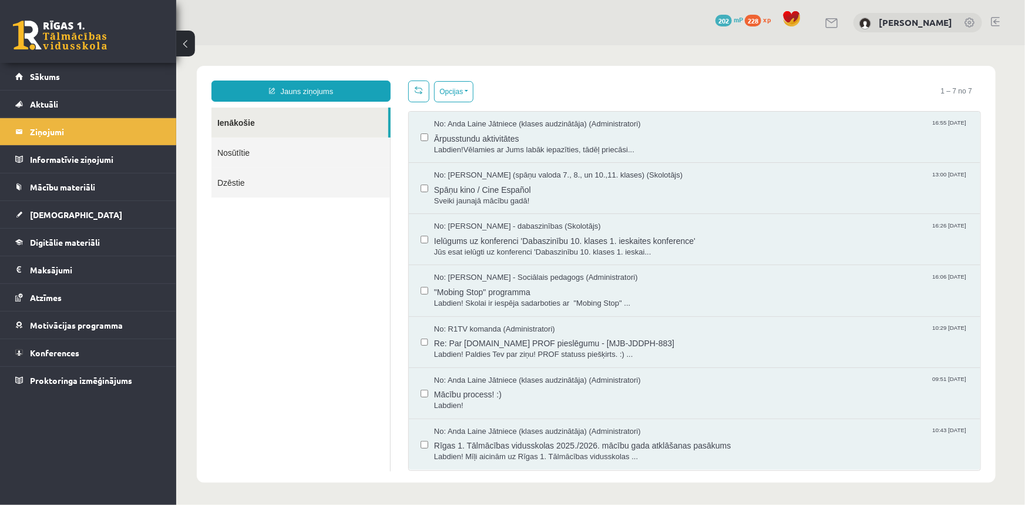
click at [236, 148] on link "Nosūtītie" at bounding box center [300, 152] width 179 height 30
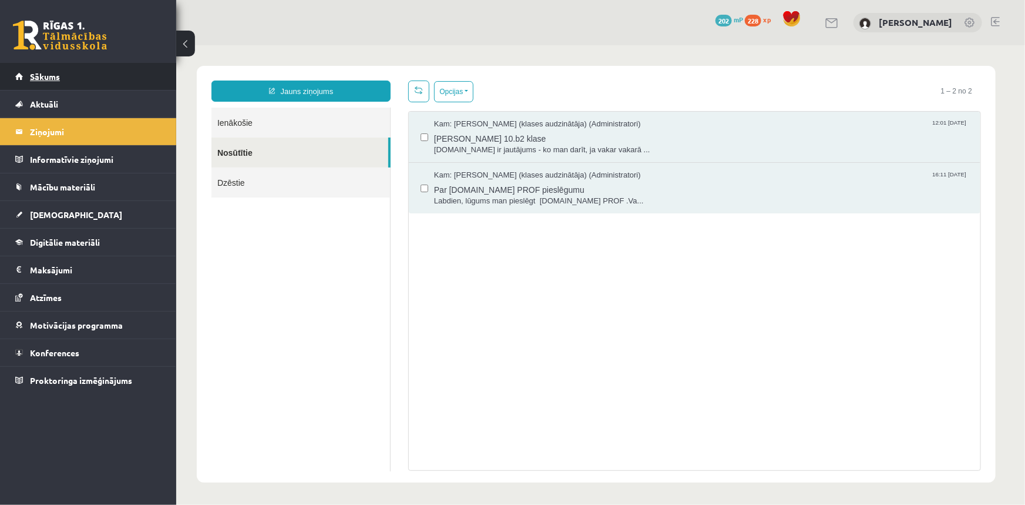
click at [44, 65] on link "Sākums" at bounding box center [88, 76] width 146 height 27
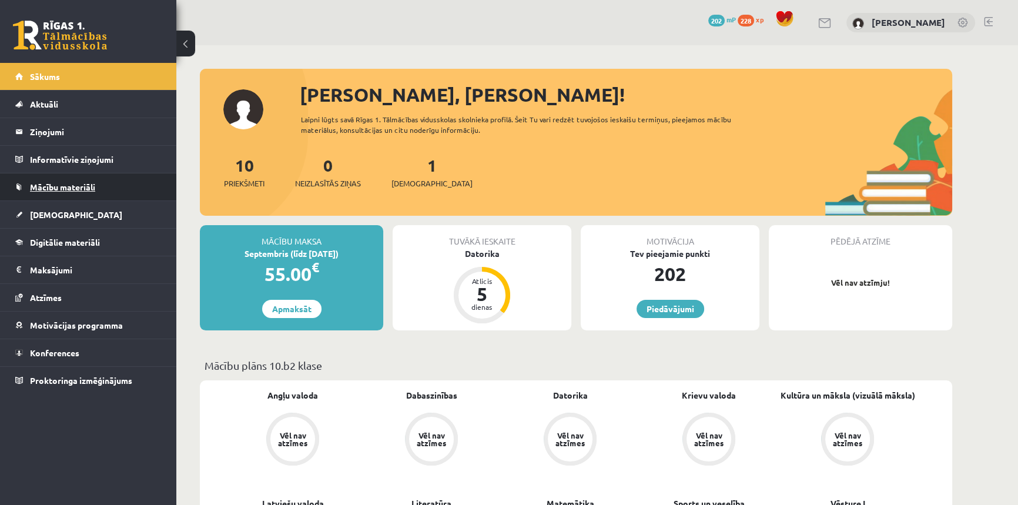
click at [55, 187] on span "Mācību materiāli" at bounding box center [62, 187] width 65 height 11
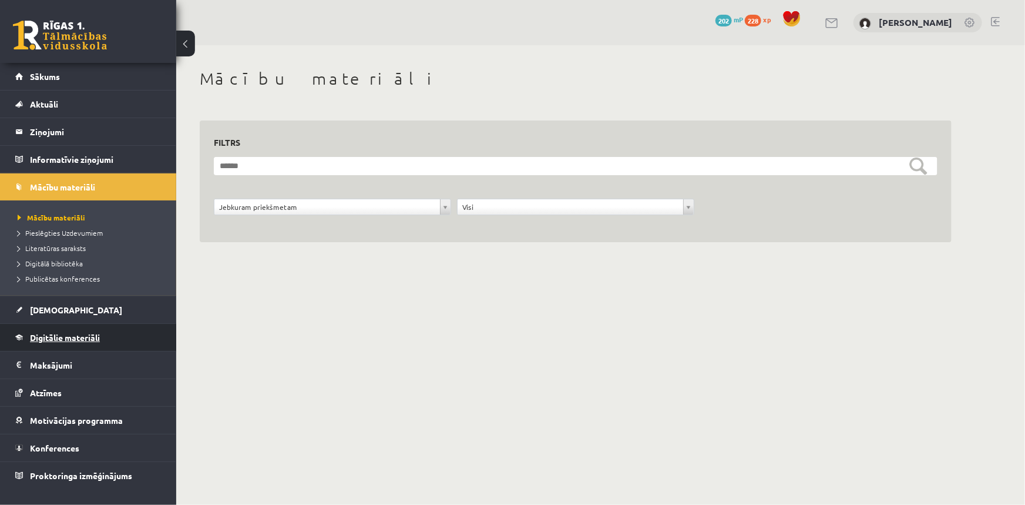
click at [41, 337] on span "Digitālie materiāli" at bounding box center [65, 337] width 70 height 11
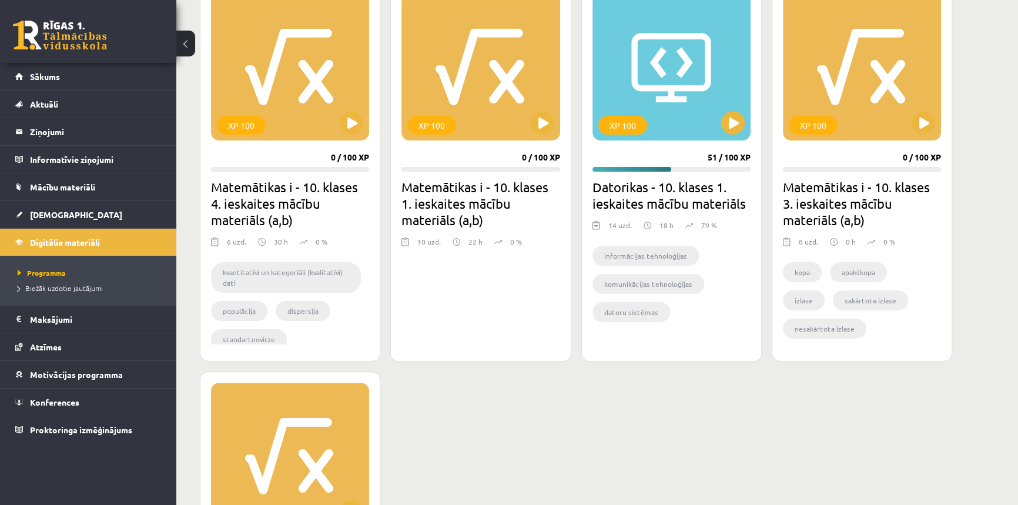
scroll to position [267, 0]
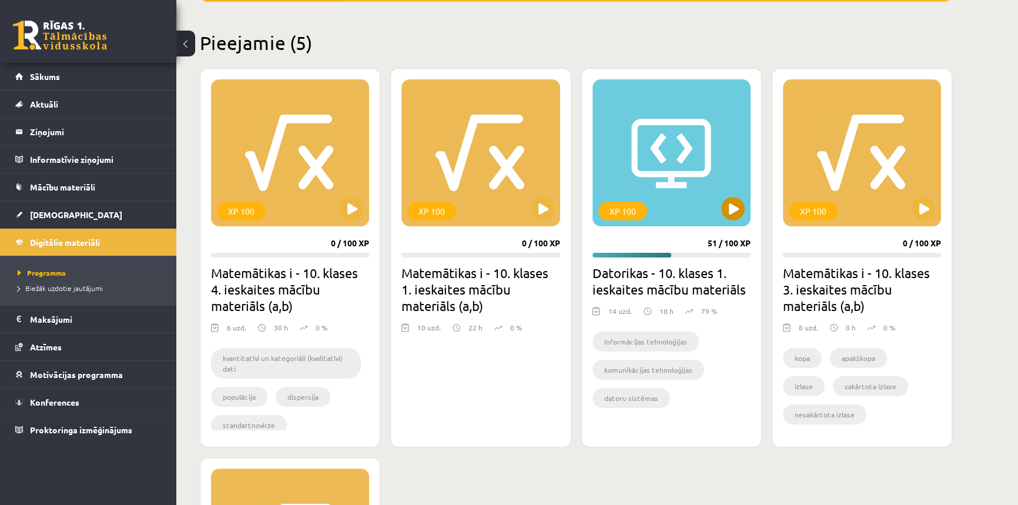
click at [744, 211] on div "XP 100" at bounding box center [671, 152] width 158 height 147
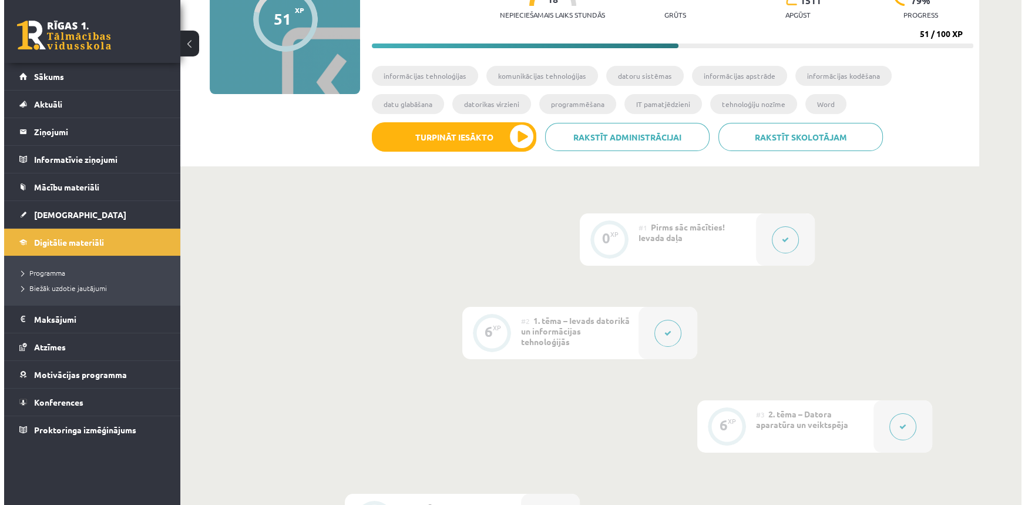
scroll to position [160, 0]
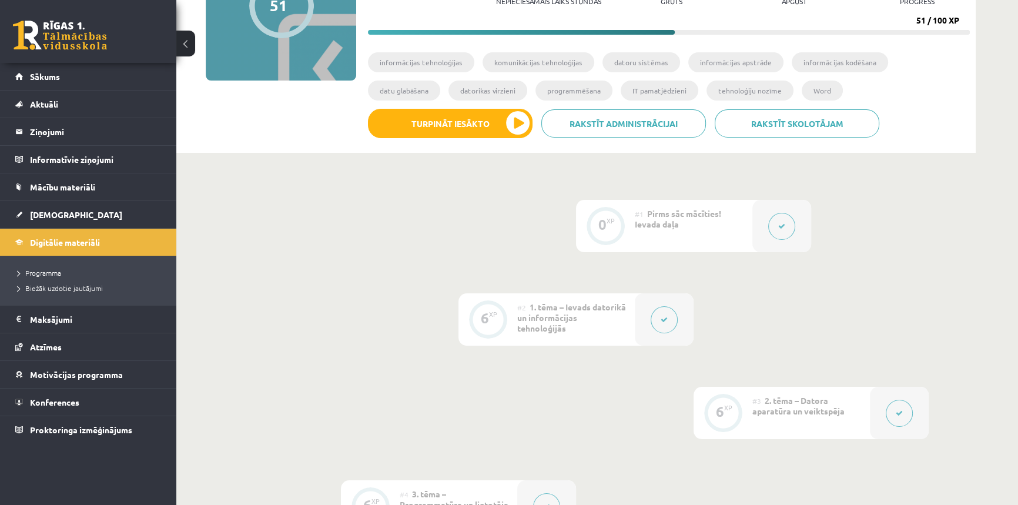
click at [669, 318] on button at bounding box center [663, 319] width 27 height 27
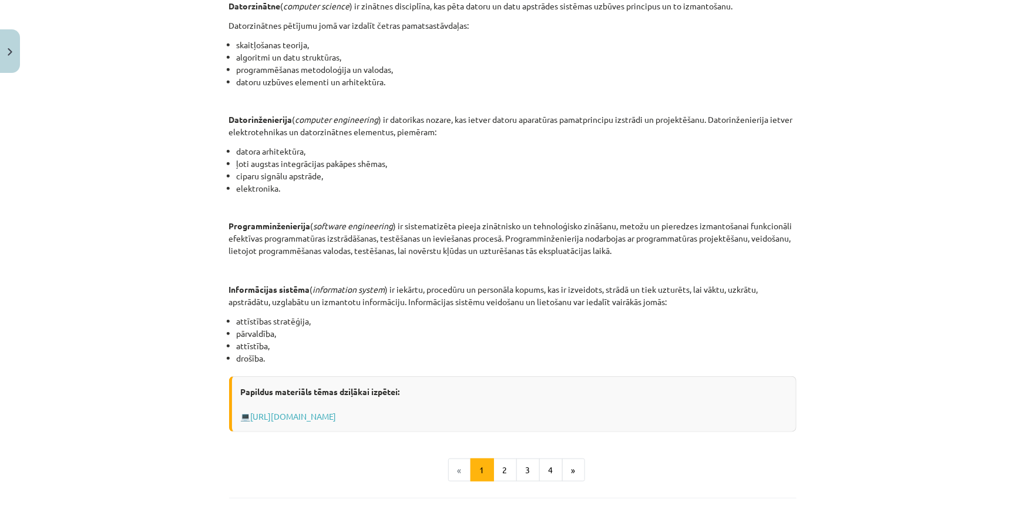
scroll to position [537, 0]
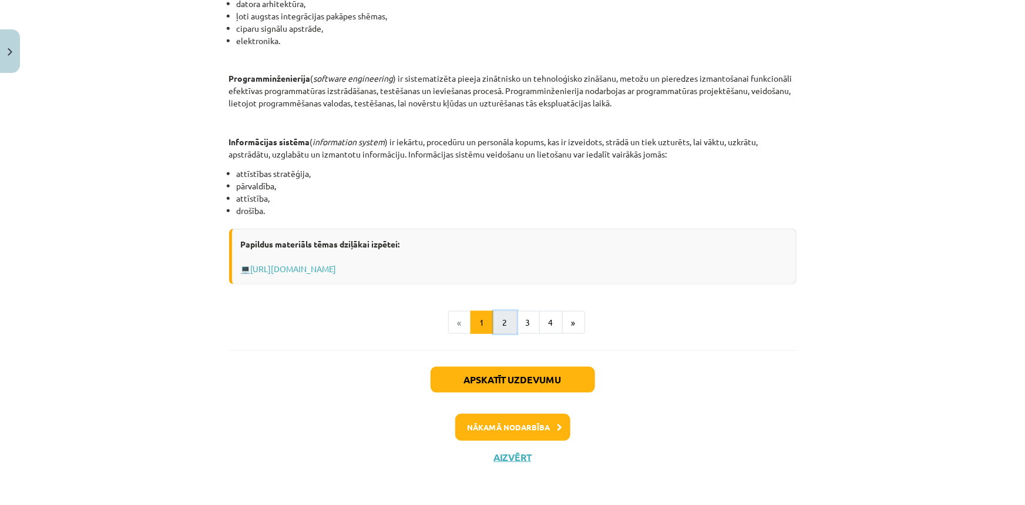
click at [498, 324] on button "2" at bounding box center [506, 323] width 24 height 24
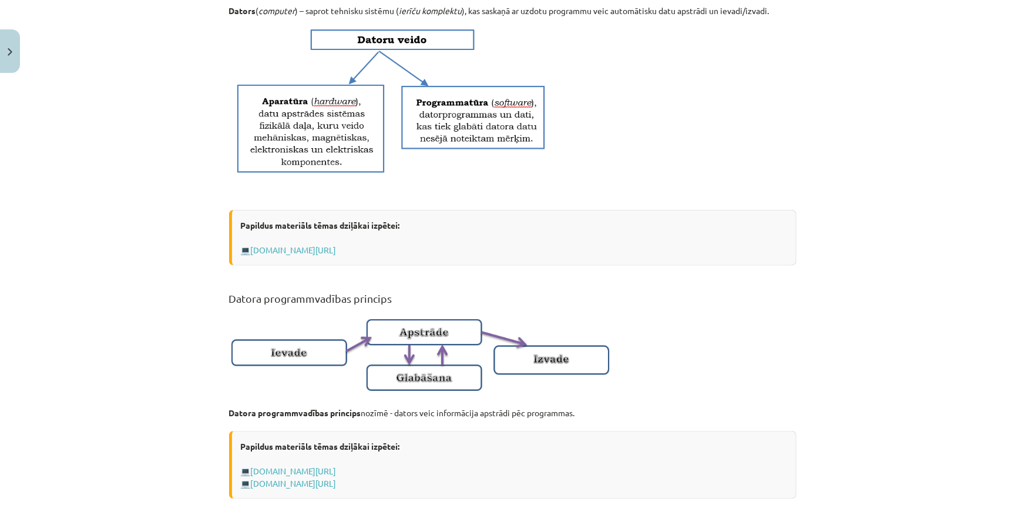
scroll to position [746, 0]
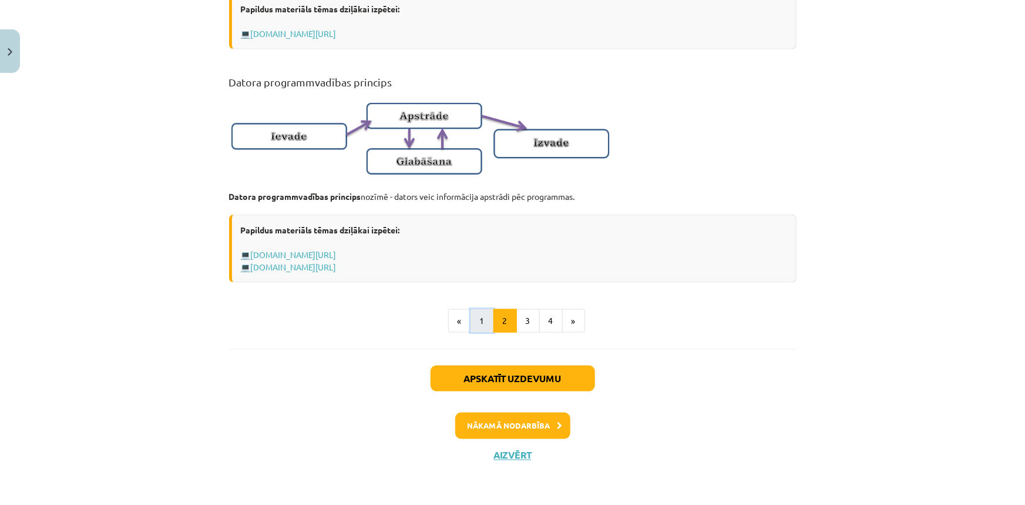
click at [481, 323] on button "1" at bounding box center [483, 321] width 24 height 24
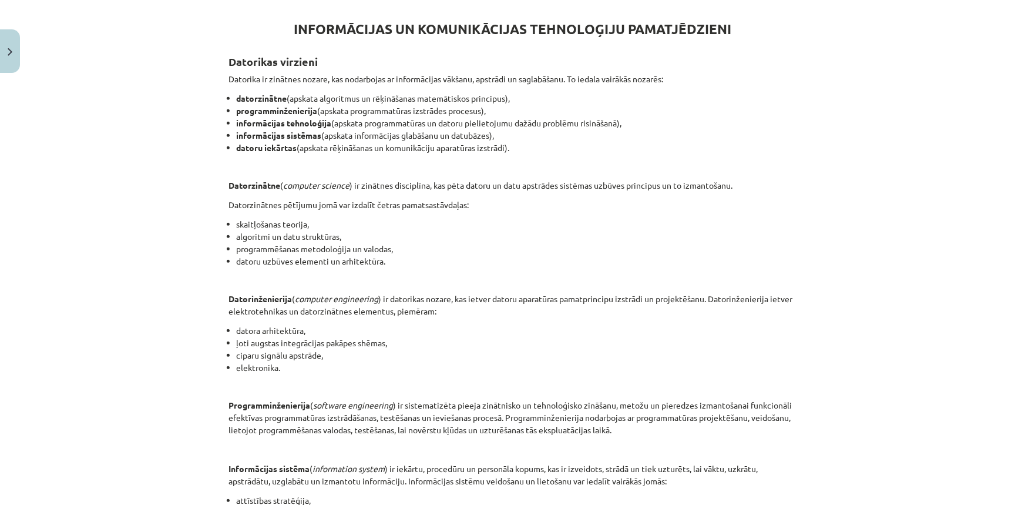
scroll to position [537, 0]
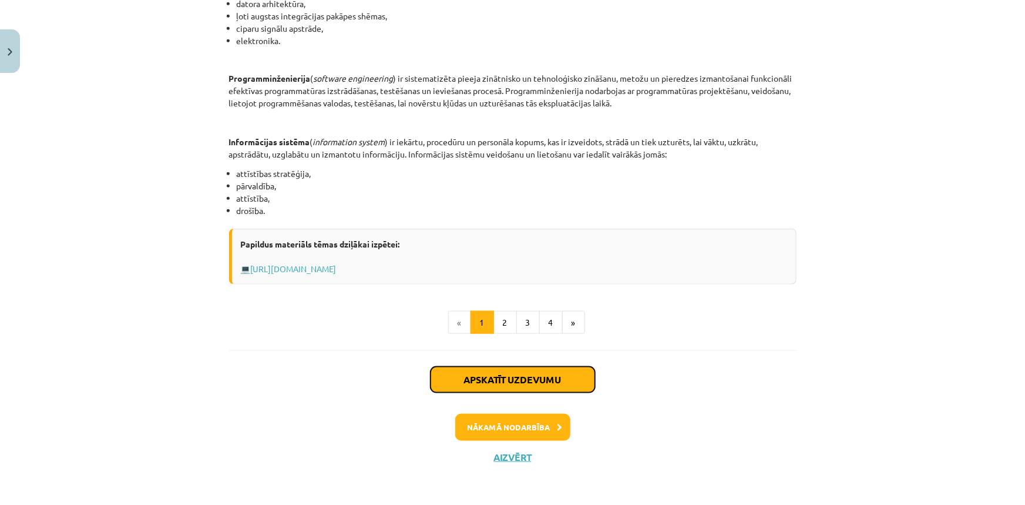
click at [490, 375] on button "Apskatīt uzdevumu" at bounding box center [513, 380] width 165 height 26
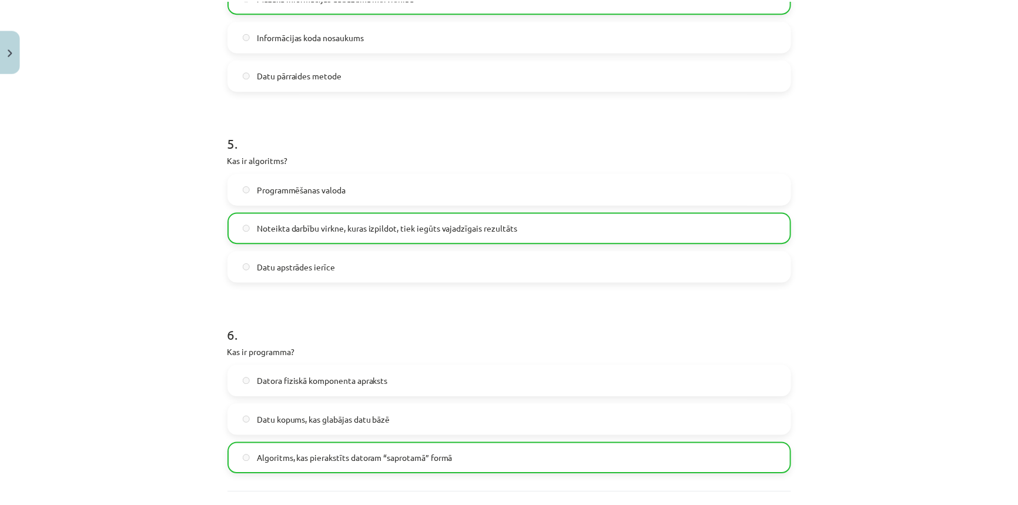
scroll to position [1109, 0]
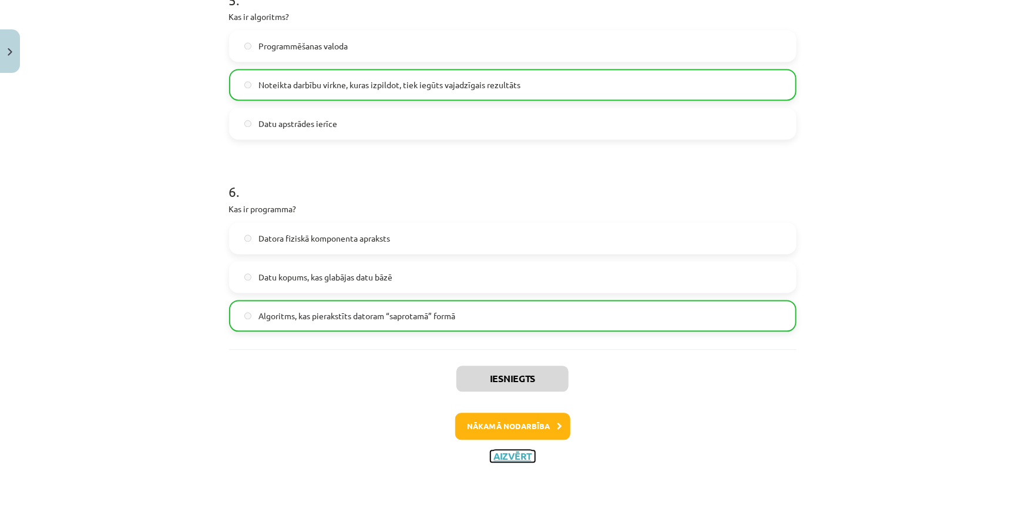
click at [508, 453] on button "Aizvērt" at bounding box center [513, 457] width 45 height 12
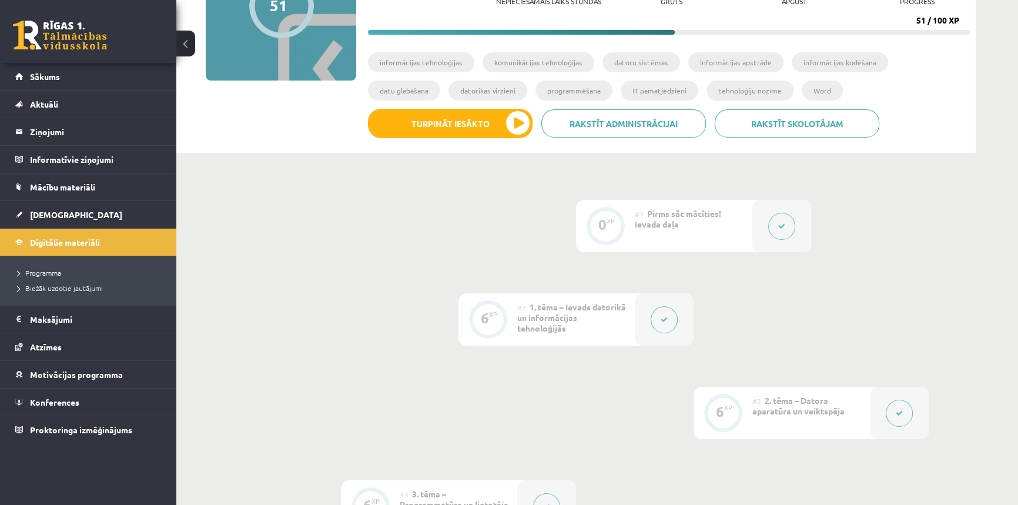
click at [41, 37] on link at bounding box center [60, 35] width 94 height 29
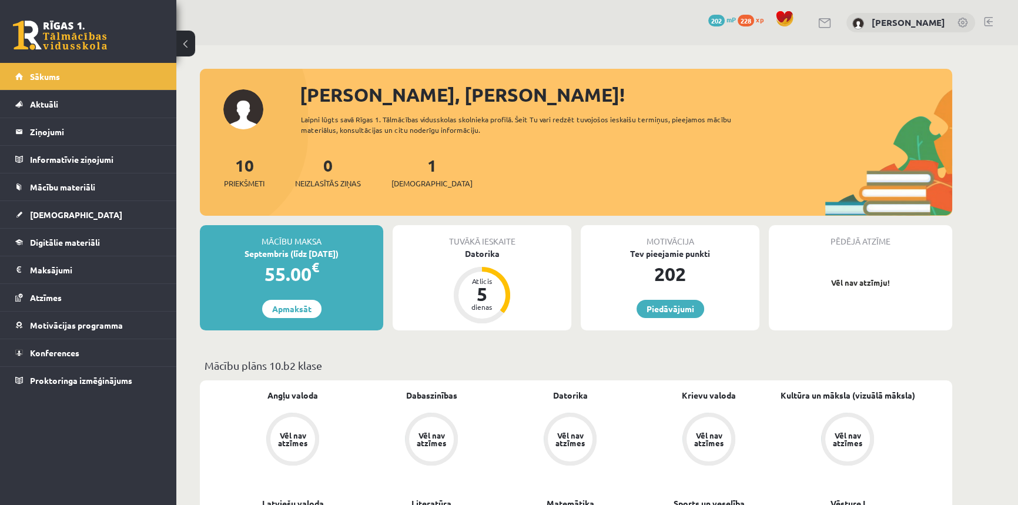
scroll to position [320, 0]
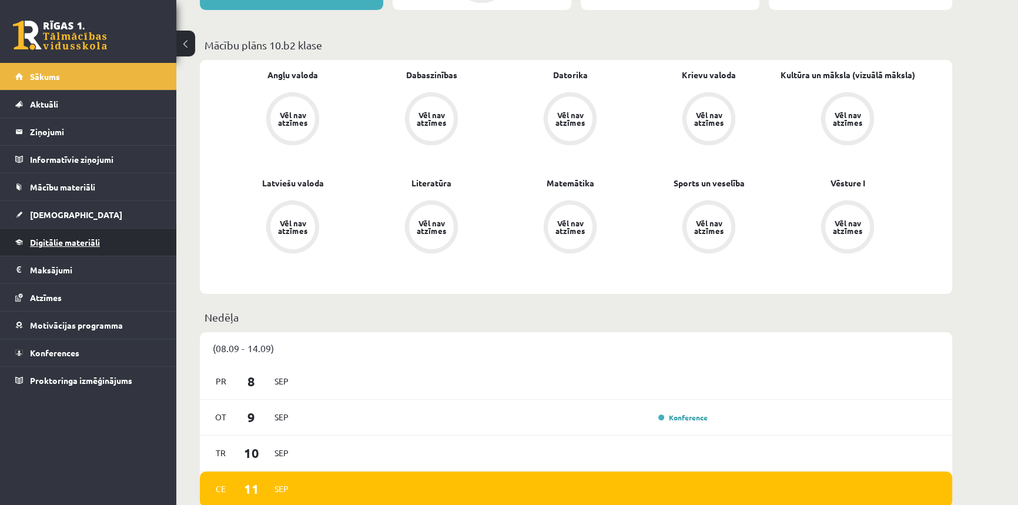
click at [50, 243] on span "Digitālie materiāli" at bounding box center [65, 242] width 70 height 11
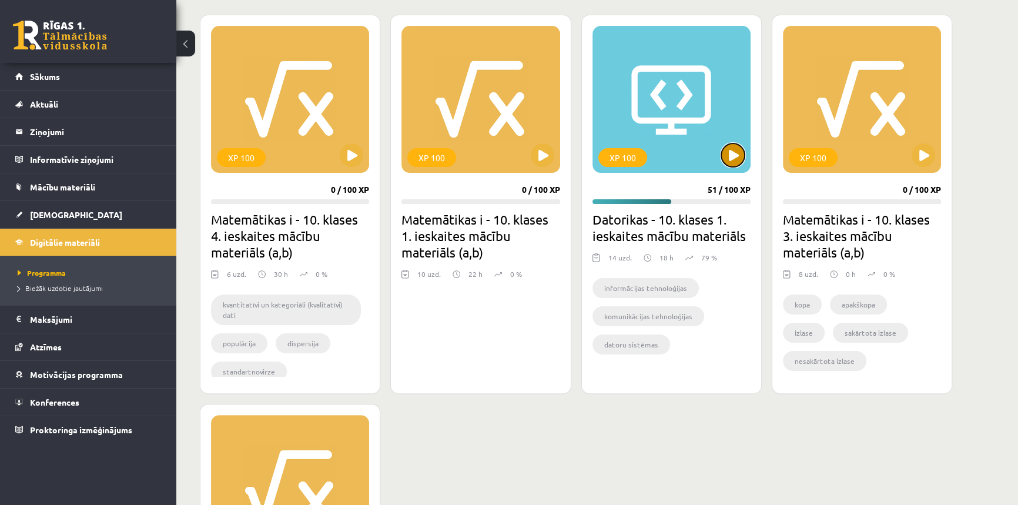
click at [728, 148] on button at bounding box center [733, 155] width 24 height 24
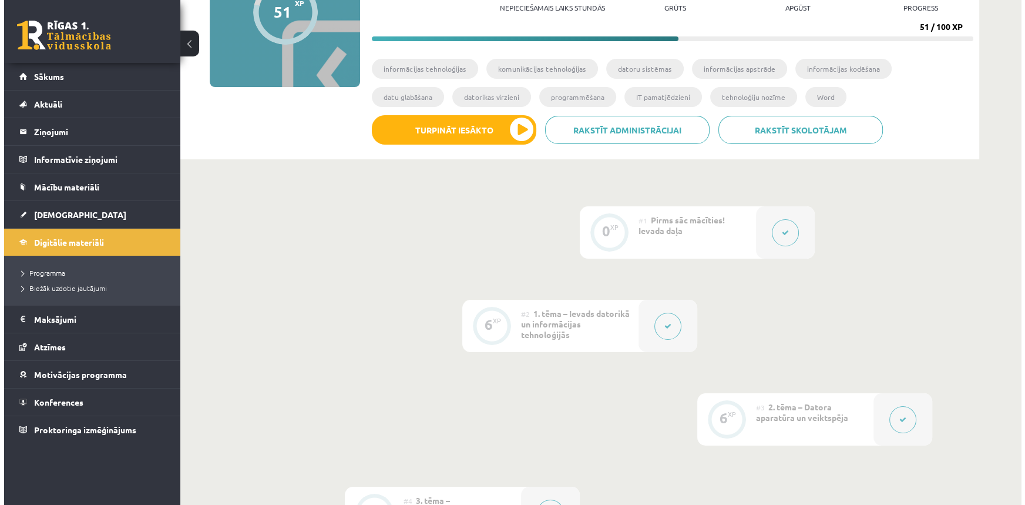
scroll to position [160, 0]
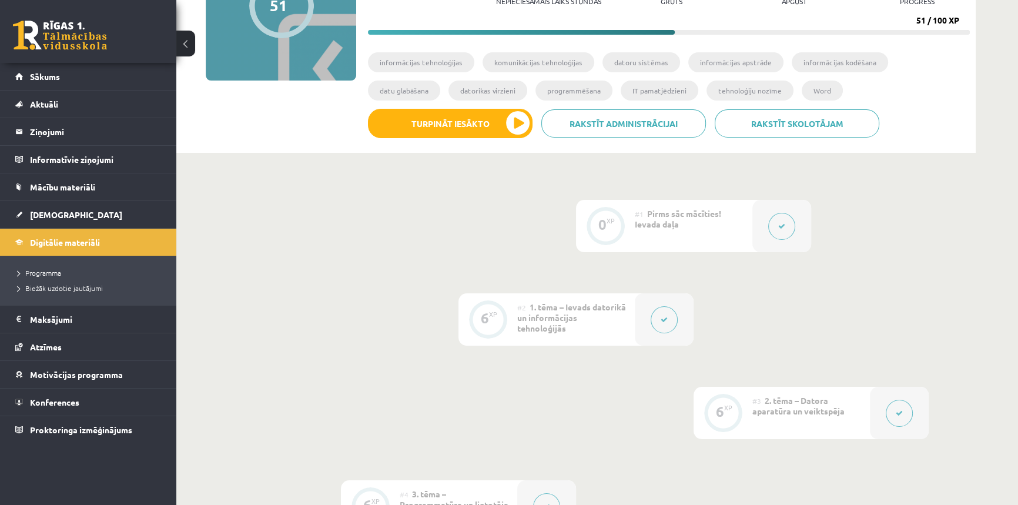
click at [656, 324] on button at bounding box center [663, 319] width 27 height 27
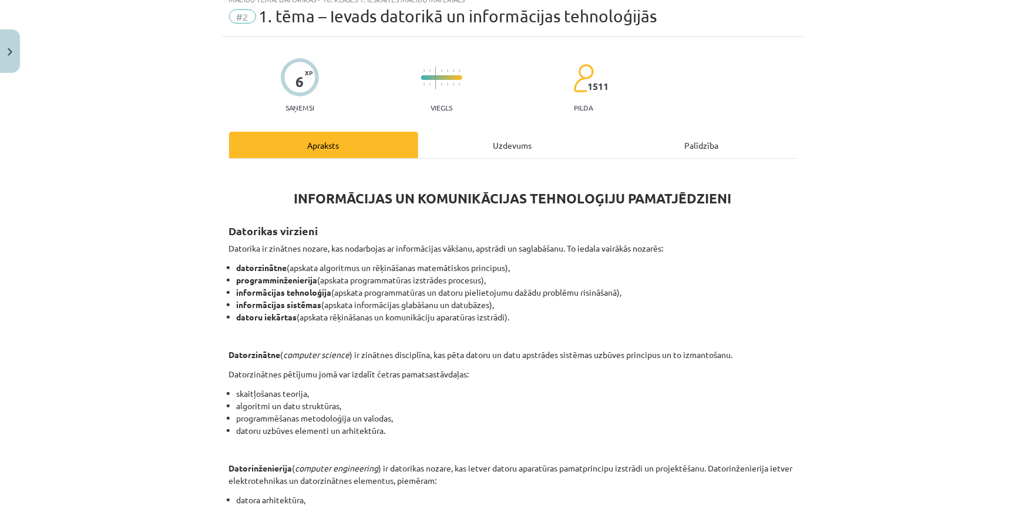
scroll to position [0, 0]
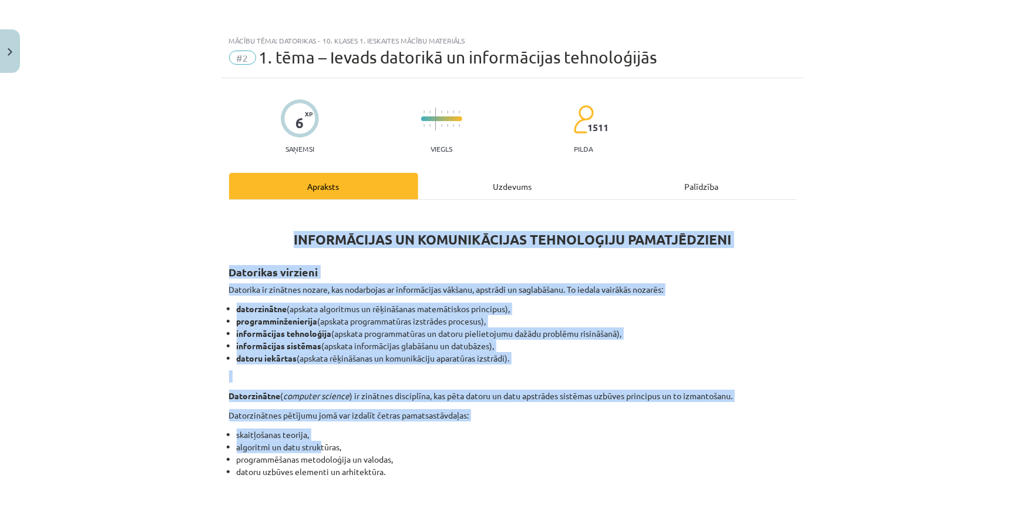
drag, startPoint x: 287, startPoint y: 235, endPoint x: 319, endPoint y: 452, distance: 219.1
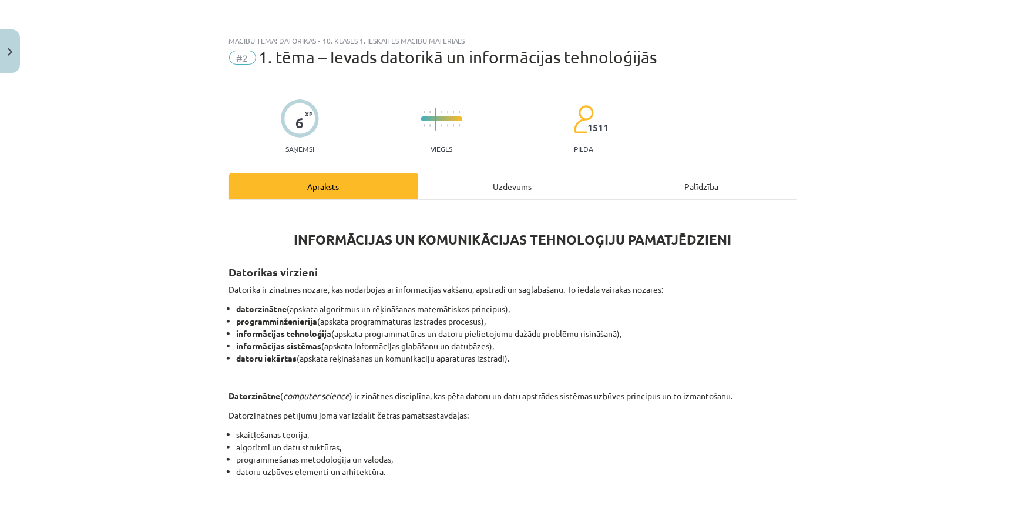
click at [427, 461] on li "programmēšanas metodoloģija un valodas," at bounding box center [517, 459] width 560 height 12
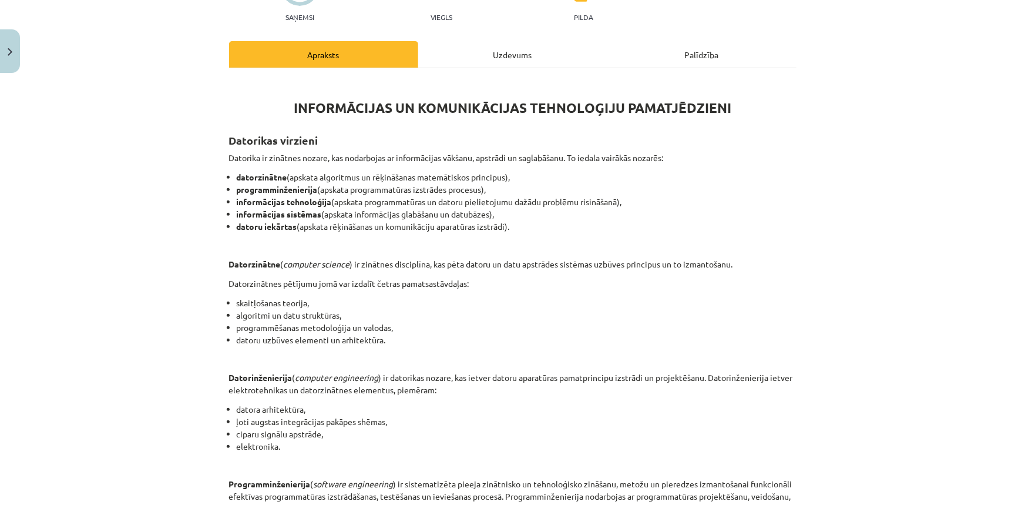
scroll to position [160, 0]
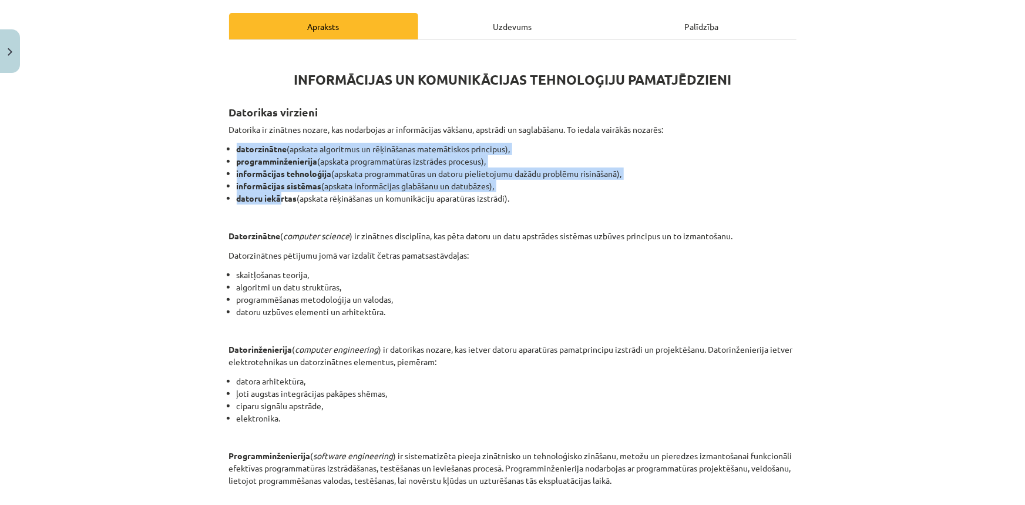
drag, startPoint x: 234, startPoint y: 149, endPoint x: 277, endPoint y: 202, distance: 68.9
click at [277, 202] on ul "datorzinātne (apskata algoritmus un rēķināšanas matemātiskos principus), progra…" at bounding box center [513, 174] width 568 height 62
click at [277, 202] on li "datoru iekārtas (apskata rēķināšanas un komunikāciju aparatūras izstrādi)." at bounding box center [517, 198] width 560 height 12
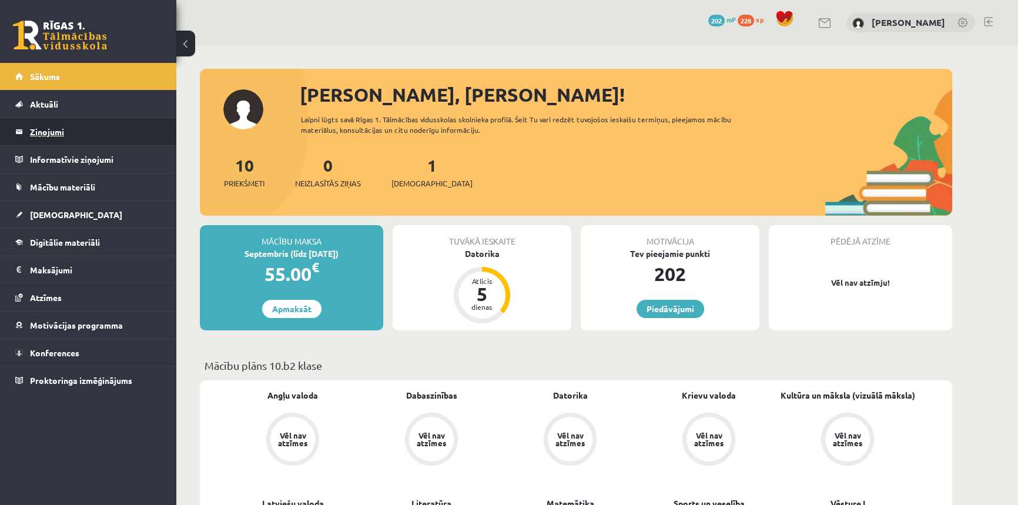
click at [48, 135] on legend "Ziņojumi 0" at bounding box center [96, 131] width 132 height 27
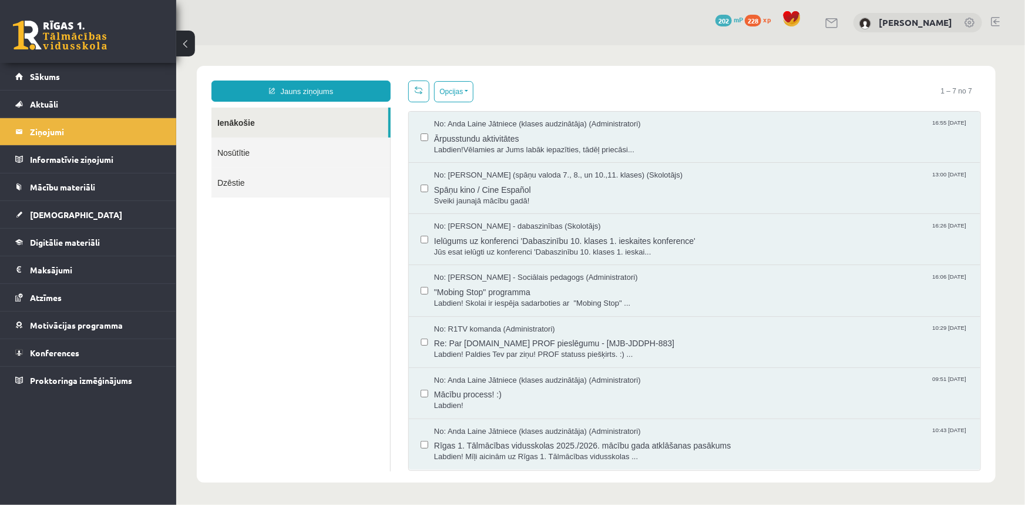
click at [234, 155] on link "Nosūtītie" at bounding box center [300, 152] width 179 height 30
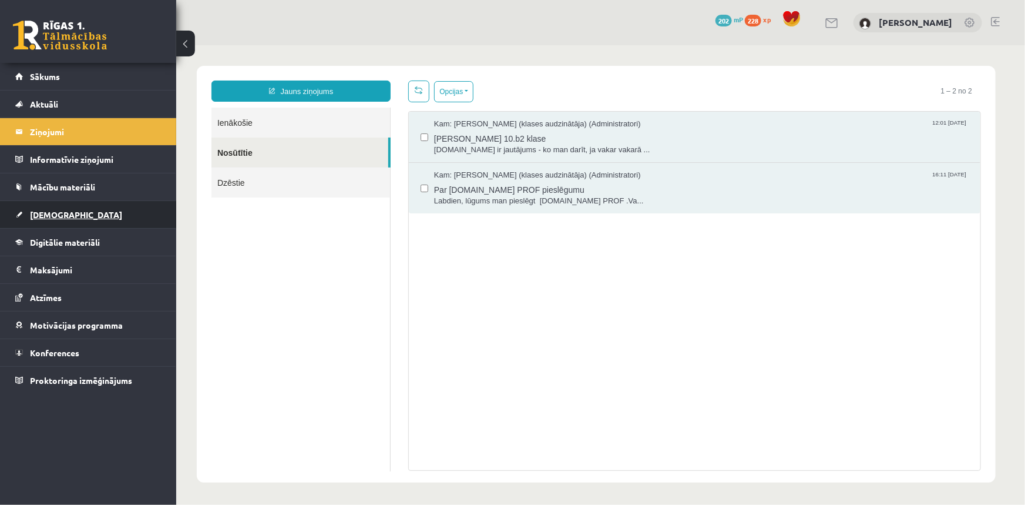
click at [56, 216] on span "[DEMOGRAPHIC_DATA]" at bounding box center [76, 214] width 92 height 11
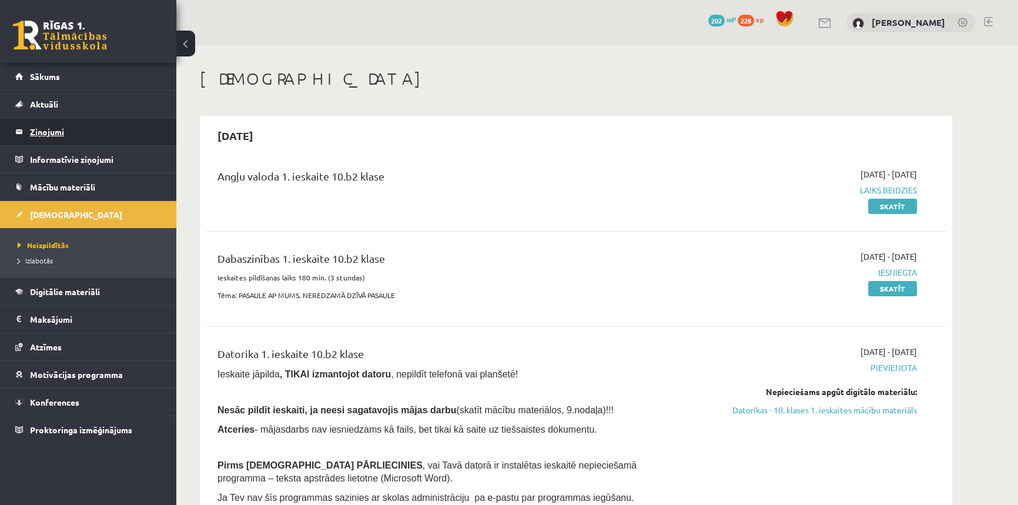
click at [51, 129] on legend "Ziņojumi 0" at bounding box center [96, 131] width 132 height 27
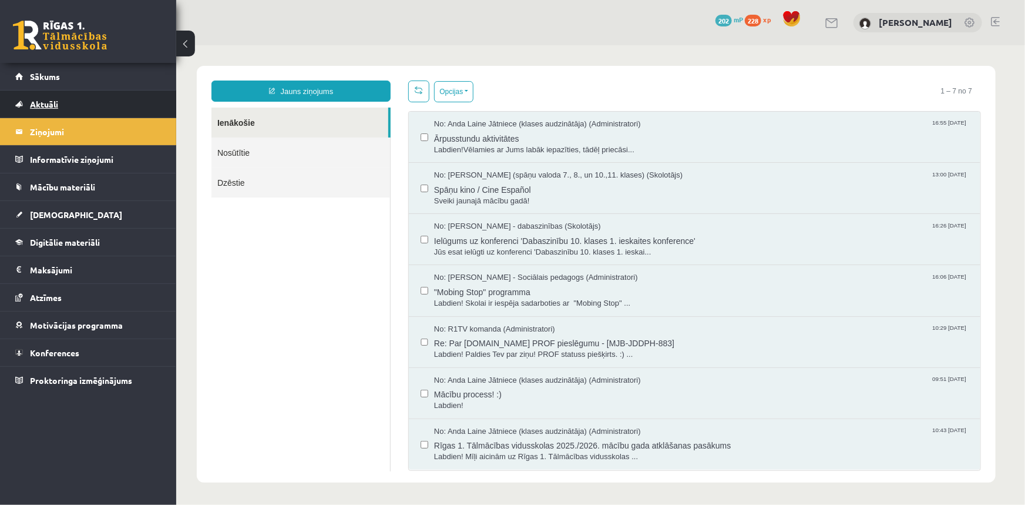
click at [51, 107] on span "Aktuāli" at bounding box center [44, 104] width 28 height 11
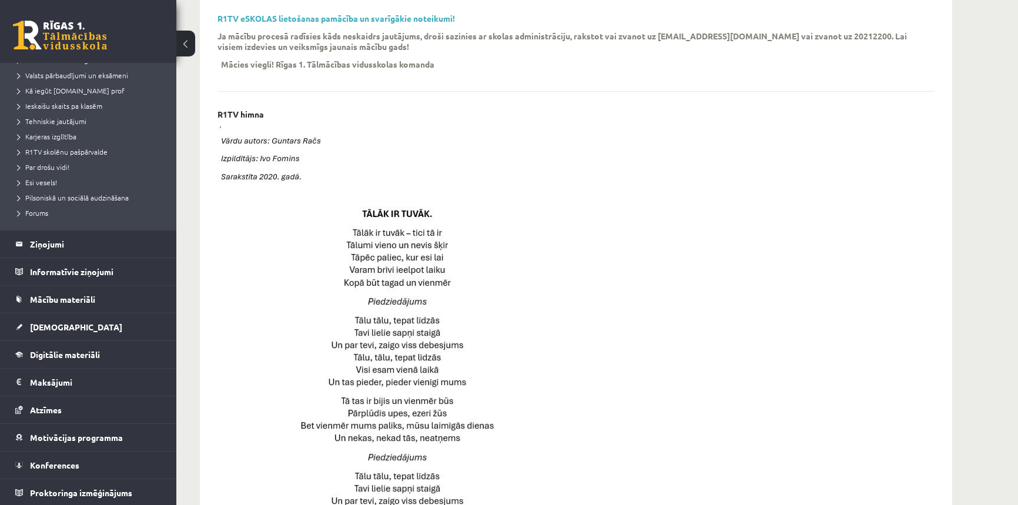
scroll to position [44, 0]
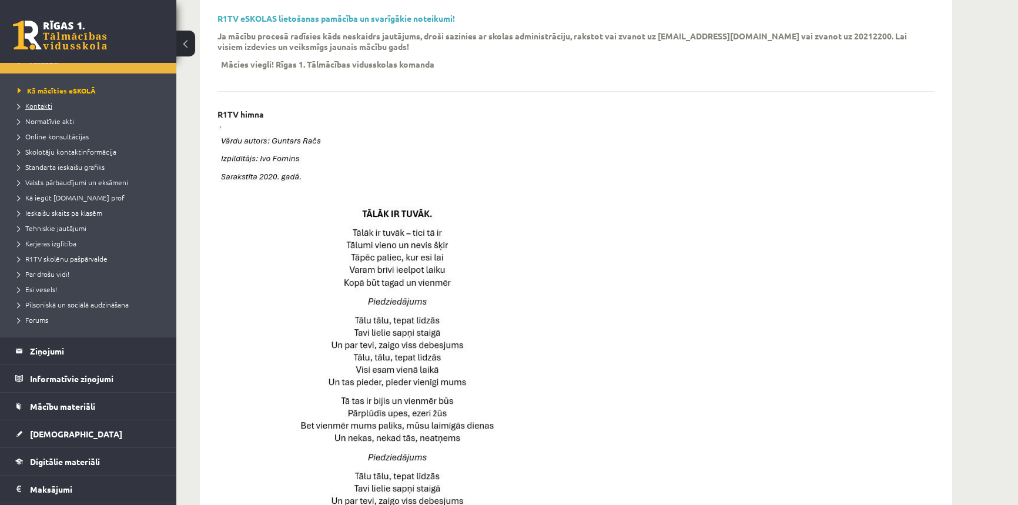
click at [38, 104] on span "Kontakti" at bounding box center [35, 105] width 35 height 9
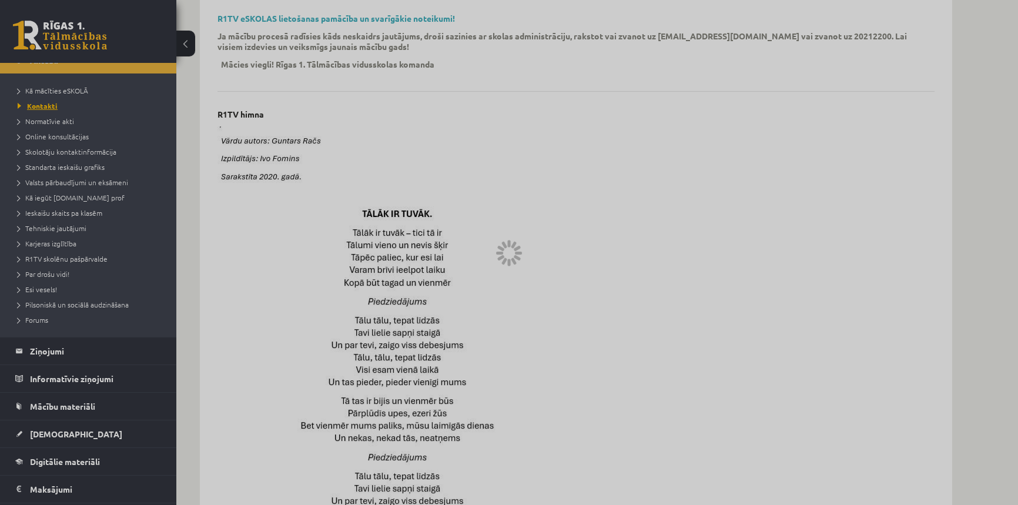
scroll to position [234, 0]
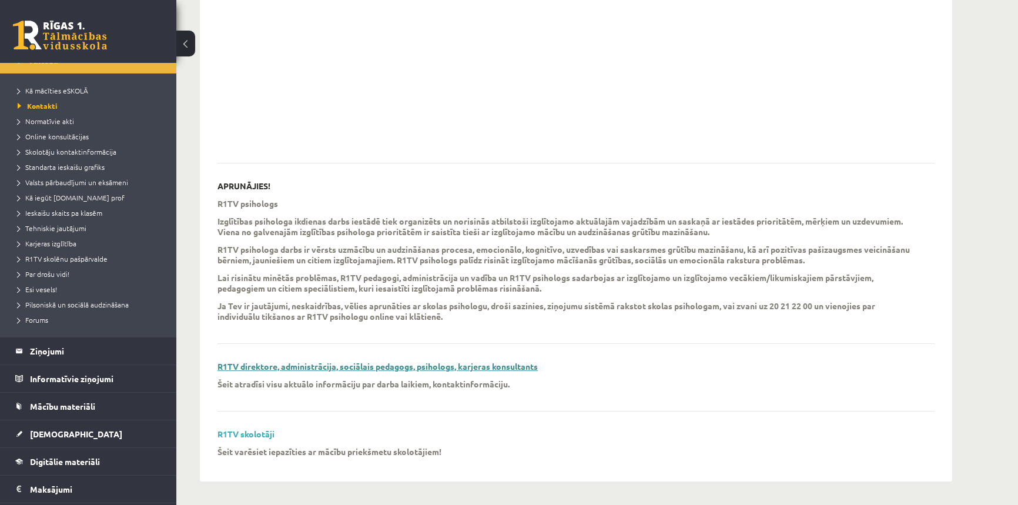
click at [368, 370] on link "R1TV direktore, administrācija, sociālais pedagogs, psihologs, karjeras konsult…" at bounding box center [377, 366] width 320 height 11
click at [50, 108] on link "Kontakti" at bounding box center [91, 105] width 147 height 11
click at [331, 367] on link "R1TV direktore, administrācija, sociālais pedagogs, psihologs, karjeras konsult…" at bounding box center [377, 366] width 320 height 11
click at [61, 39] on link at bounding box center [60, 35] width 94 height 29
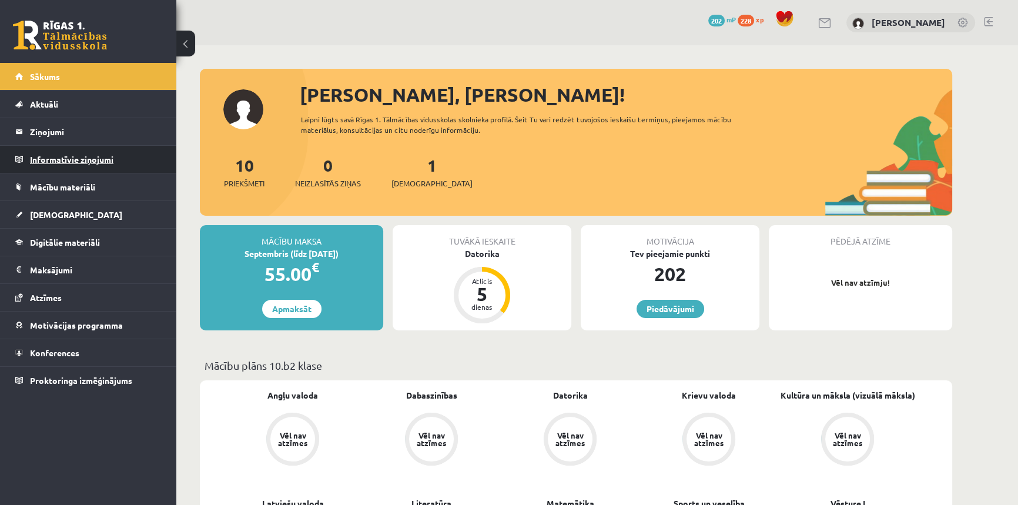
click at [65, 153] on legend "Informatīvie ziņojumi 0" at bounding box center [96, 159] width 132 height 27
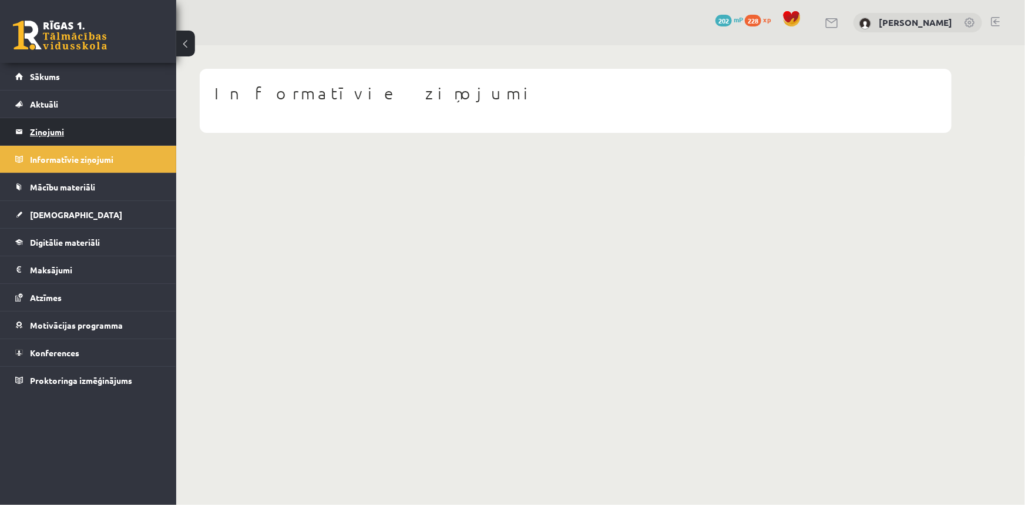
click at [51, 133] on legend "Ziņojumi 0" at bounding box center [96, 131] width 132 height 27
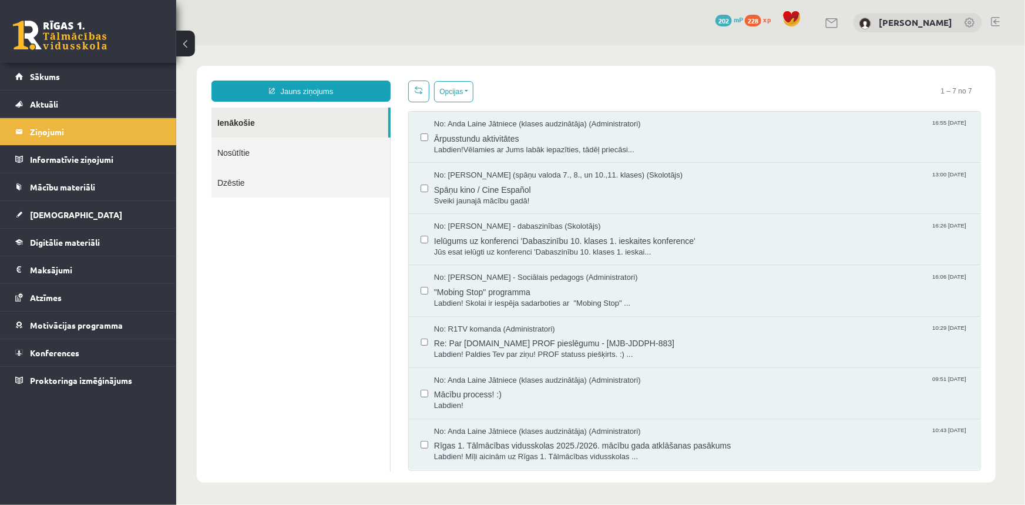
click at [236, 182] on link "Dzēstie" at bounding box center [300, 182] width 179 height 30
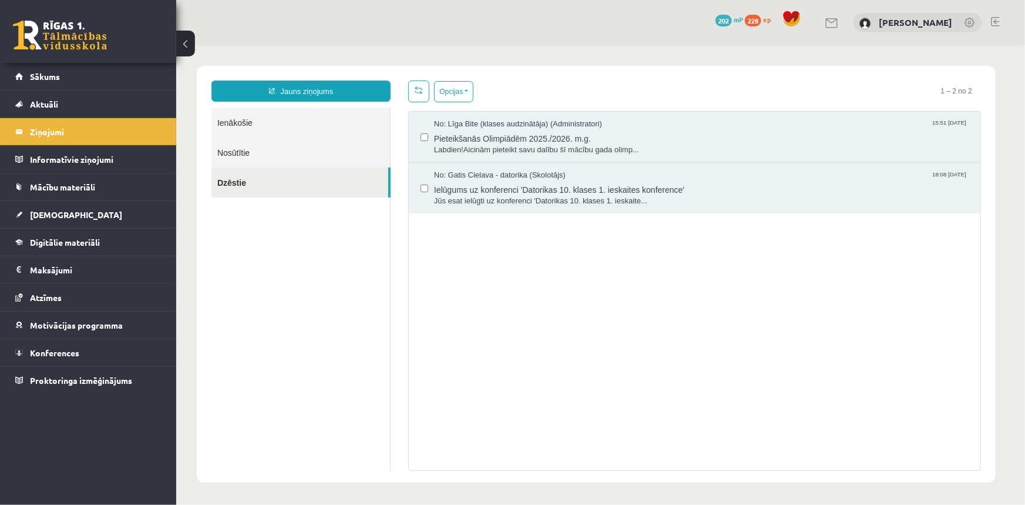
click at [243, 119] on link "Ienākošie" at bounding box center [300, 122] width 179 height 30
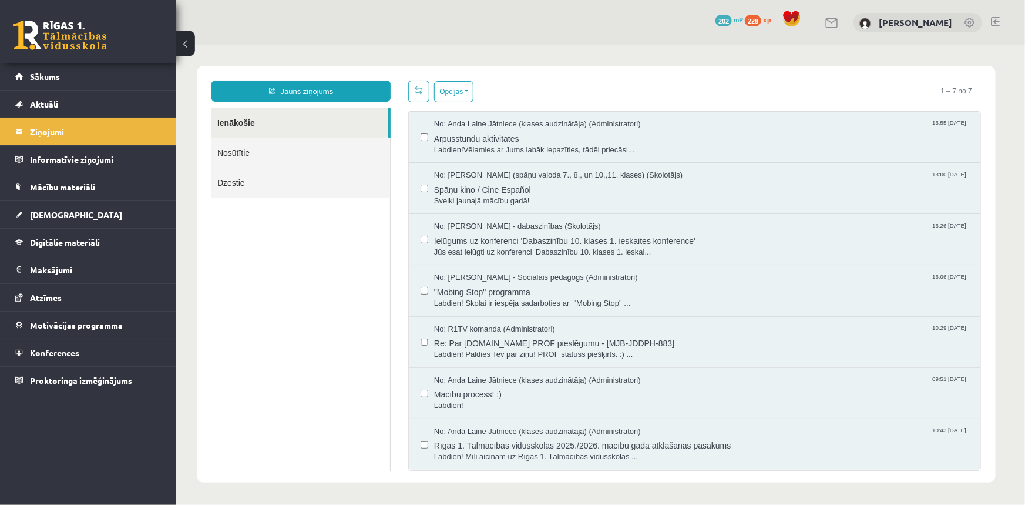
click at [243, 152] on link "Nosūtītie" at bounding box center [300, 152] width 179 height 30
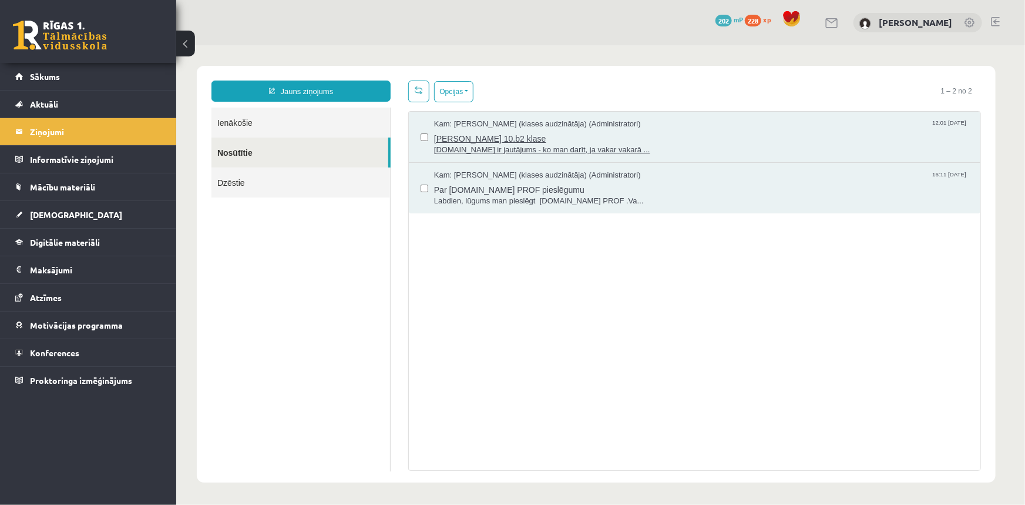
click at [622, 133] on span "[PERSON_NAME] 10.b2 klase" at bounding box center [701, 136] width 535 height 15
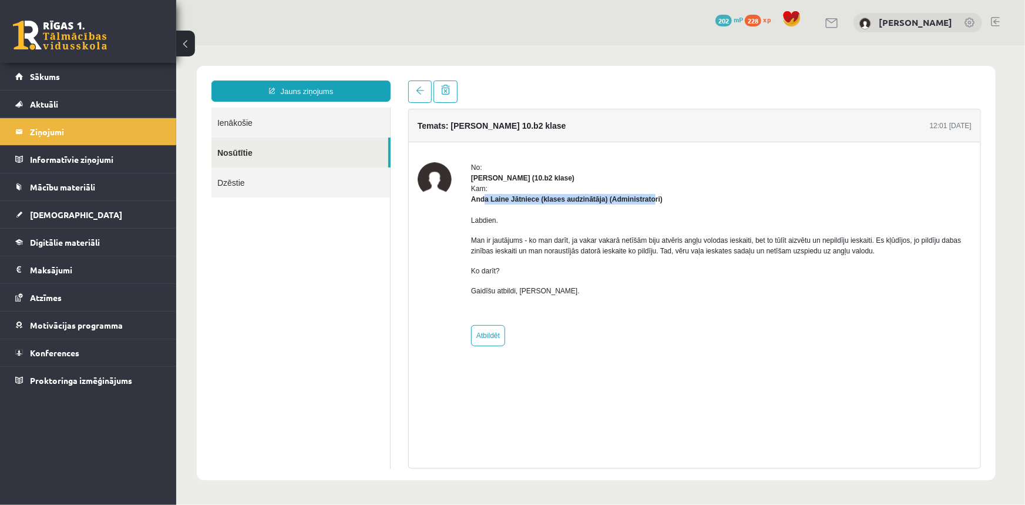
drag, startPoint x: 482, startPoint y: 197, endPoint x: 651, endPoint y: 203, distance: 169.3
click at [650, 203] on div "Kam: Anda Laine Jātniece (klases audzinātāja) (Administratori)" at bounding box center [721, 193] width 501 height 21
click at [671, 204] on div "Labdien. Man ir jautājums - ko man darīt, ja vakar vakarā netīšām biju atvēris …" at bounding box center [721, 260] width 501 height 112
click at [50, 215] on span "[DEMOGRAPHIC_DATA]" at bounding box center [76, 214] width 92 height 11
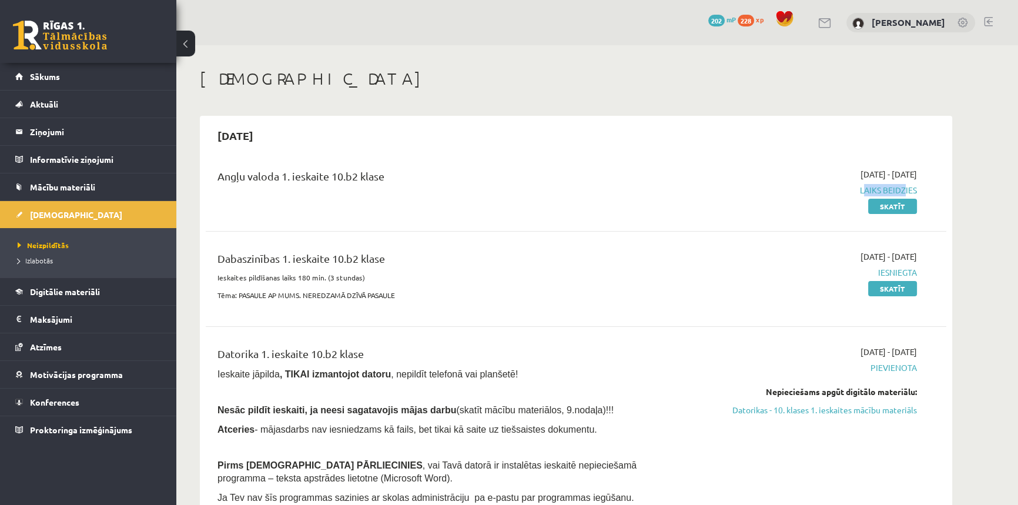
drag, startPoint x: 901, startPoint y: 189, endPoint x: 843, endPoint y: 182, distance: 58.6
click at [843, 182] on div "2025-09-01 - 2025-09-15 Laiks beidzies Skatīt" at bounding box center [805, 190] width 239 height 44
click at [820, 170] on div "2025-09-01 - 2025-09-15 Laiks beidzies Skatīt" at bounding box center [805, 190] width 239 height 44
click at [37, 127] on legend "Ziņojumi 0" at bounding box center [96, 131] width 132 height 27
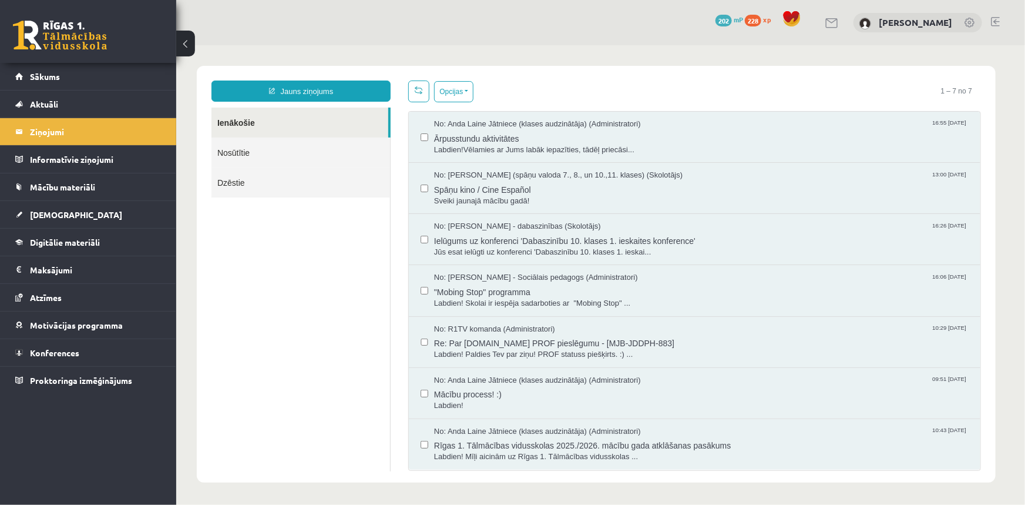
click at [238, 149] on link "Nosūtītie" at bounding box center [300, 152] width 179 height 30
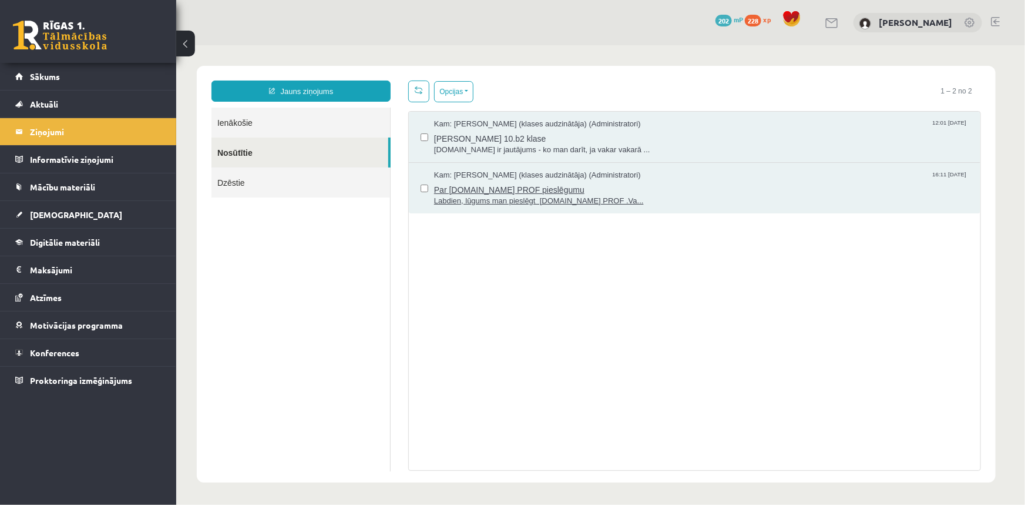
click at [506, 200] on span "Labdien, lūgums man pieslēgt uzdevumi.lv PROF .Va..." at bounding box center [701, 200] width 535 height 11
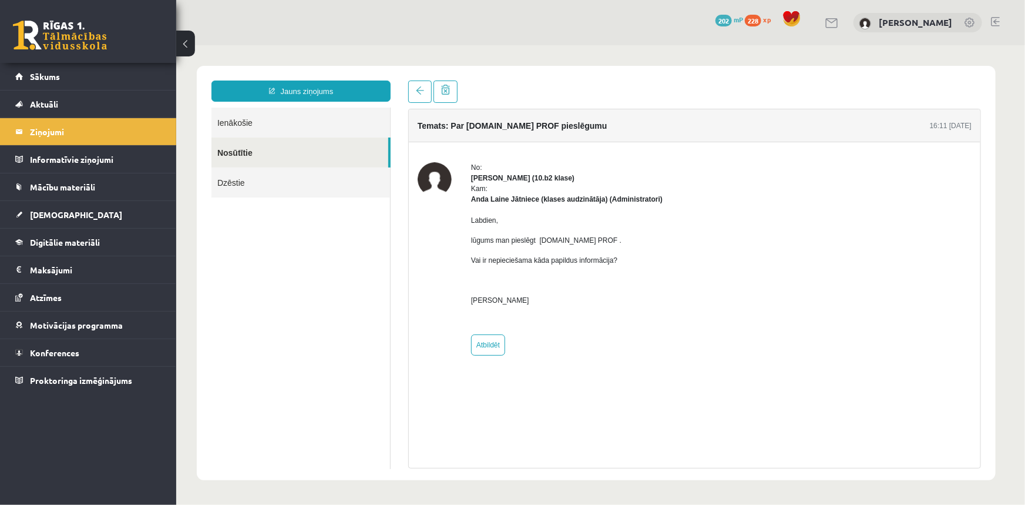
click at [70, 28] on link at bounding box center [60, 35] width 94 height 29
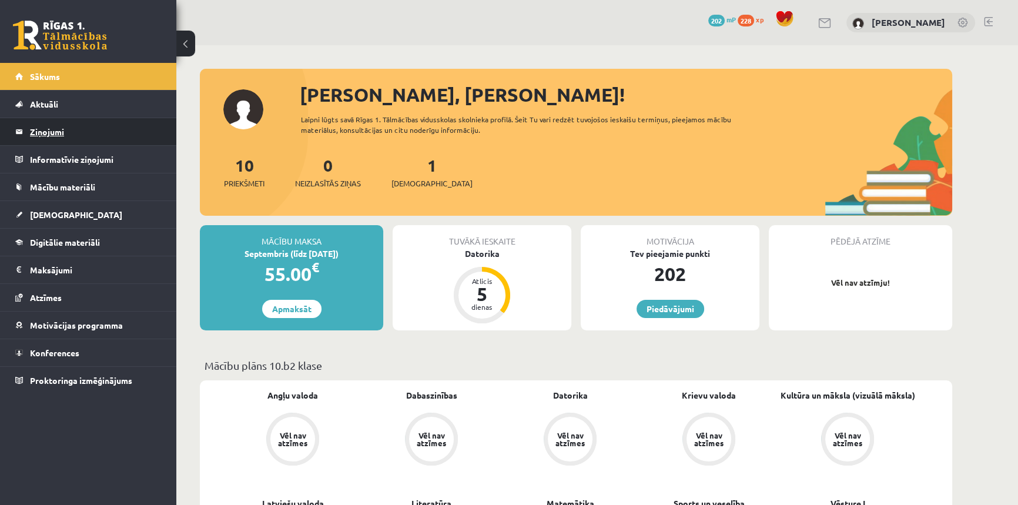
click at [47, 129] on legend "Ziņojumi 0" at bounding box center [96, 131] width 132 height 27
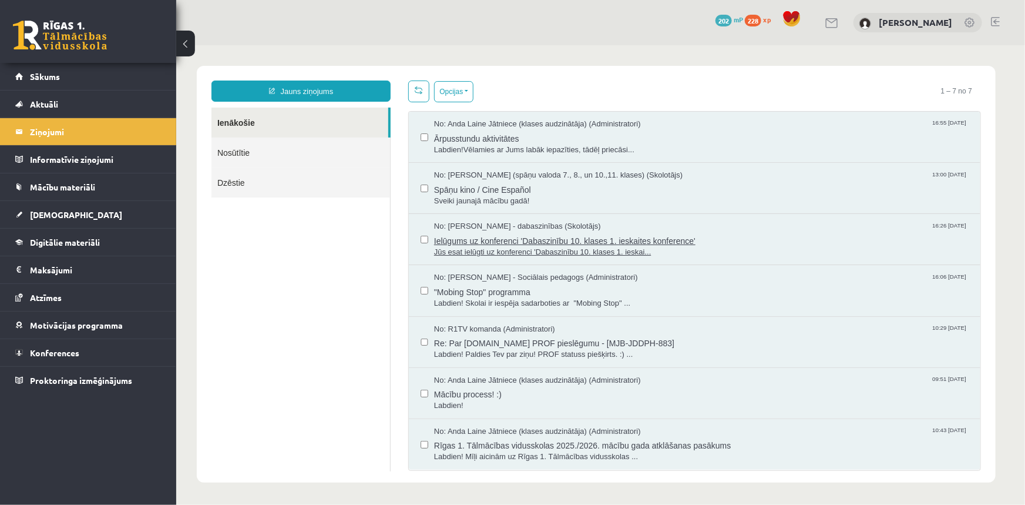
click at [504, 240] on span "Ielūgums uz konferenci 'Dabaszinību 10. klases 1. ieskaites konference'" at bounding box center [701, 238] width 535 height 15
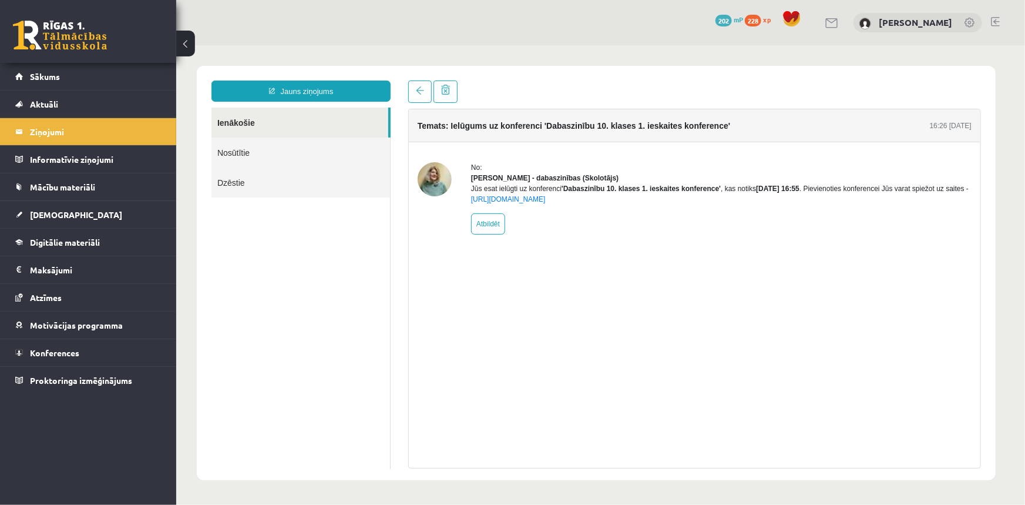
click at [434, 174] on img at bounding box center [434, 179] width 34 height 34
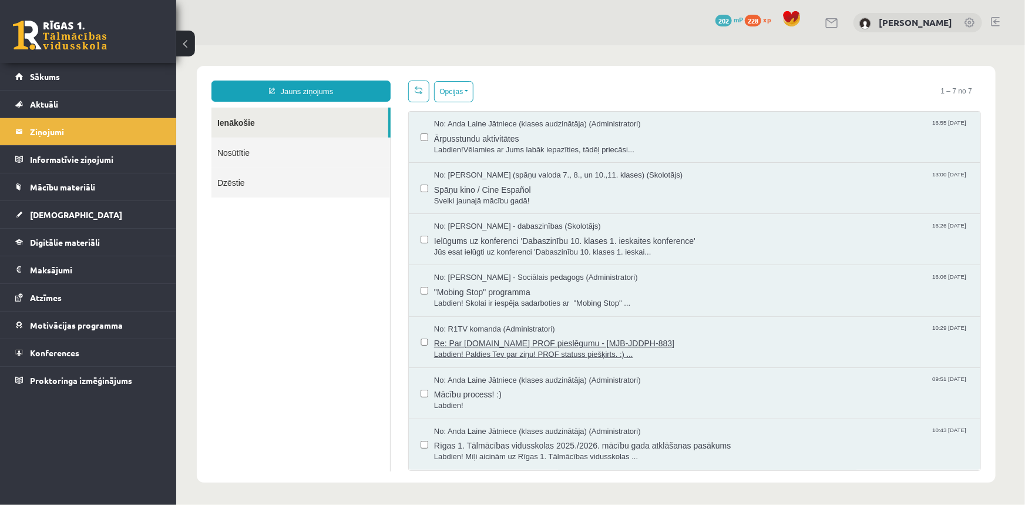
click at [494, 343] on span "Re: Par uzdevumi.lv PROF pieslēgumu - [MJB-JDDPH-883]" at bounding box center [701, 341] width 535 height 15
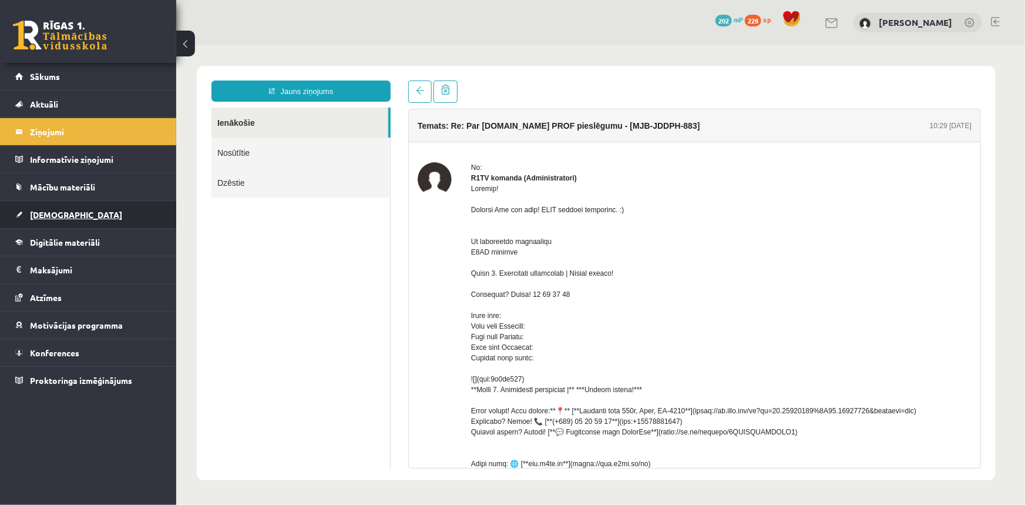
click at [35, 217] on span "[DEMOGRAPHIC_DATA]" at bounding box center [76, 214] width 92 height 11
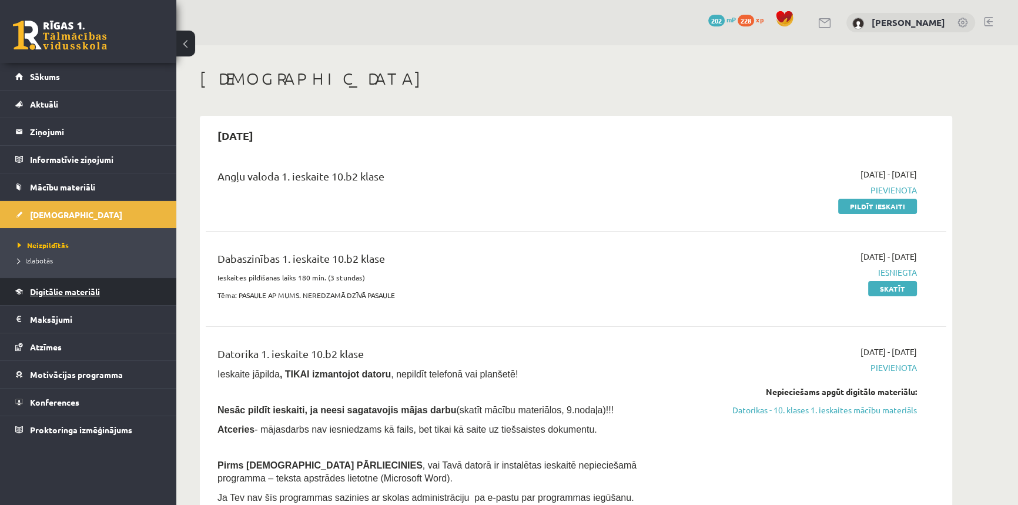
click at [41, 296] on link "Digitālie materiāli" at bounding box center [88, 291] width 146 height 27
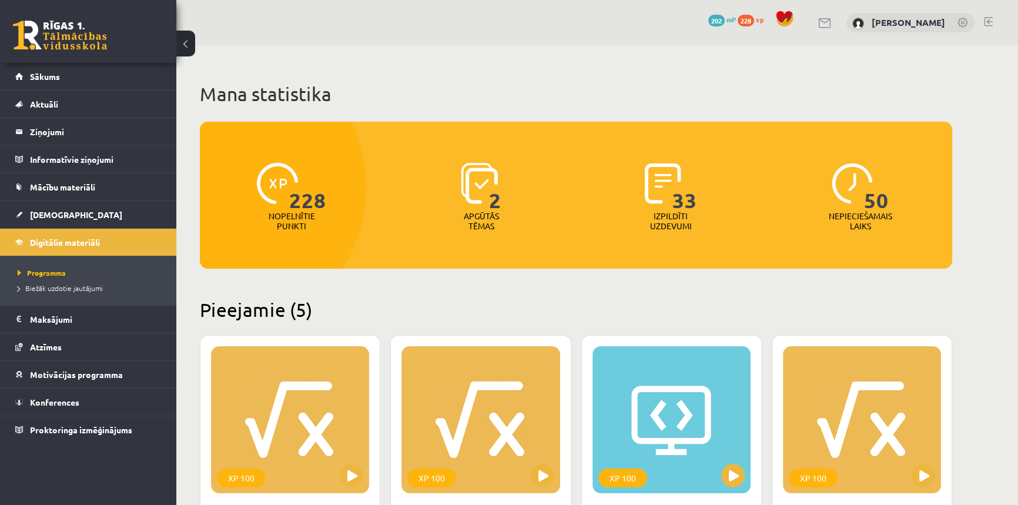
click at [50, 41] on link at bounding box center [60, 35] width 94 height 29
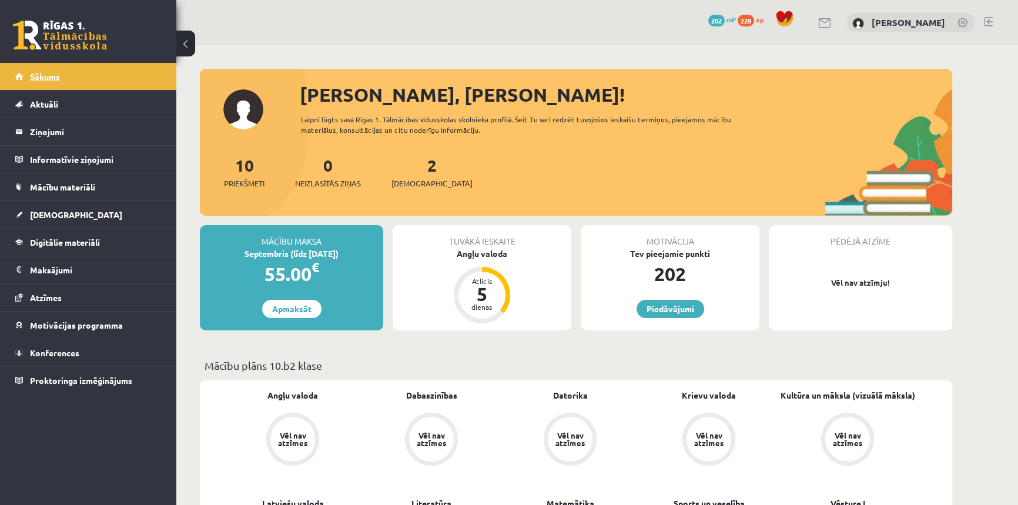
click at [42, 79] on span "Sākums" at bounding box center [45, 76] width 30 height 11
click at [39, 128] on legend "Ziņojumi 0" at bounding box center [96, 131] width 132 height 27
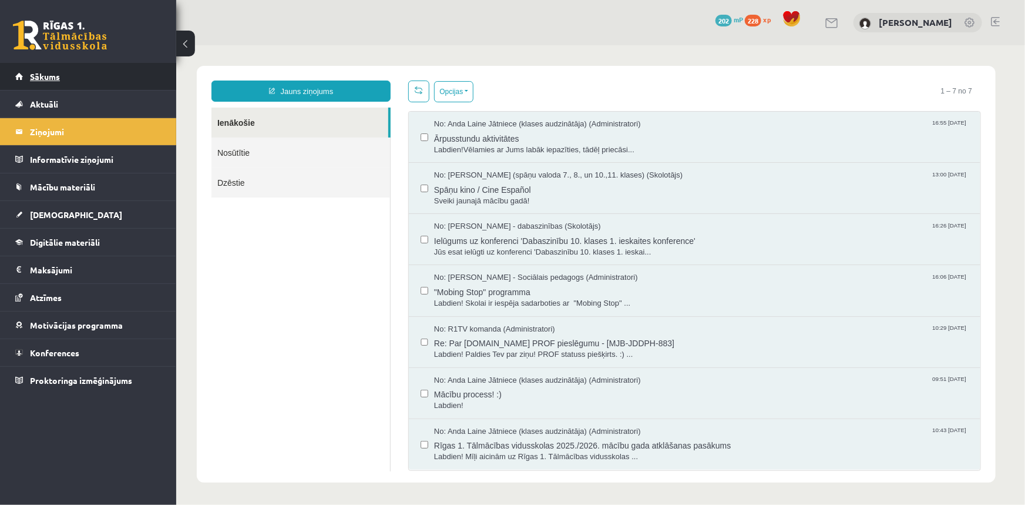
click at [49, 80] on link "Sākums" at bounding box center [88, 76] width 146 height 27
